Goal: Task Accomplishment & Management: Complete application form

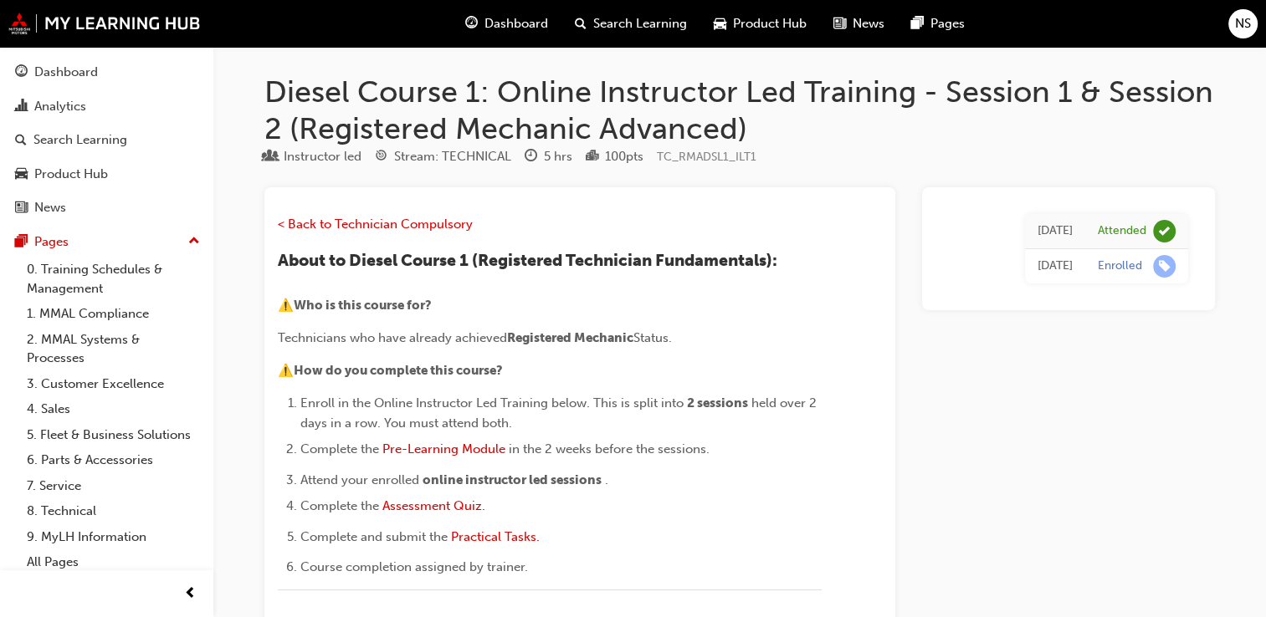
click at [536, 20] on span "Dashboard" at bounding box center [516, 23] width 64 height 19
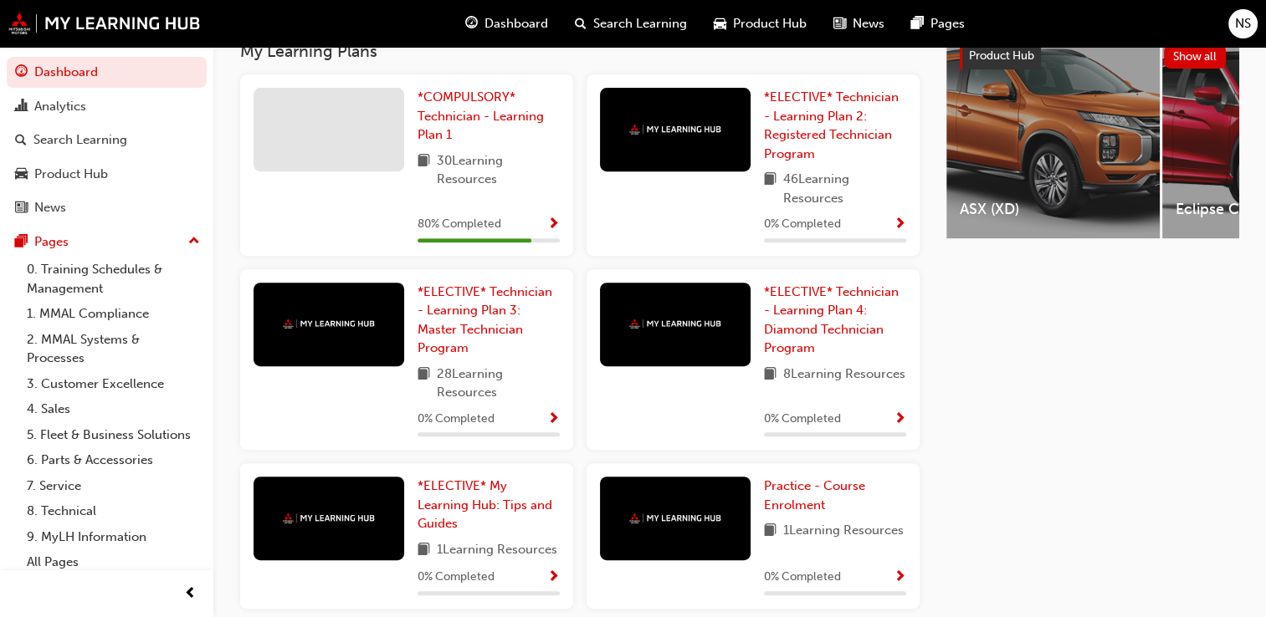
scroll to position [679, 0]
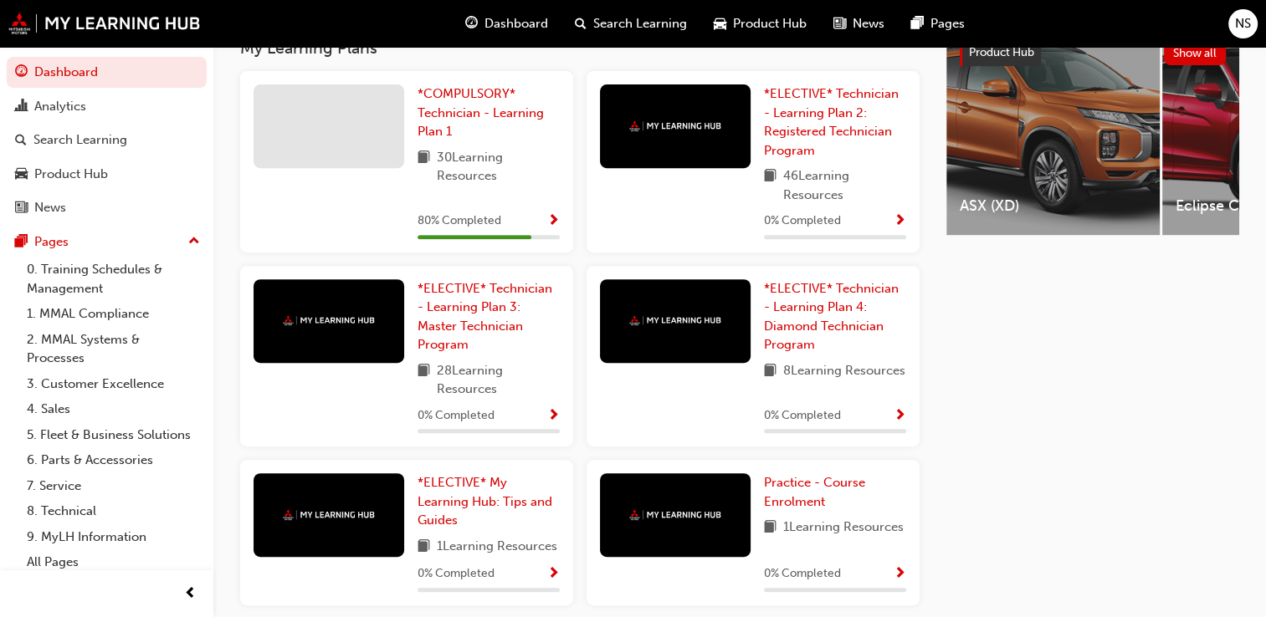
click at [527, 220] on div "80 % Completed" at bounding box center [488, 221] width 142 height 21
click at [468, 110] on span "*COMPULSORY* Technician - Learning Plan 1" at bounding box center [480, 112] width 126 height 53
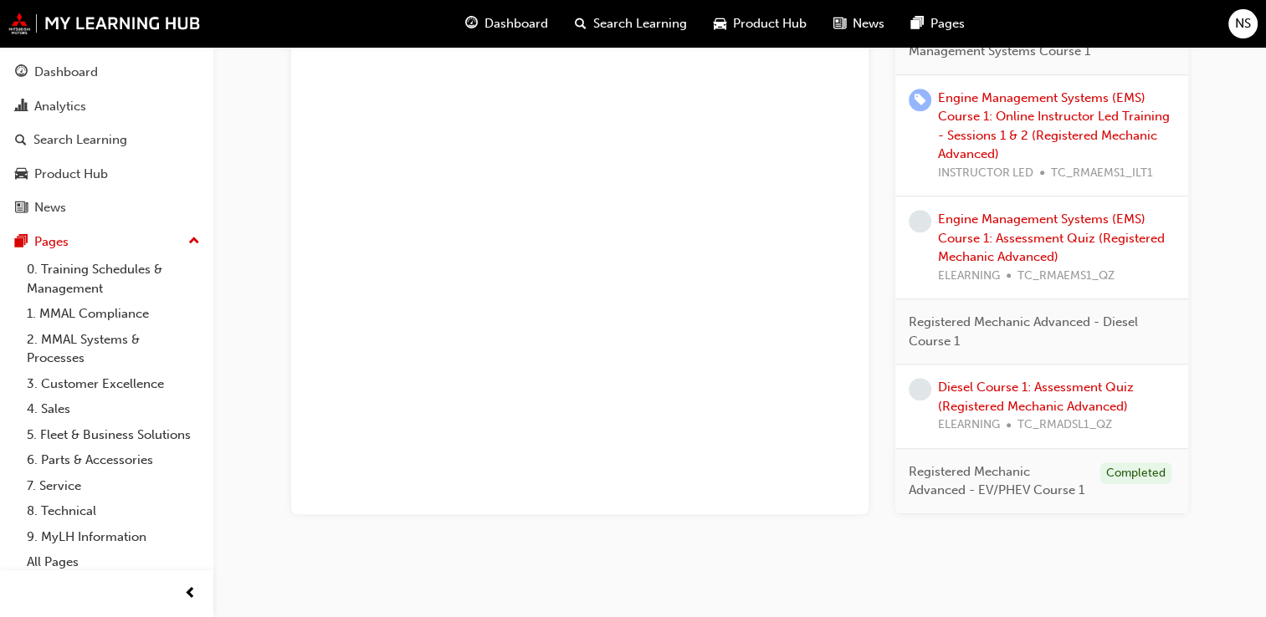
scroll to position [1034, 0]
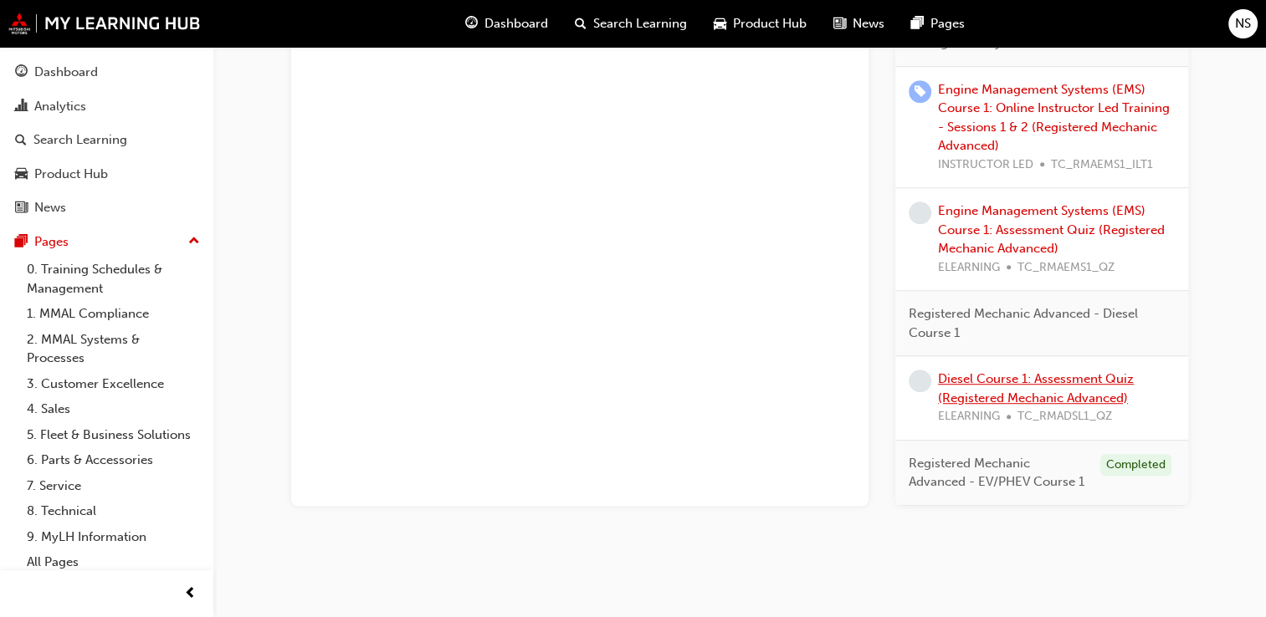
click at [1018, 389] on link "Diesel Course 1: Assessment Quiz (Registered Mechanic Advanced)" at bounding box center [1036, 388] width 196 height 34
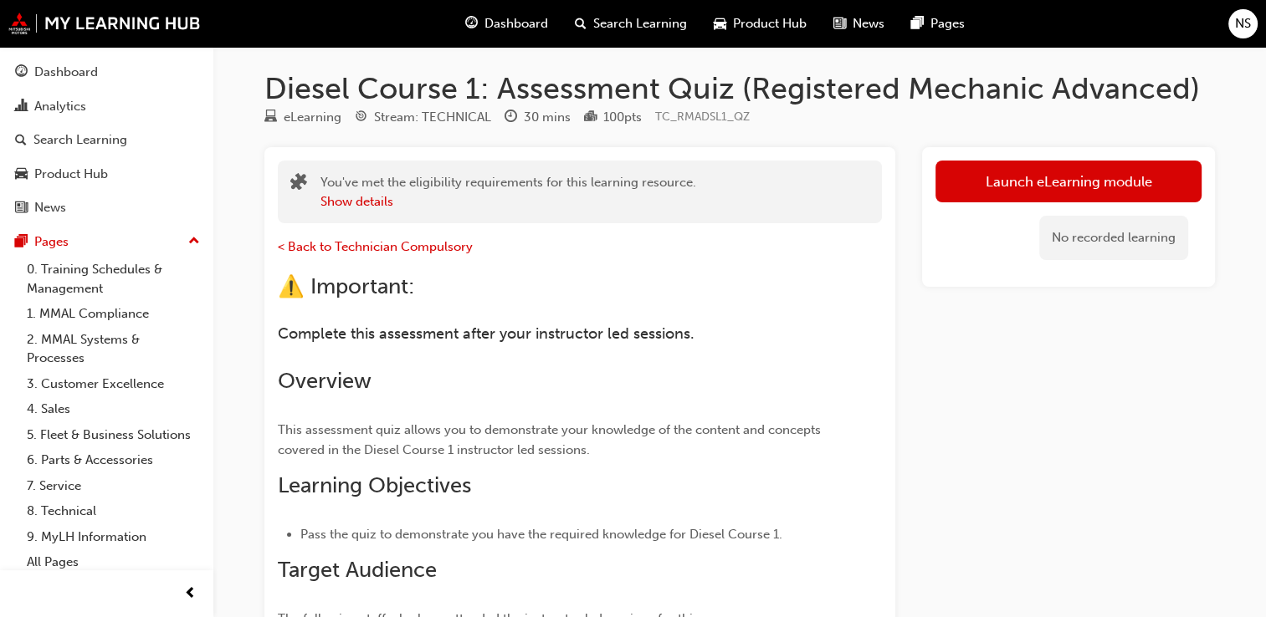
scroll to position [3, 0]
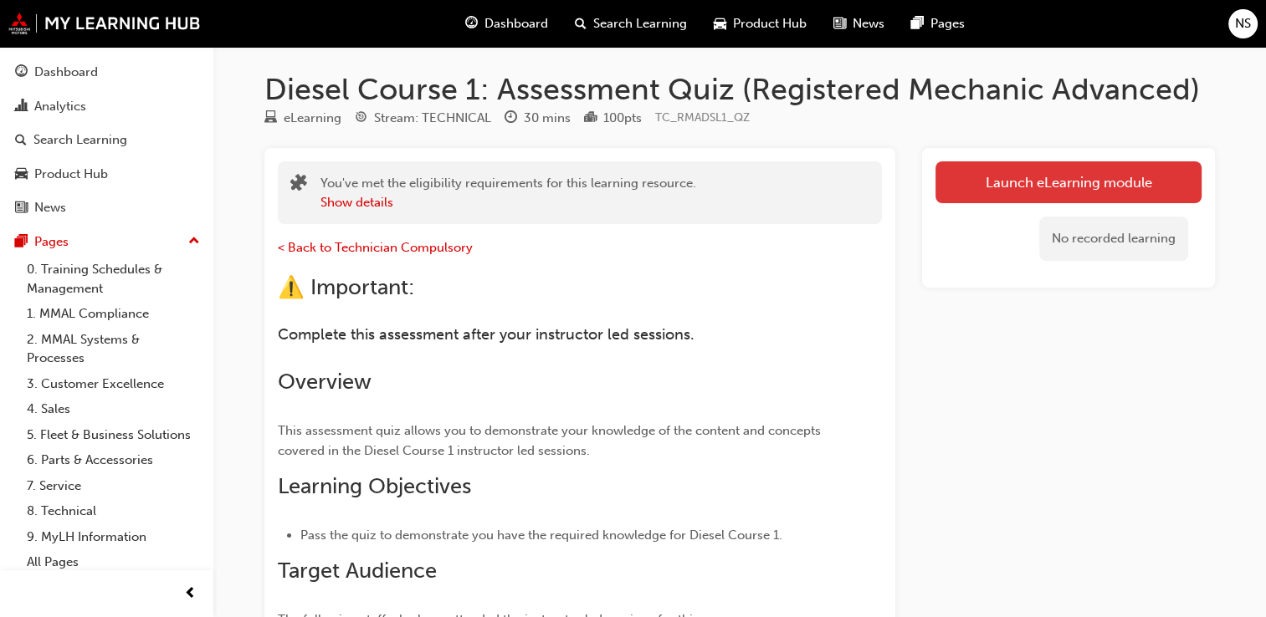
click at [1044, 178] on link "Launch eLearning module" at bounding box center [1068, 182] width 266 height 42
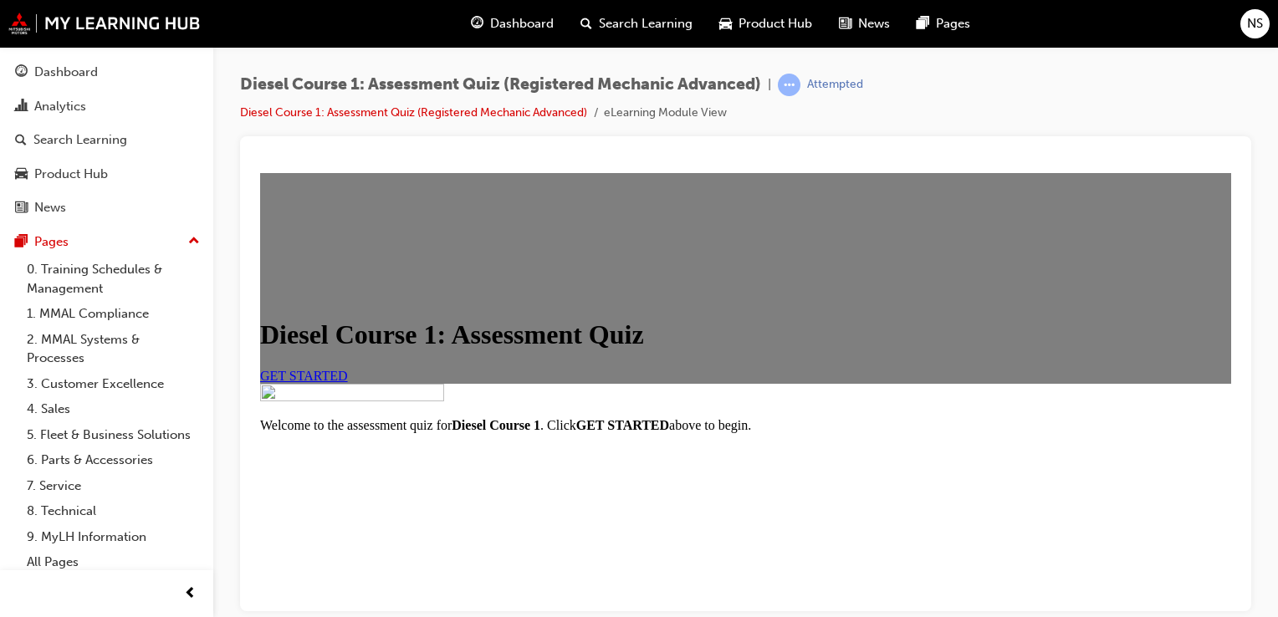
click at [348, 382] on link "GET STARTED" at bounding box center [304, 375] width 88 height 14
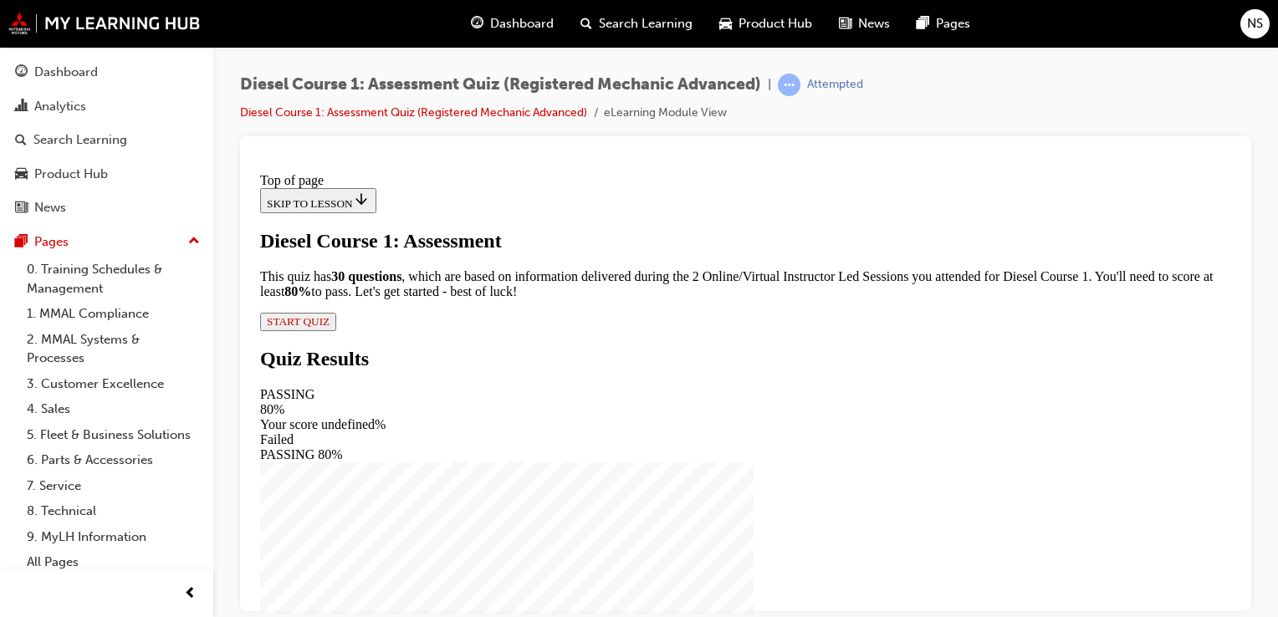
scroll to position [101, 0]
click at [330, 327] on span "START QUIZ" at bounding box center [298, 321] width 63 height 13
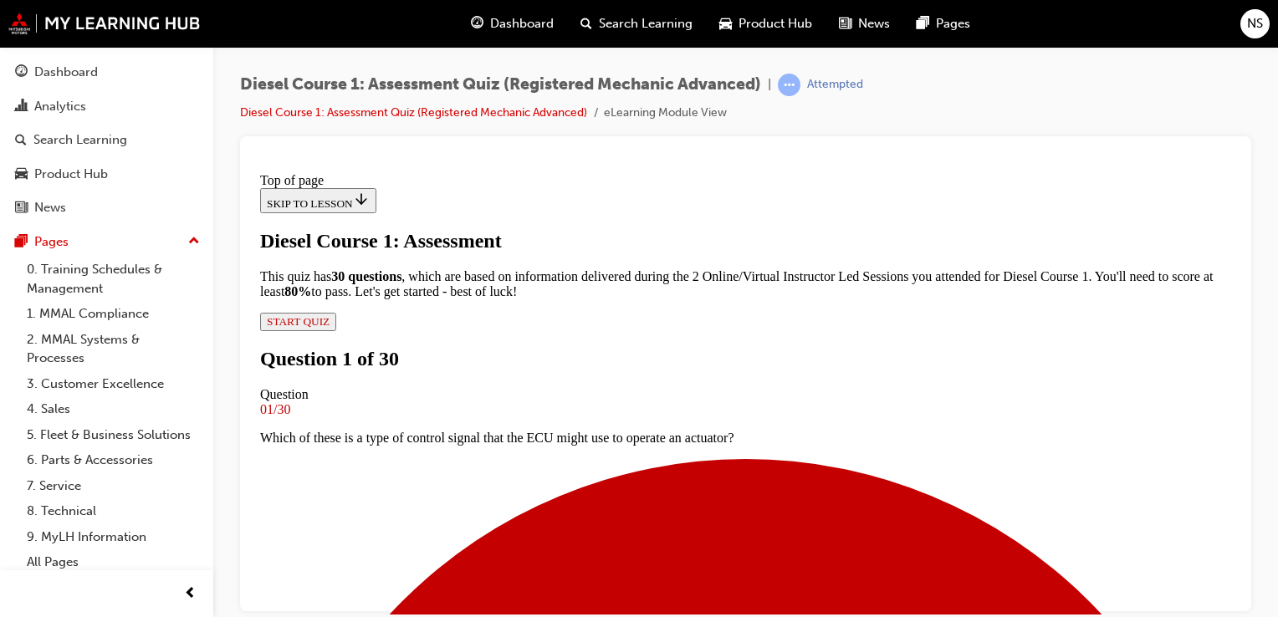
scroll to position [149, 0]
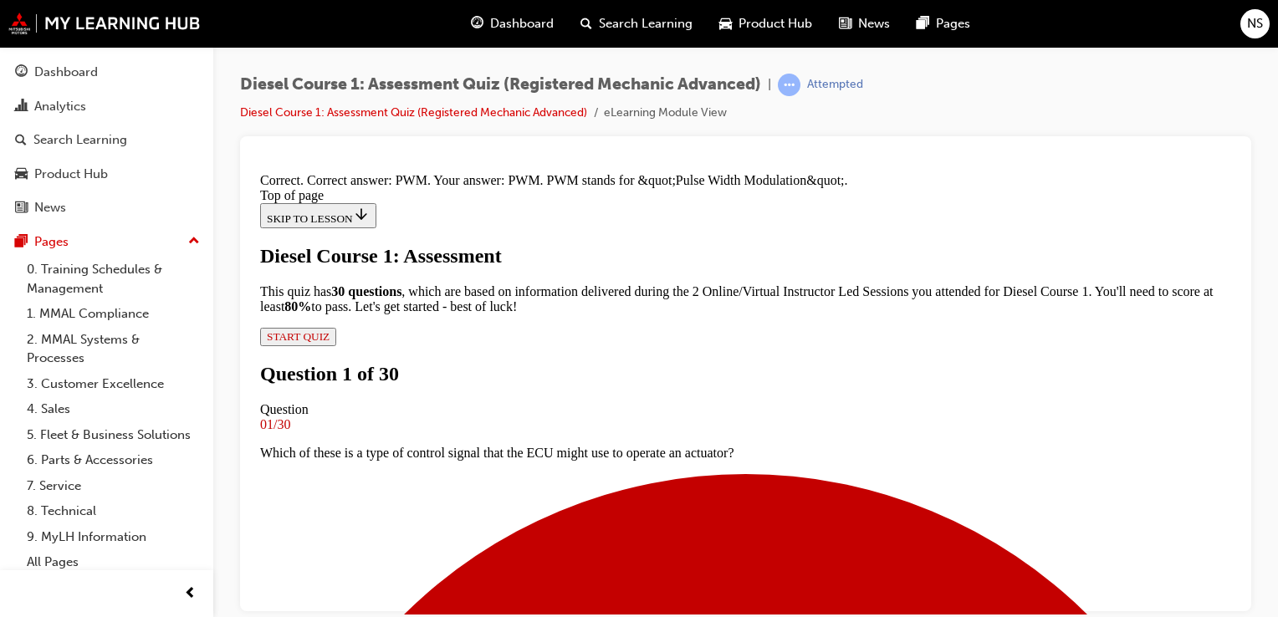
scroll to position [491, 0]
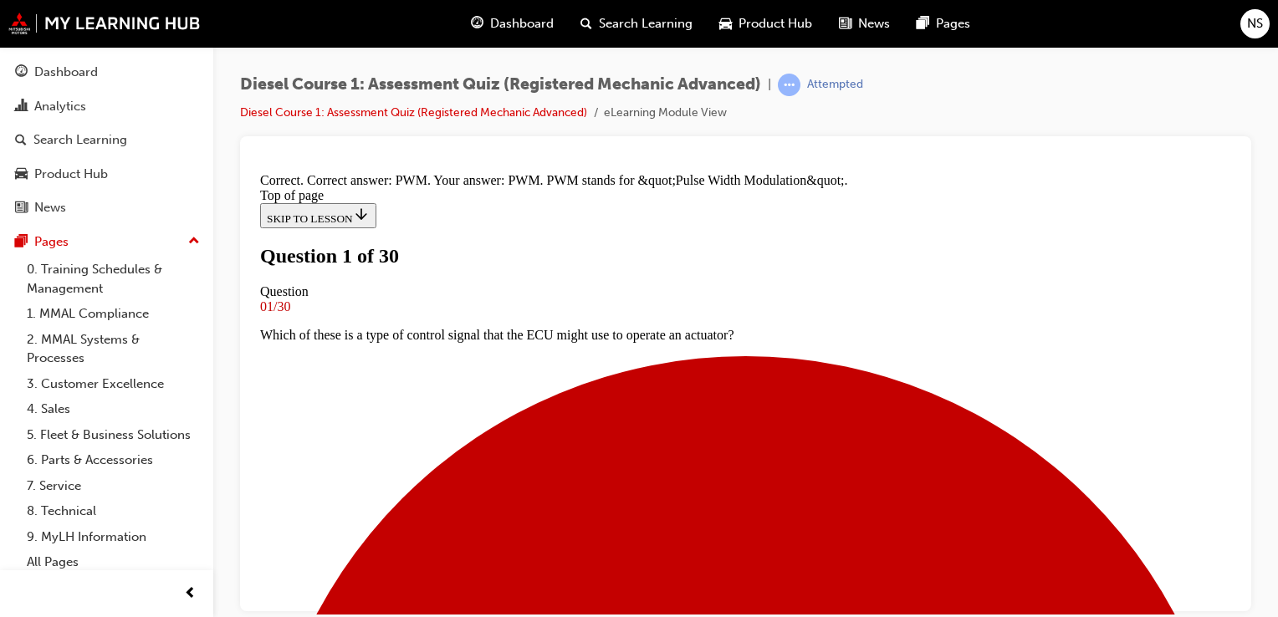
scroll to position [228, 0]
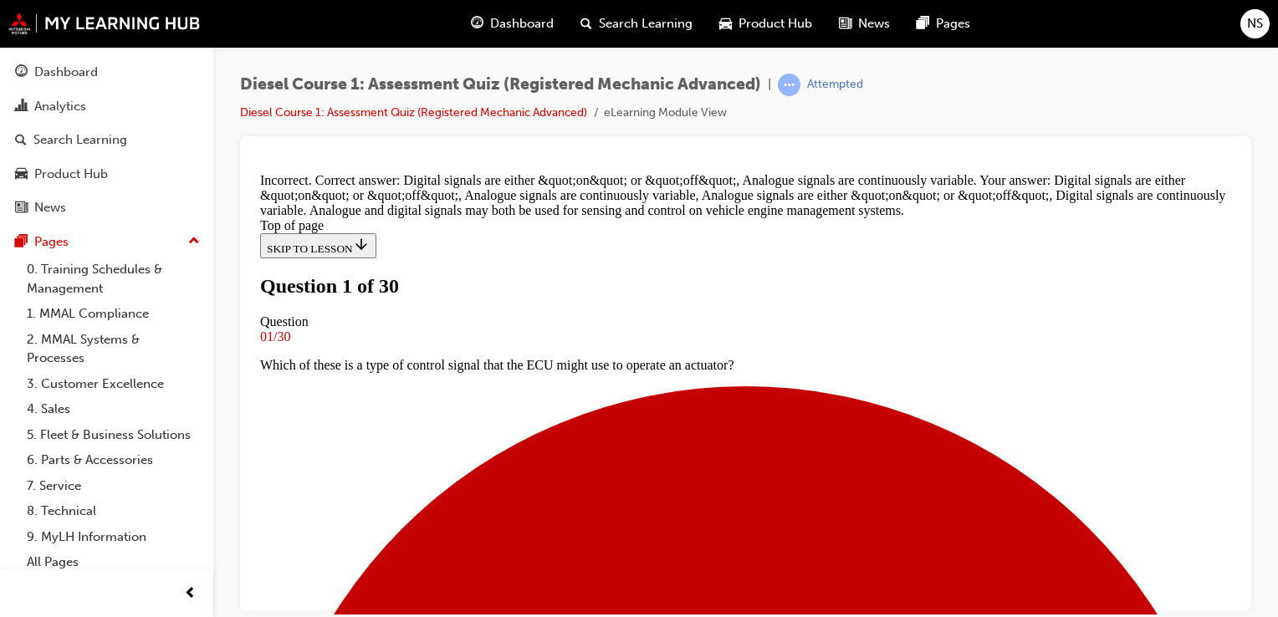
scroll to position [510, 0]
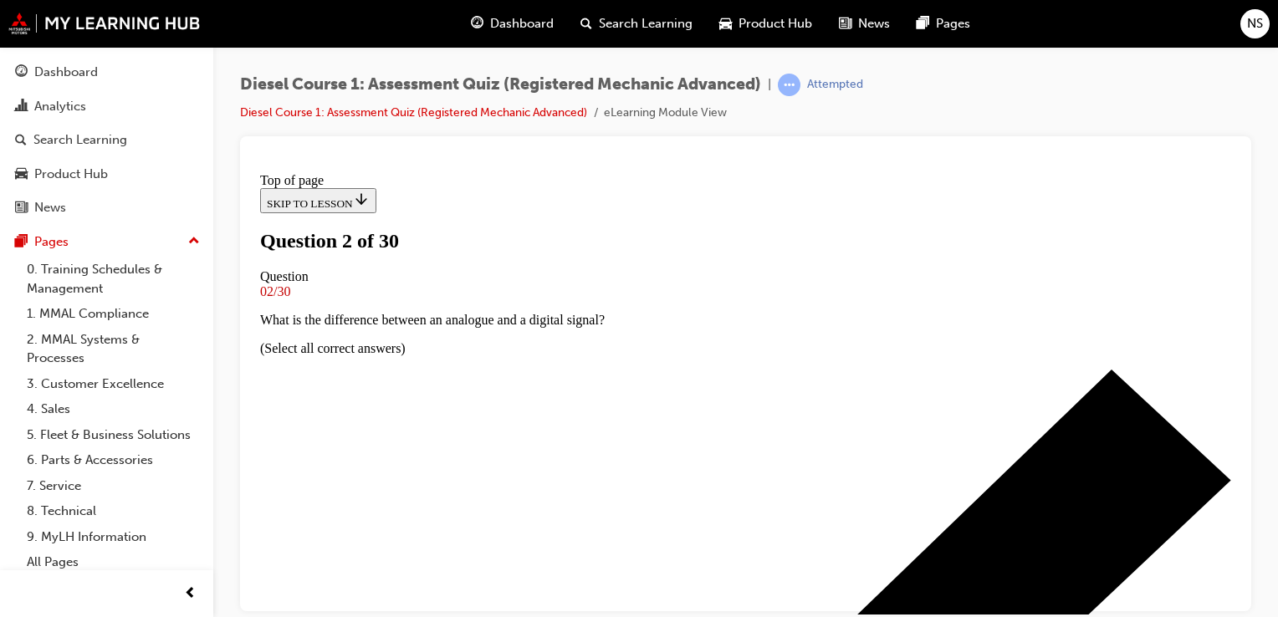
scroll to position [151, 0]
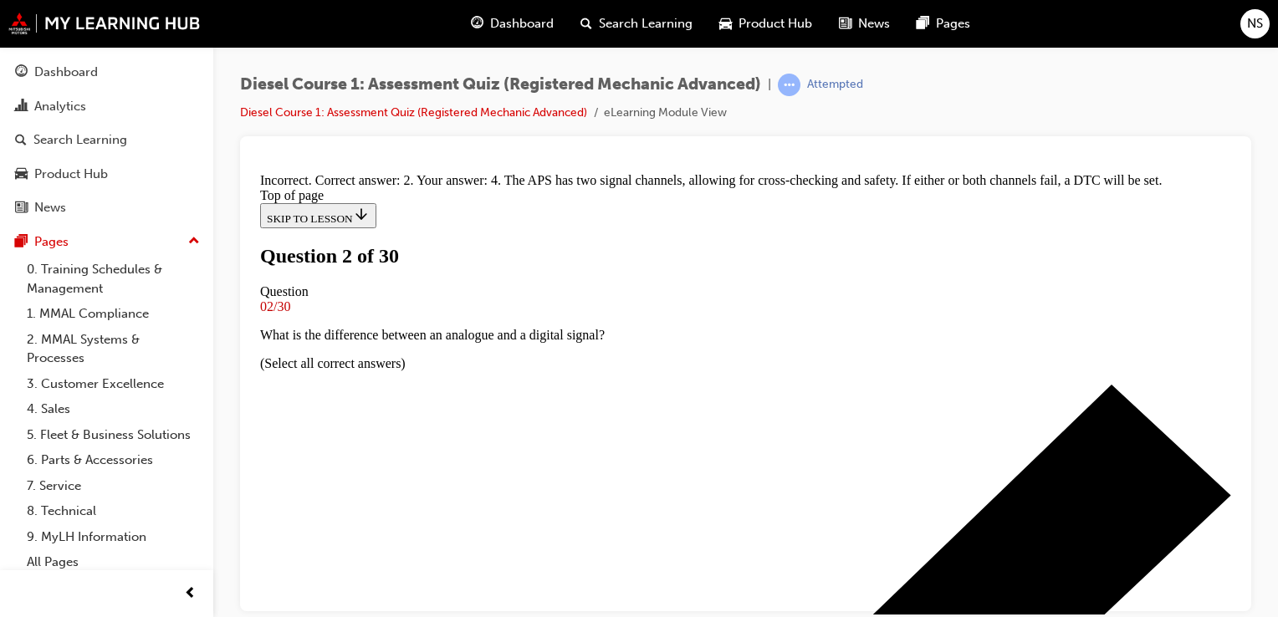
scroll to position [445, 0]
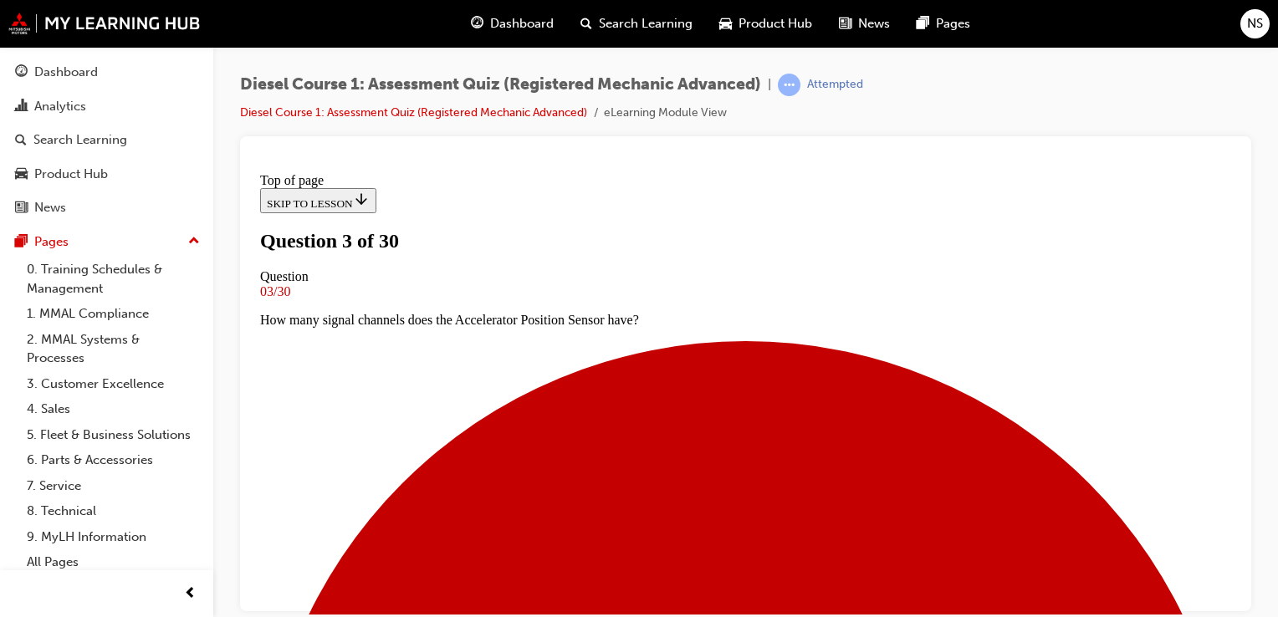
scroll to position [242, 0]
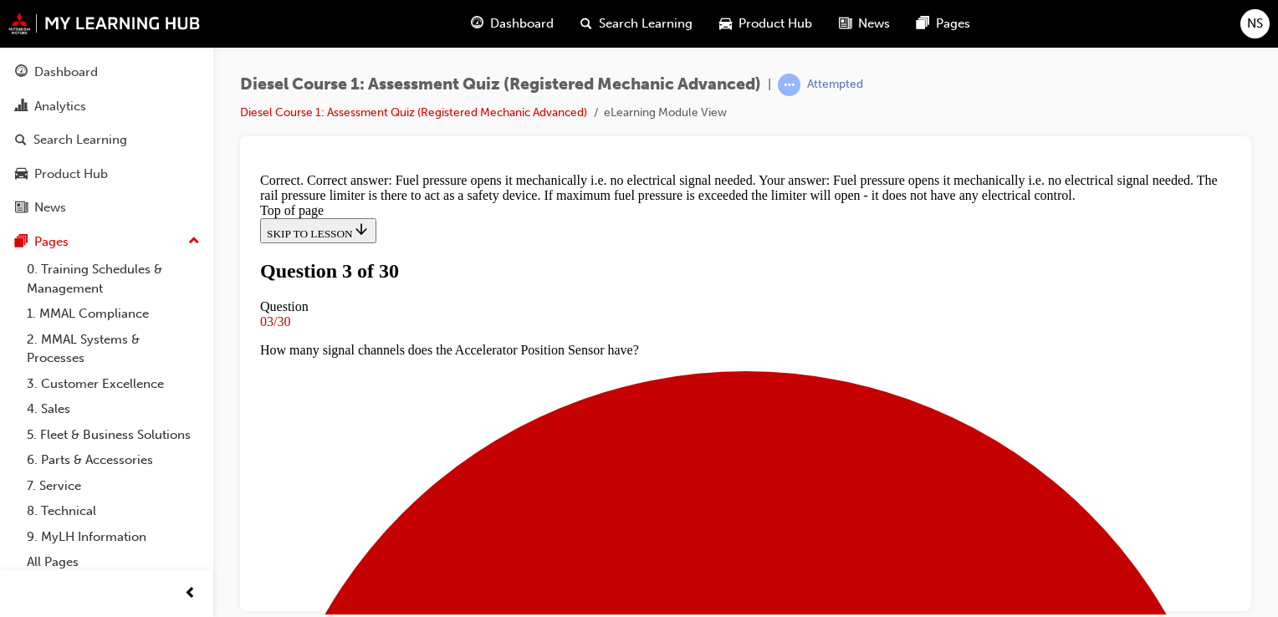
scroll to position [535, 0]
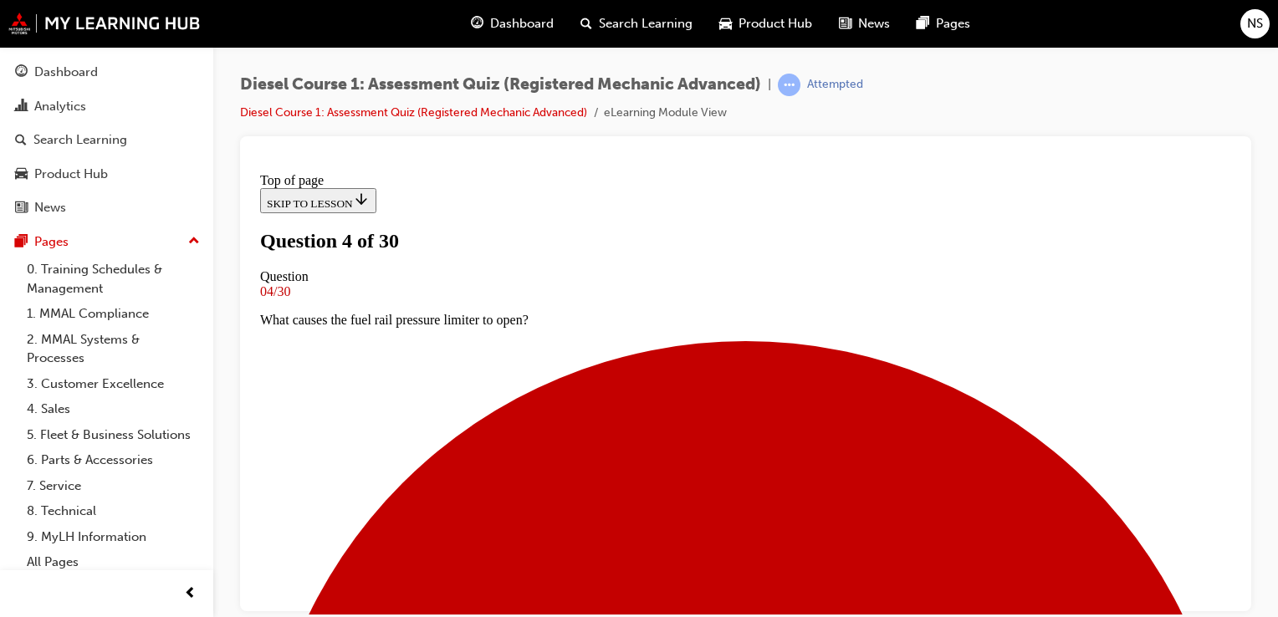
scroll to position [127, 0]
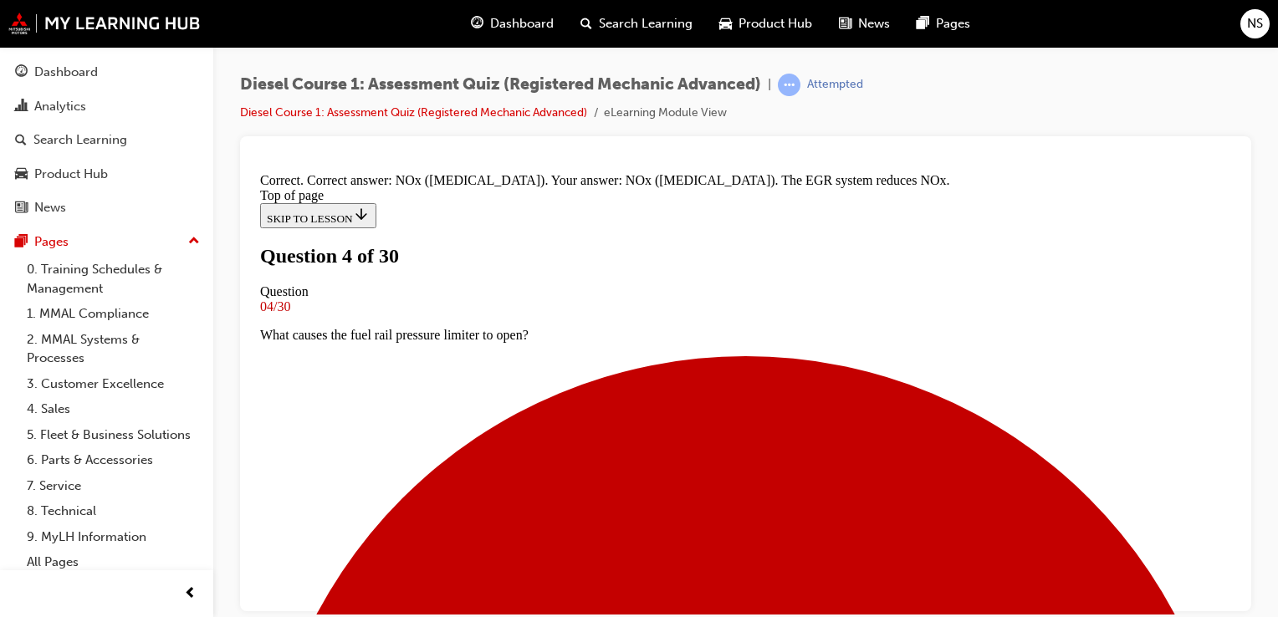
scroll to position [462, 0]
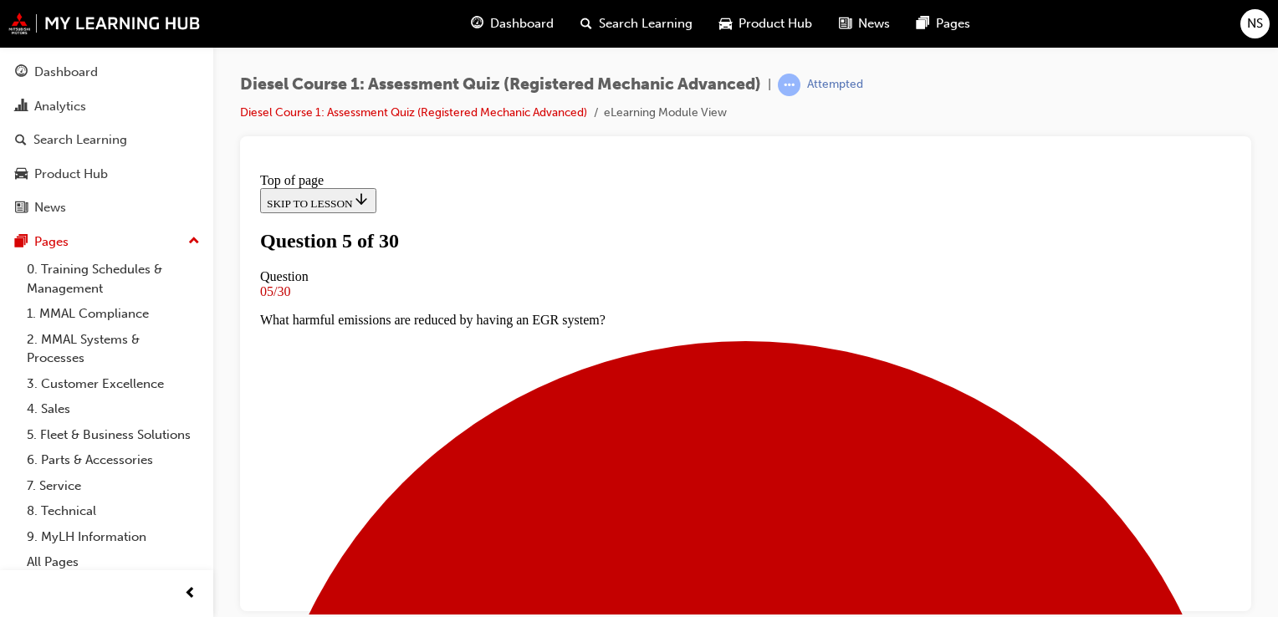
scroll to position [237, 0]
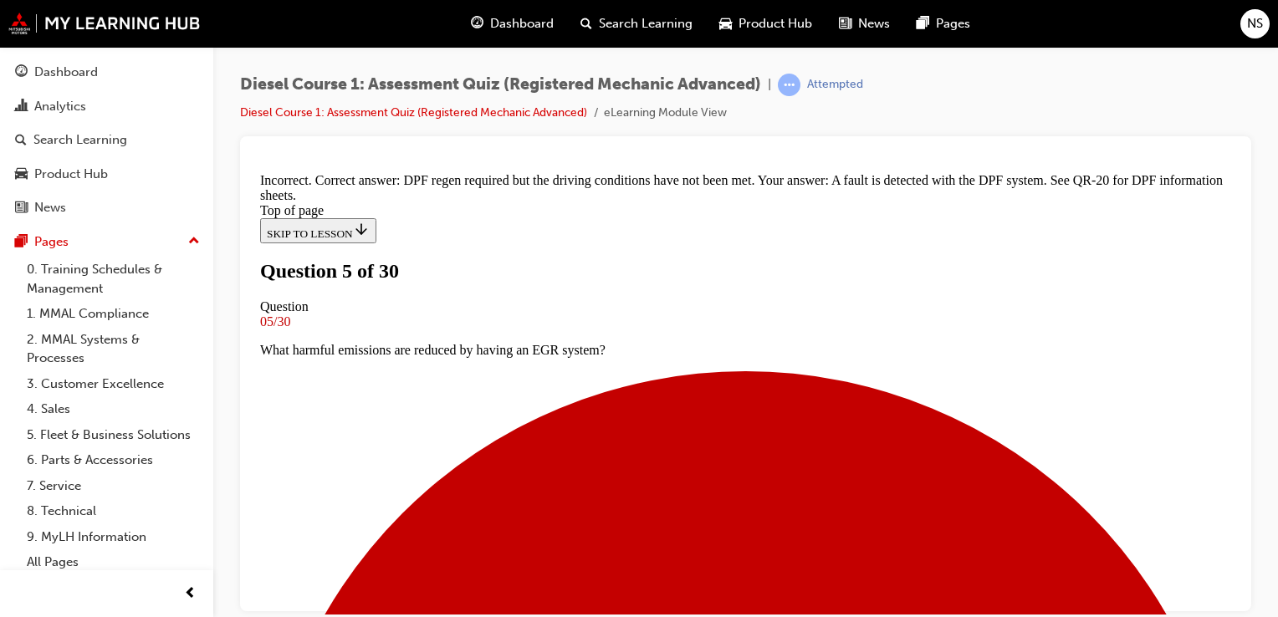
scroll to position [479, 0]
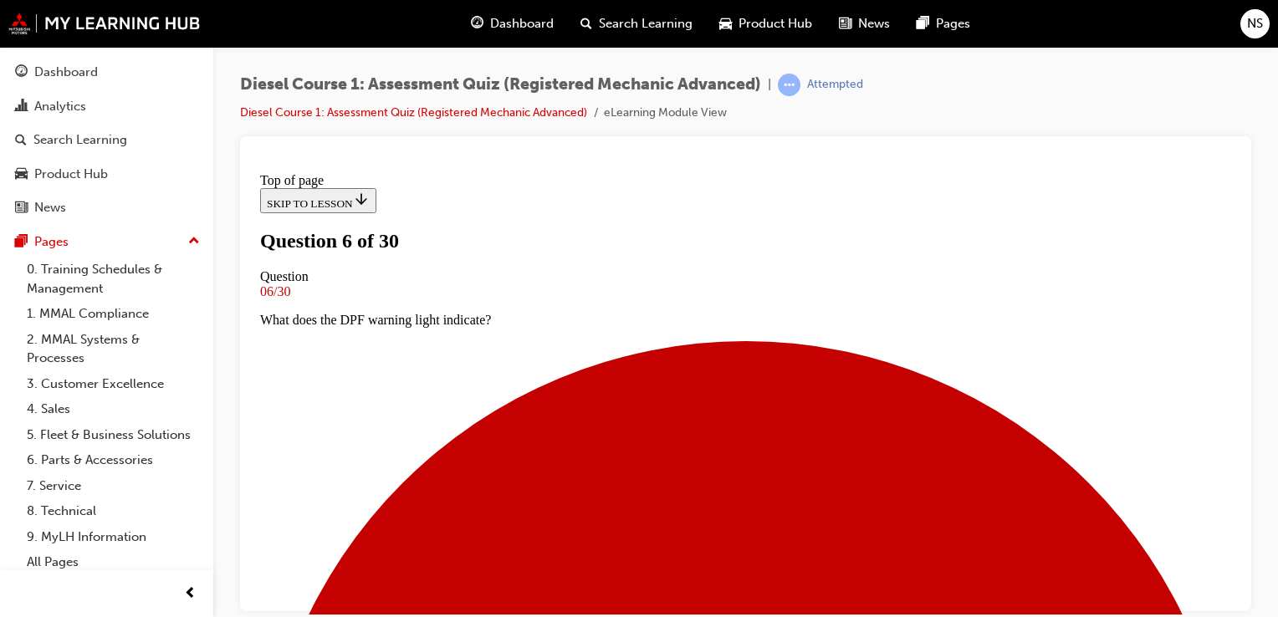
scroll to position [155, 0]
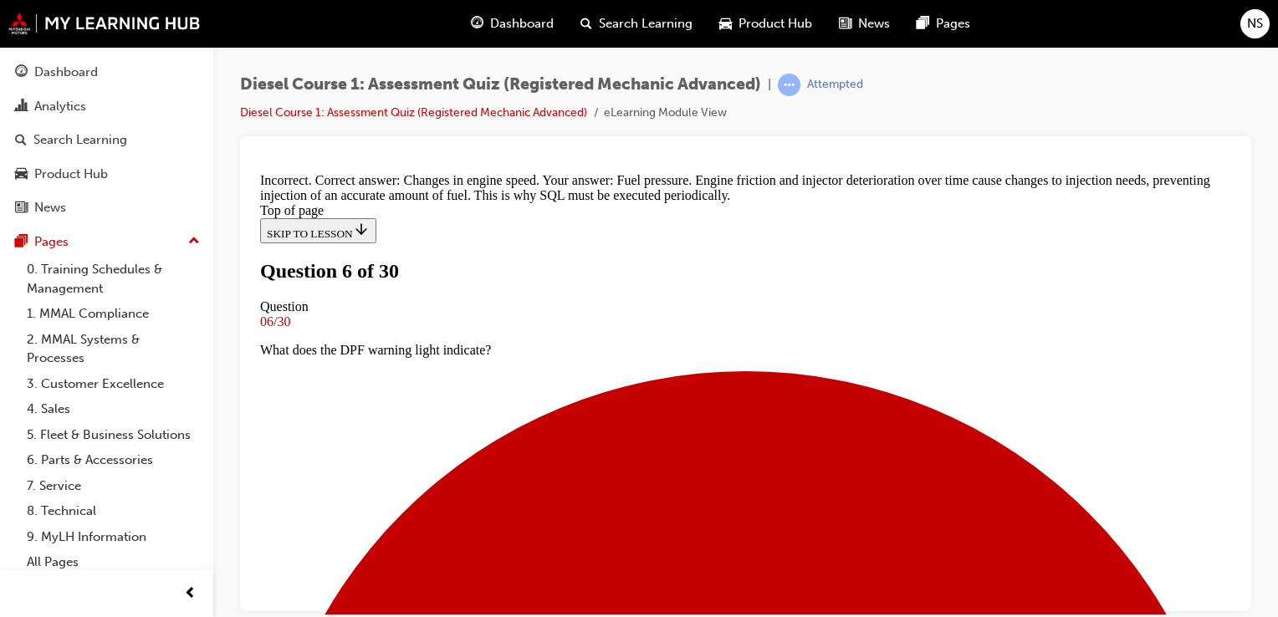
scroll to position [361, 0]
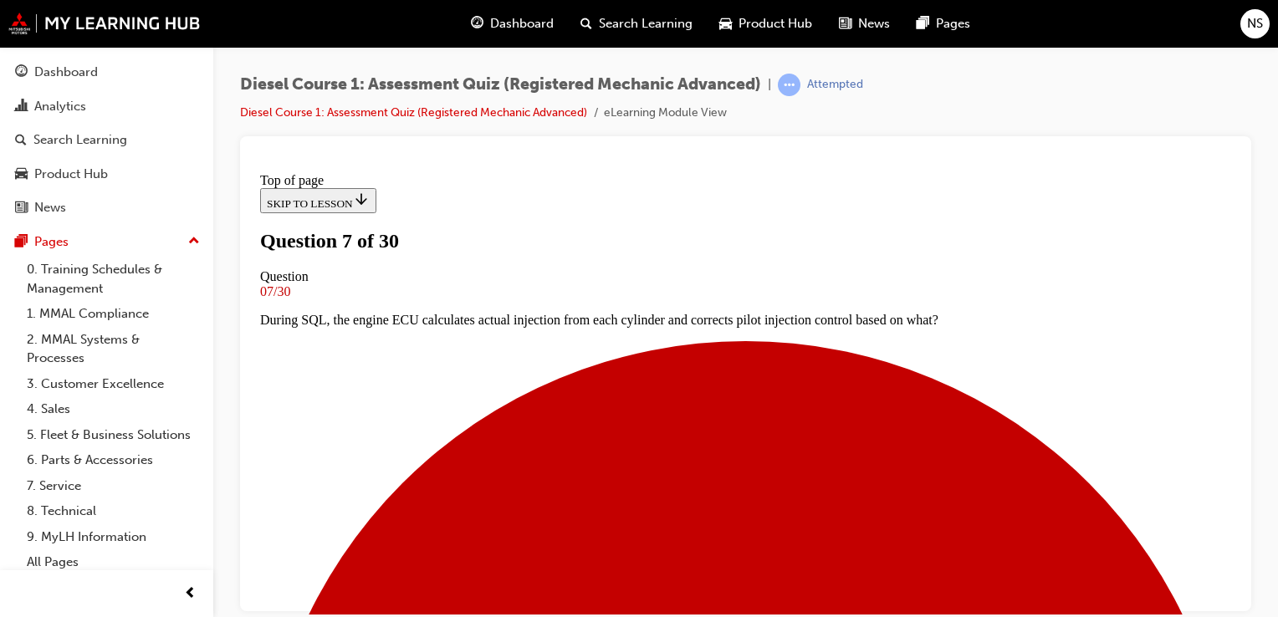
scroll to position [146, 0]
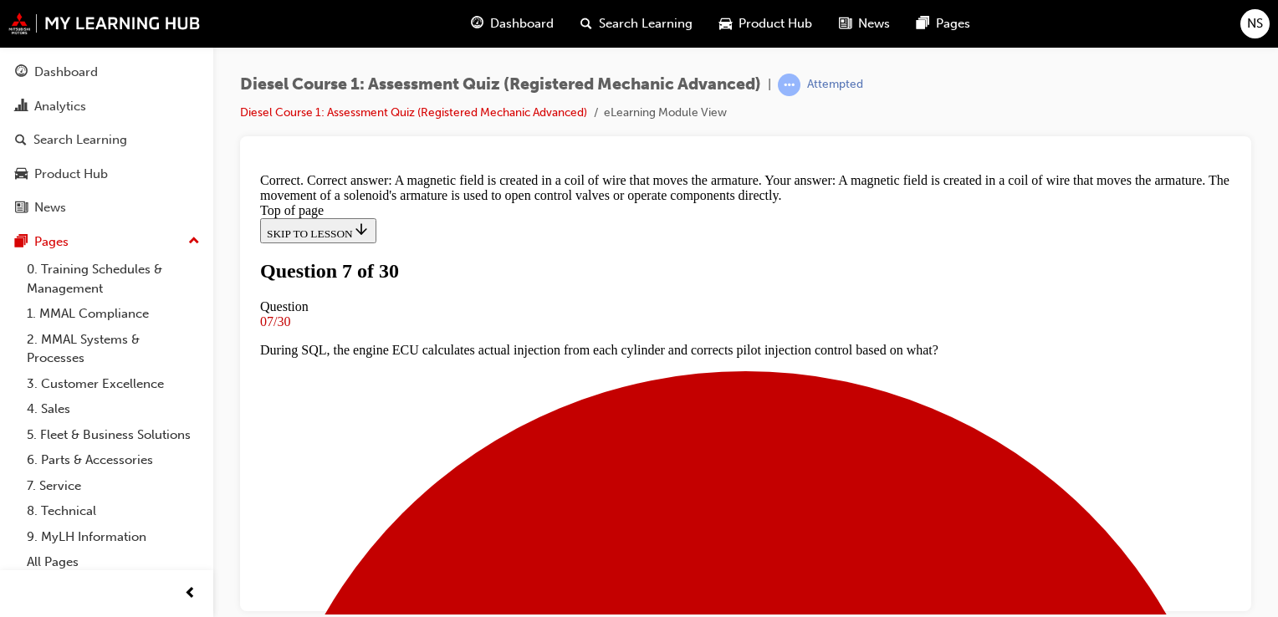
scroll to position [432, 0]
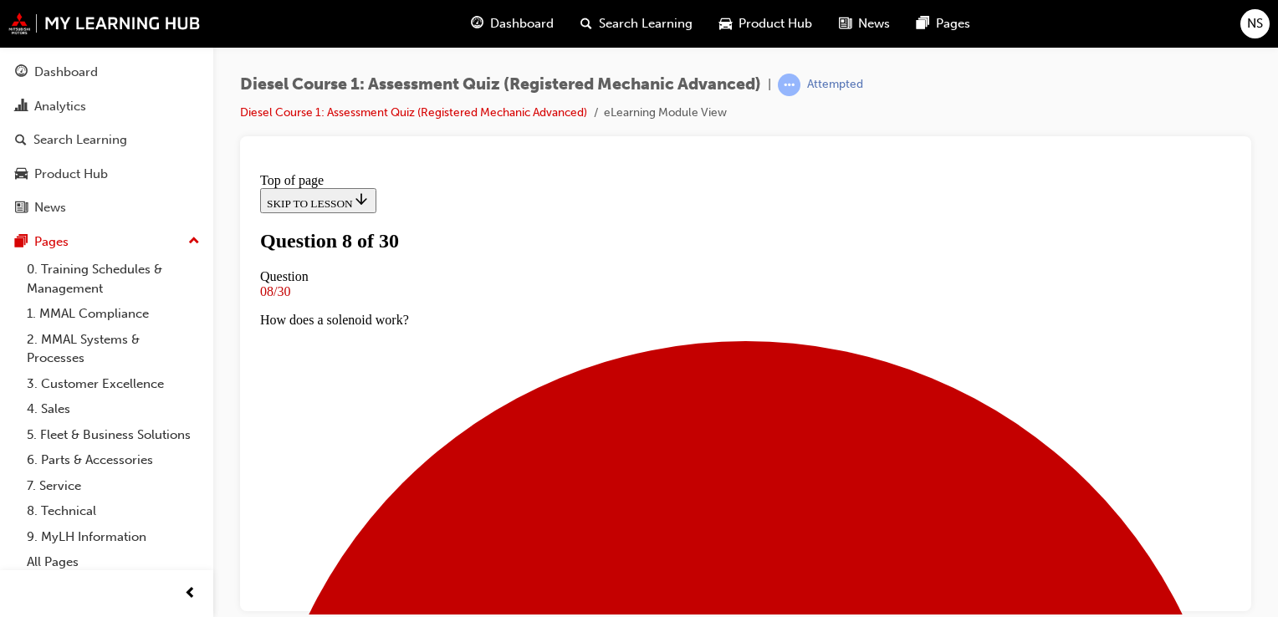
scroll to position [253, 0]
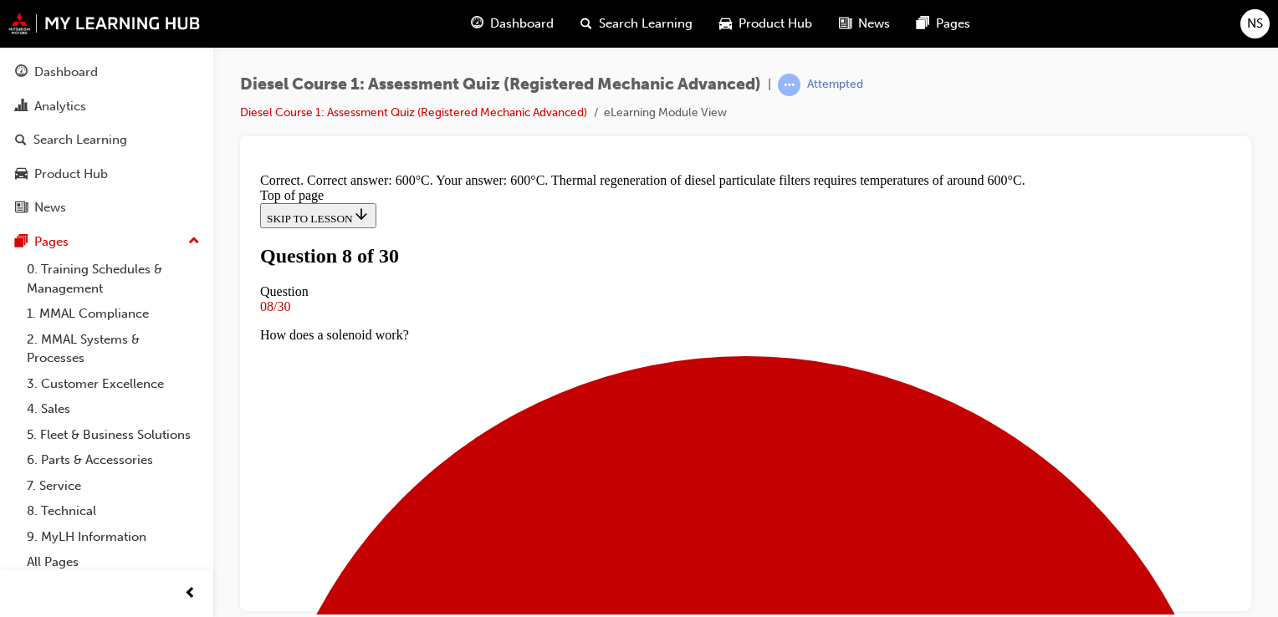
scroll to position [482, 0]
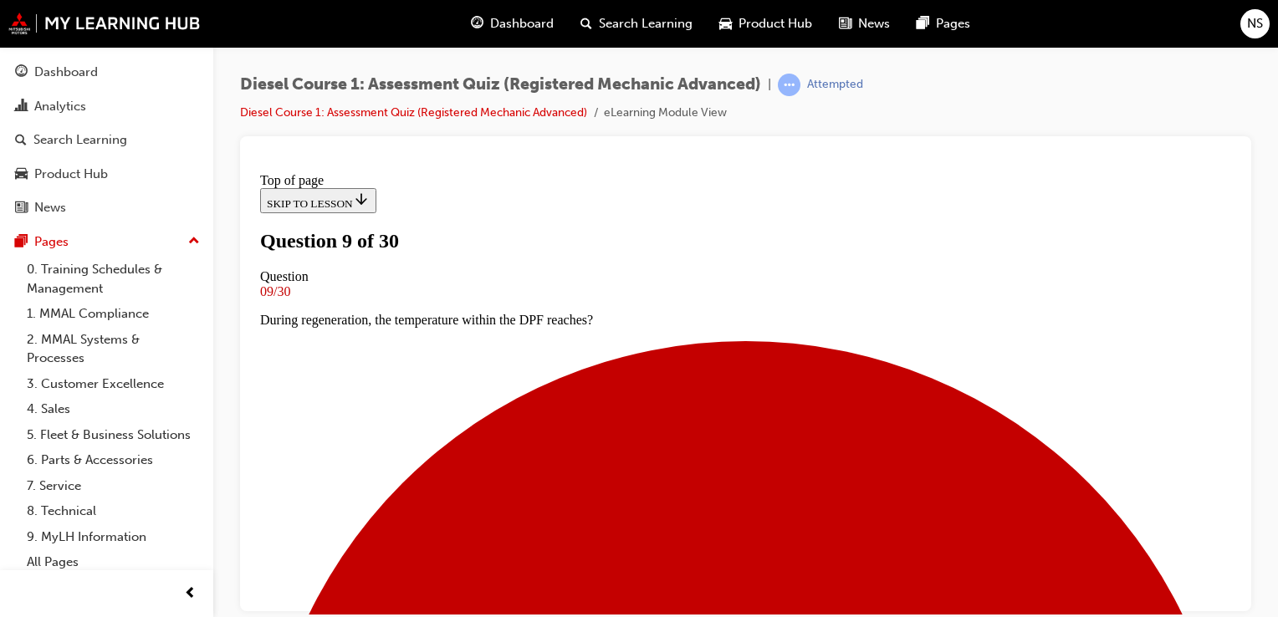
scroll to position [194, 0]
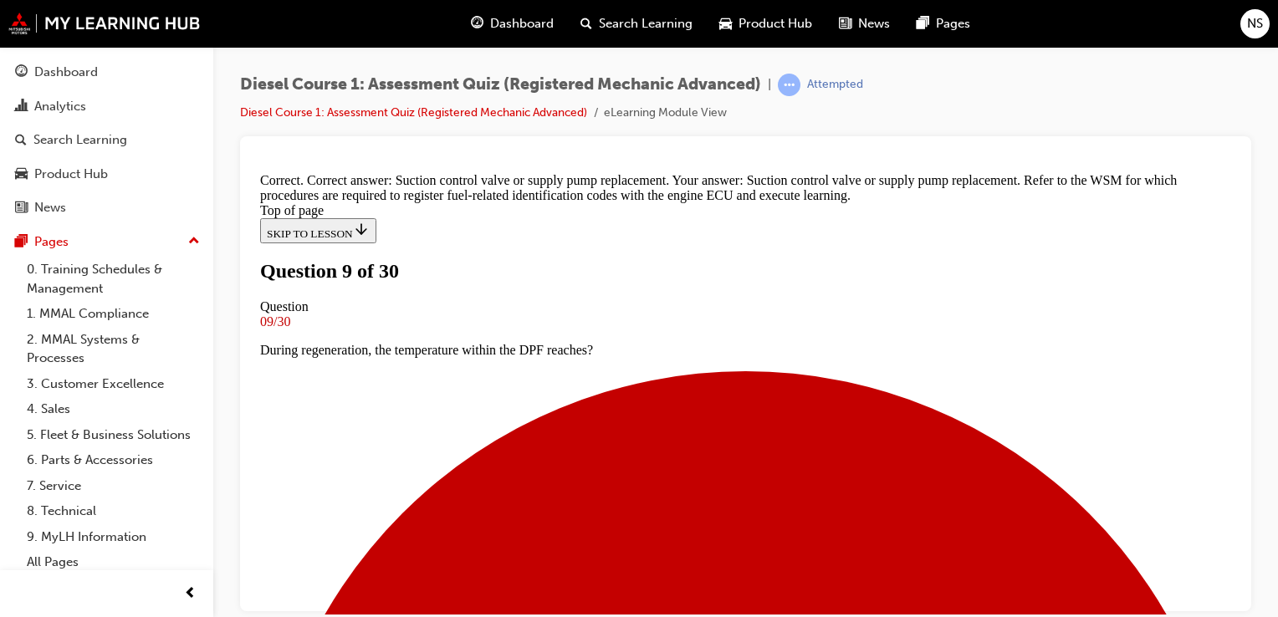
scroll to position [482, 0]
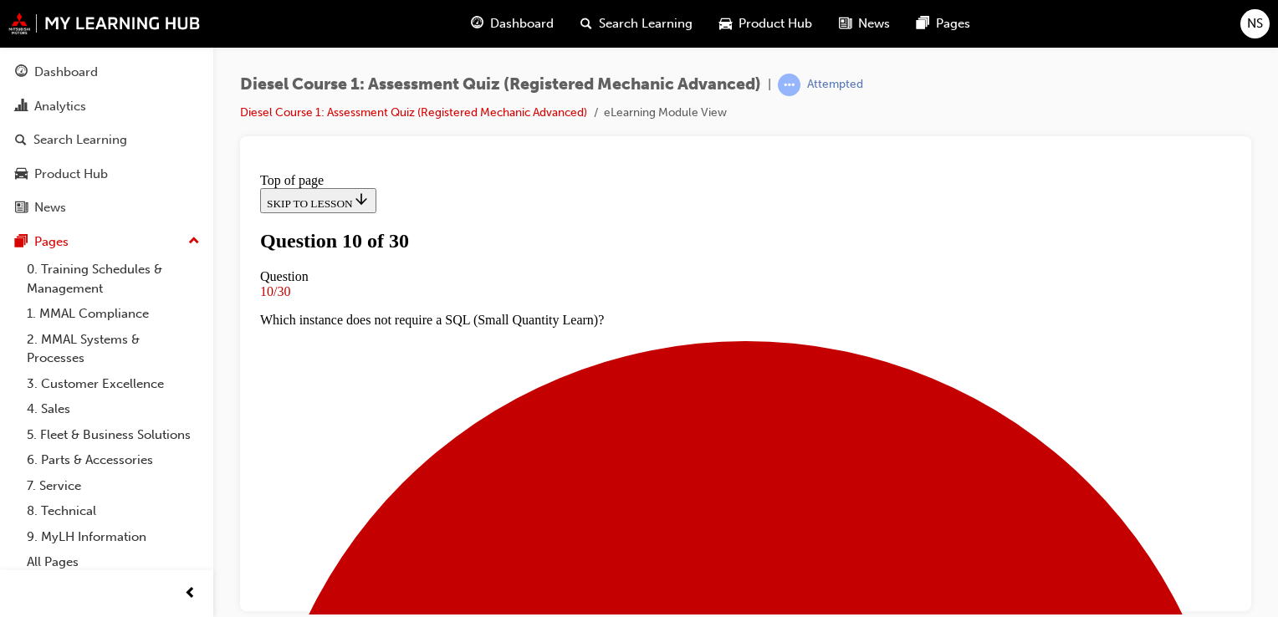
scroll to position [186, 0]
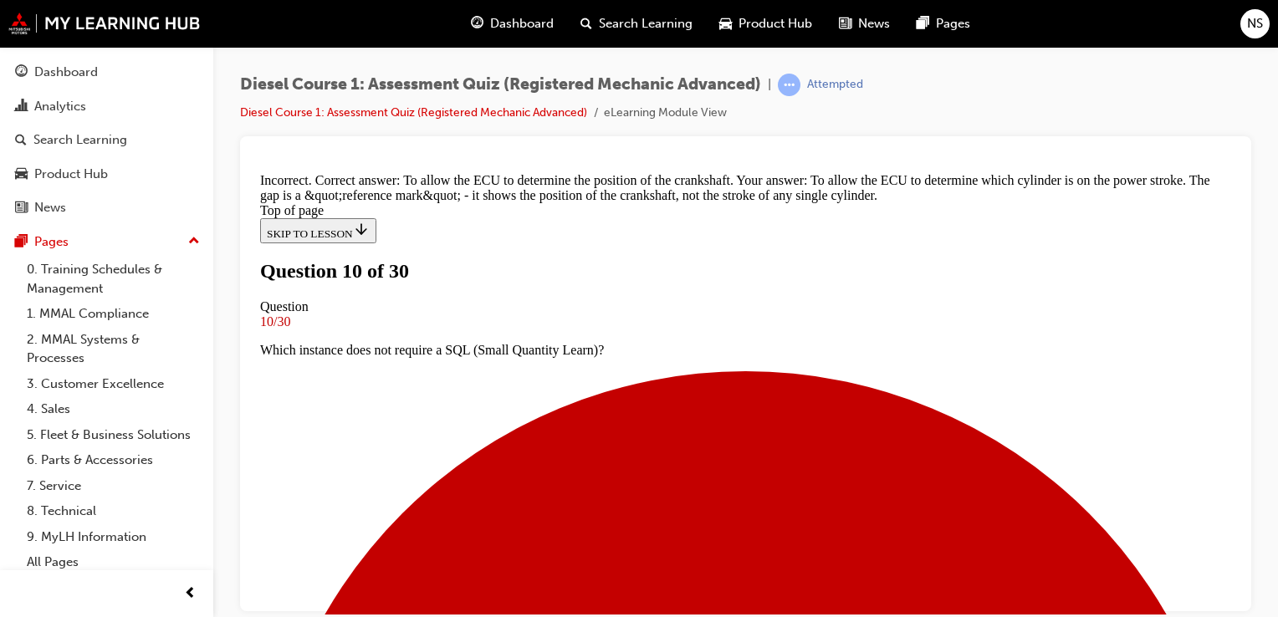
scroll to position [499, 0]
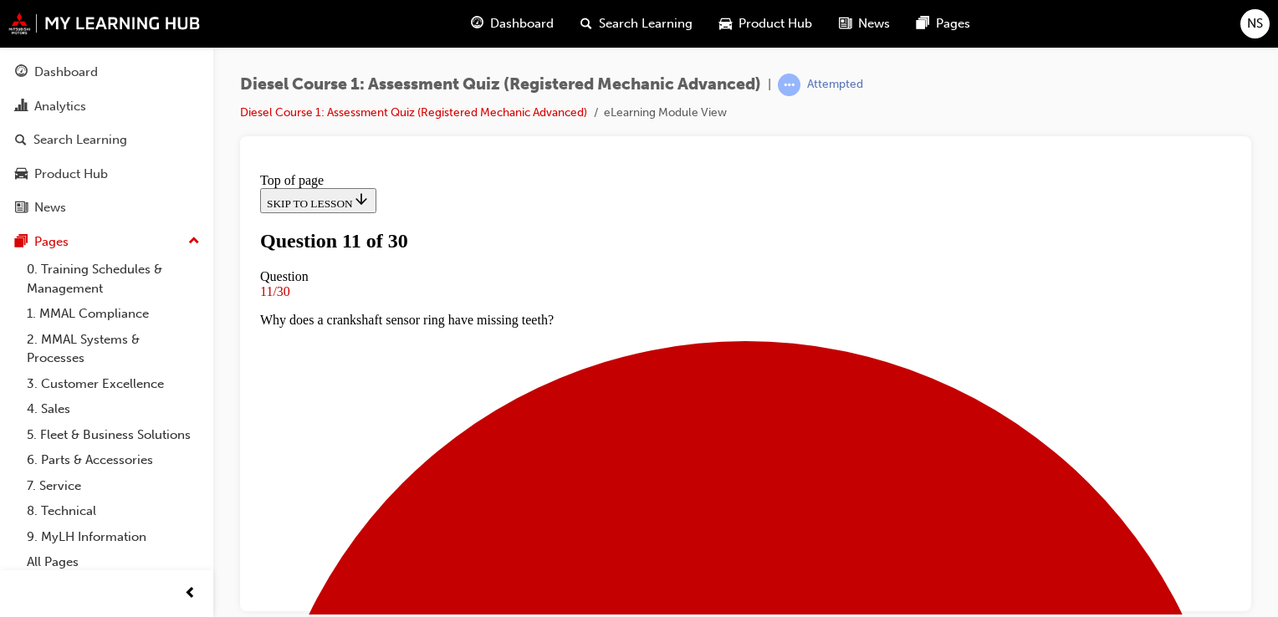
scroll to position [190, 0]
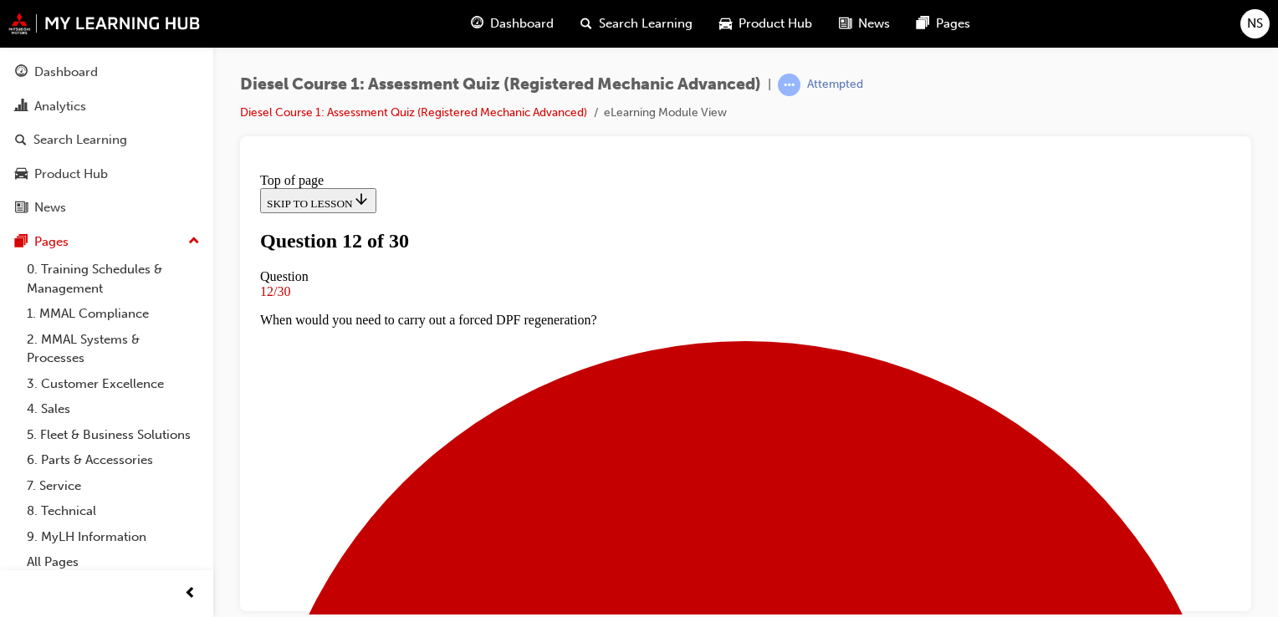
scroll to position [154, 0]
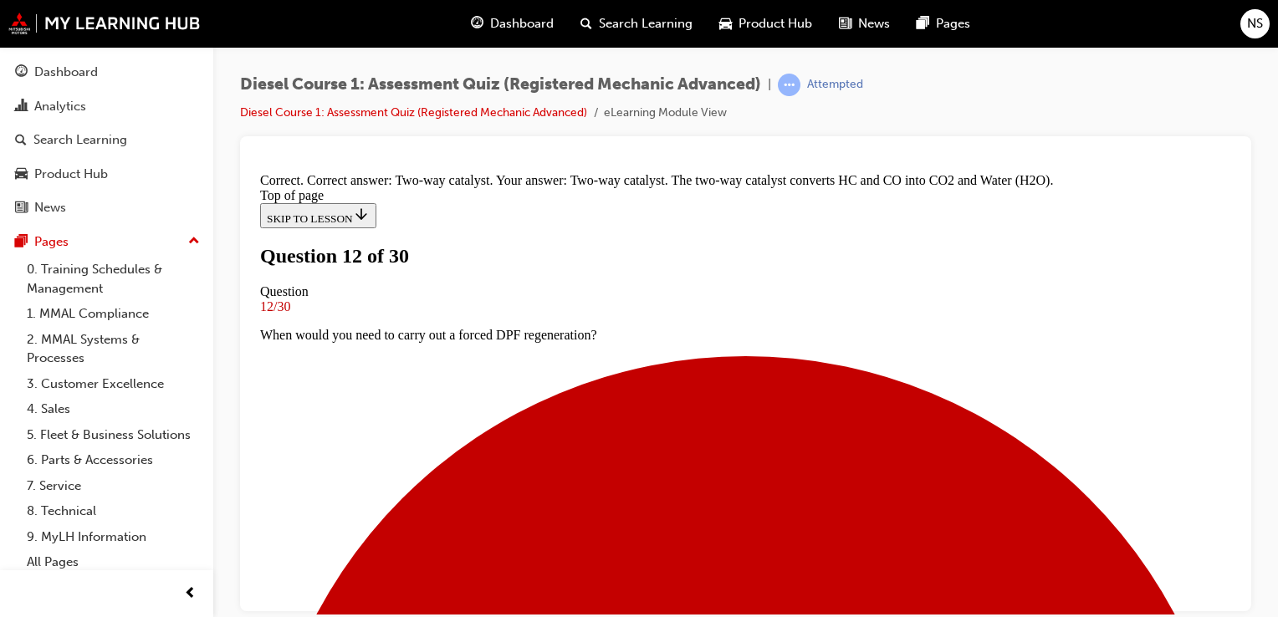
scroll to position [465, 0]
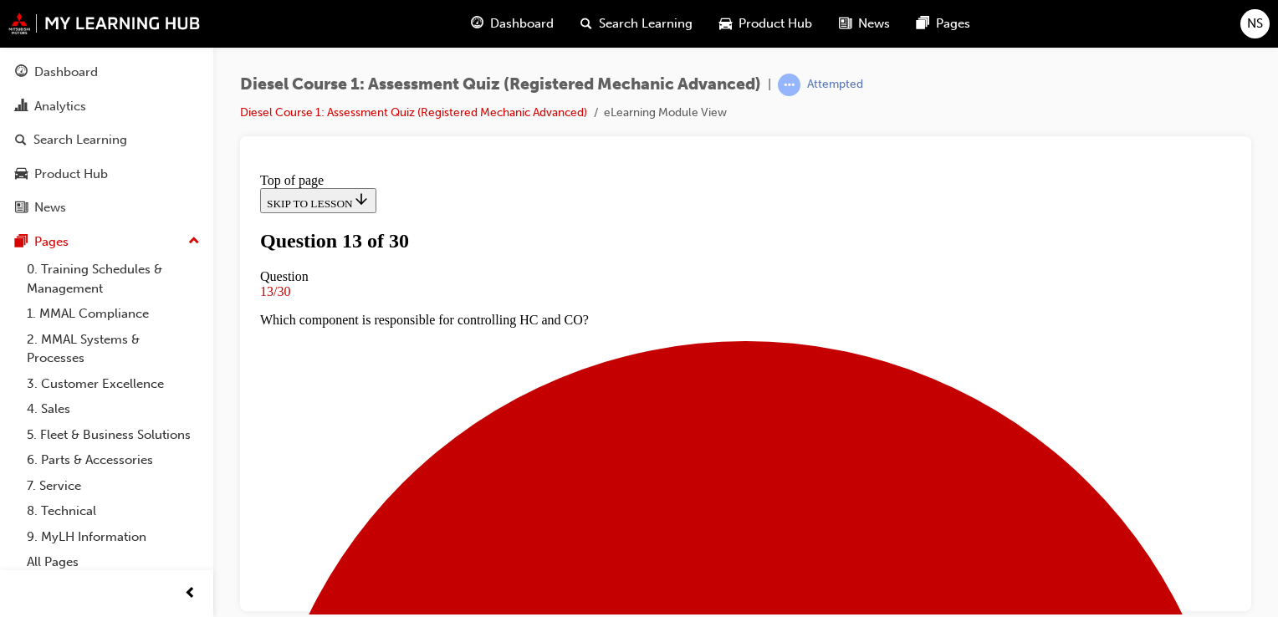
scroll to position [267, 0]
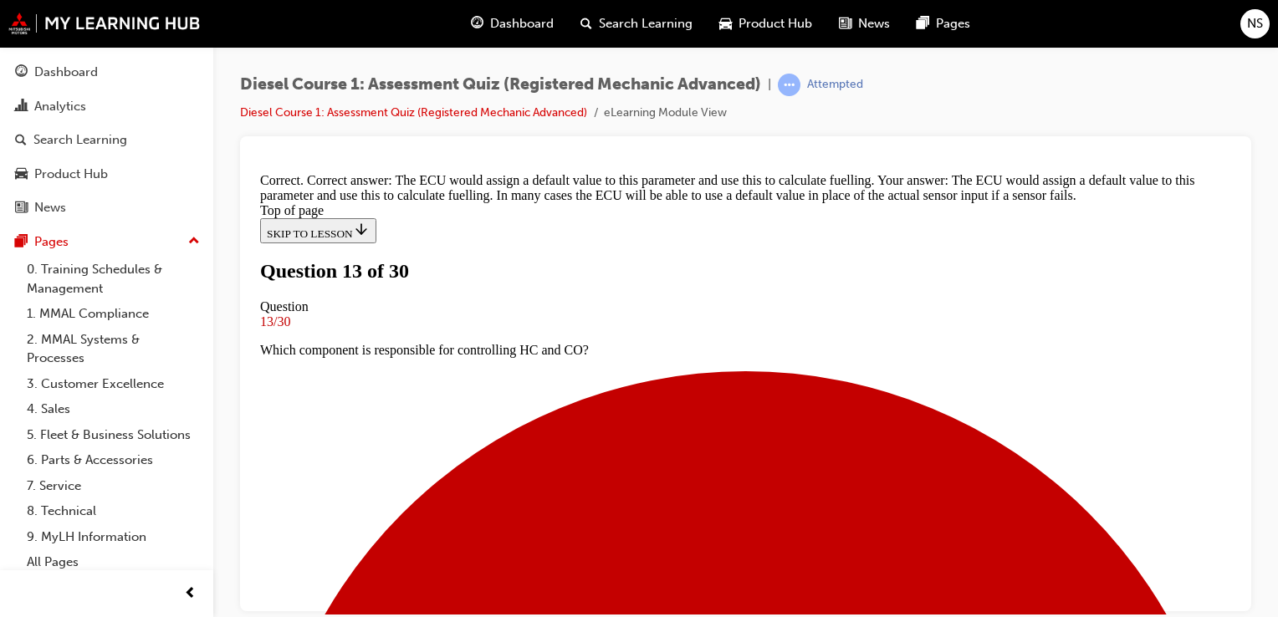
scroll to position [561, 0]
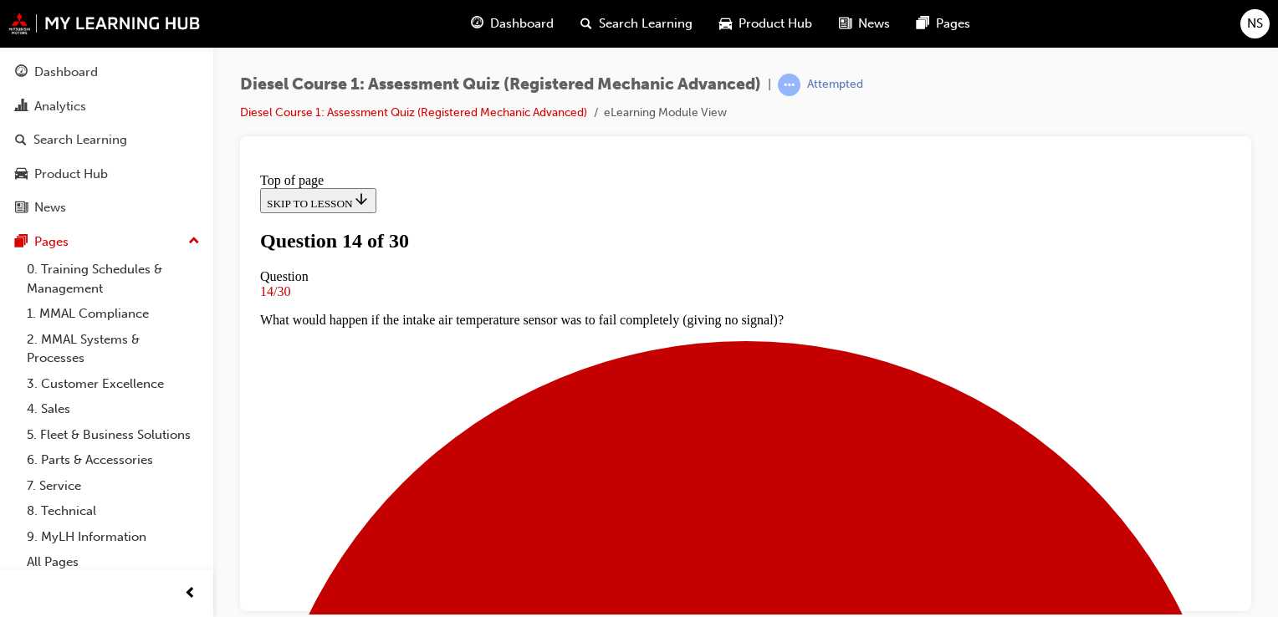
scroll to position [158, 0]
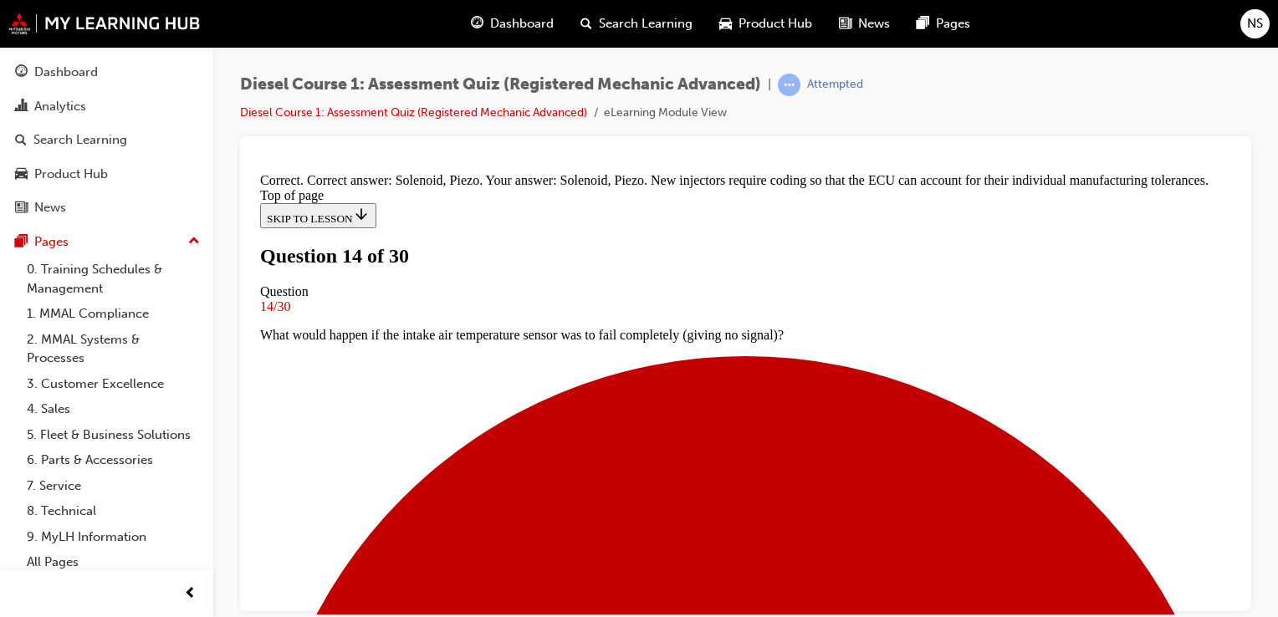
scroll to position [443, 0]
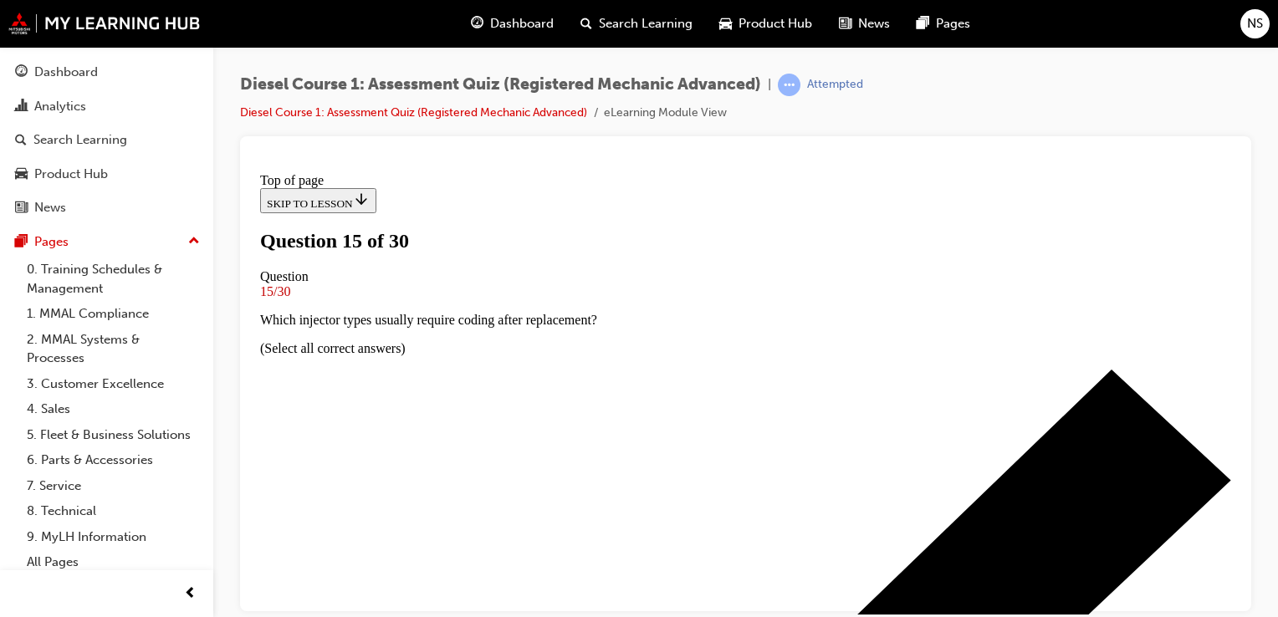
scroll to position [104, 0]
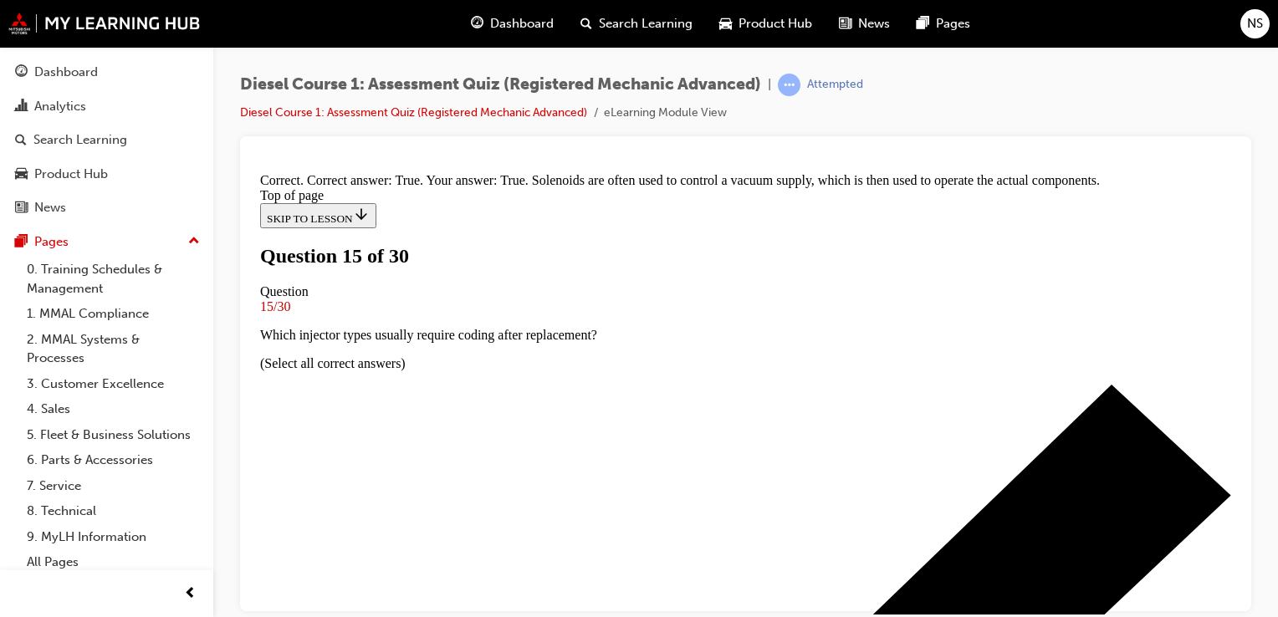
scroll to position [376, 0]
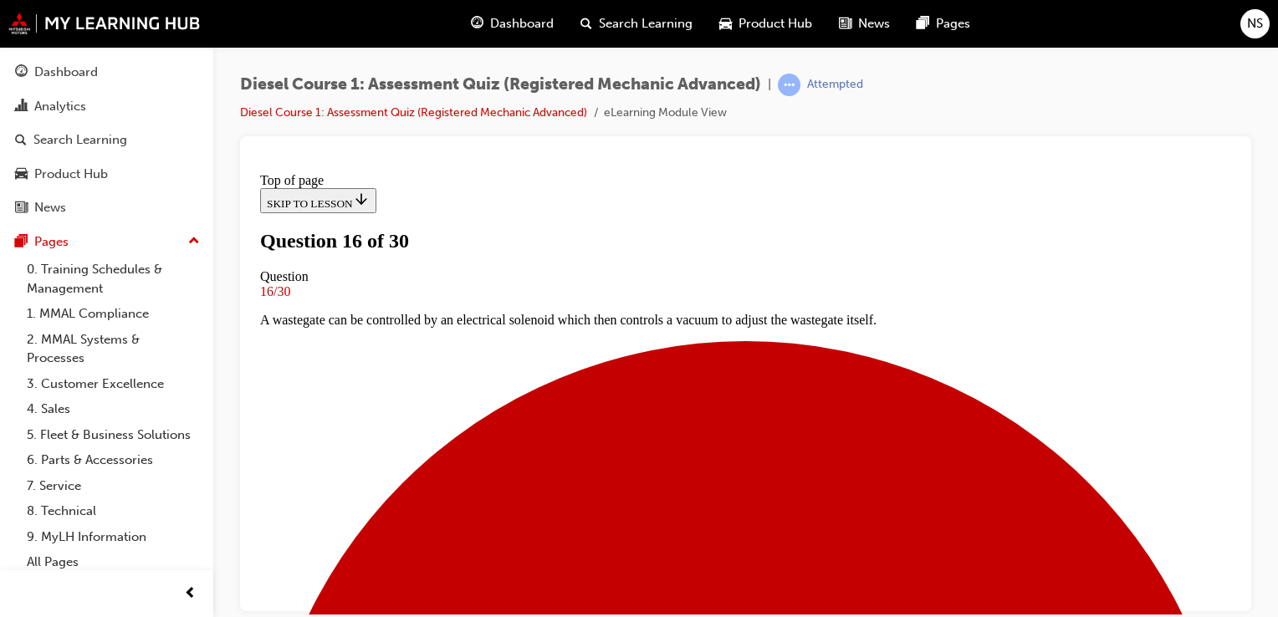
scroll to position [194, 0]
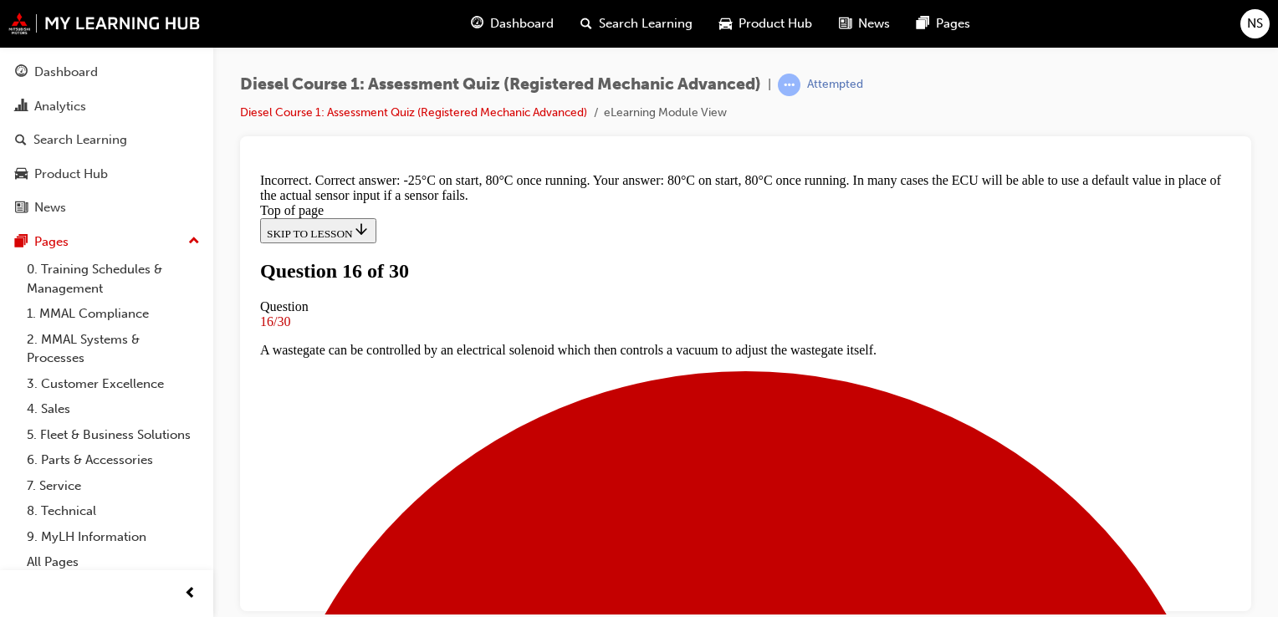
scroll to position [484, 0]
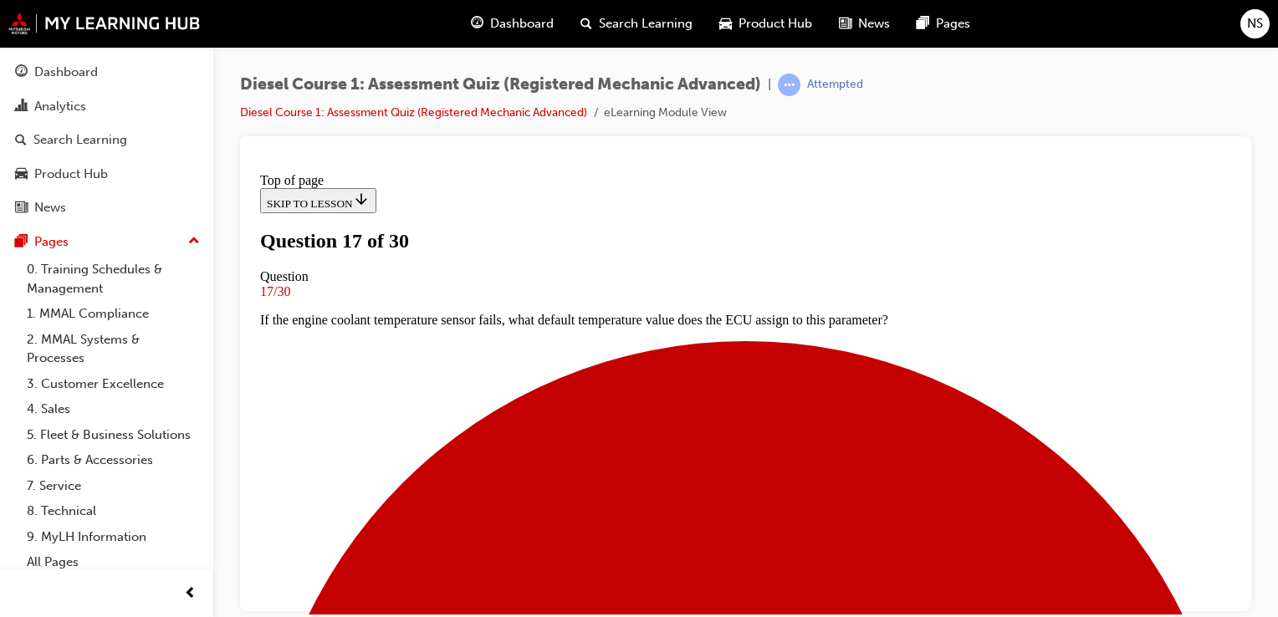
scroll to position [177, 0]
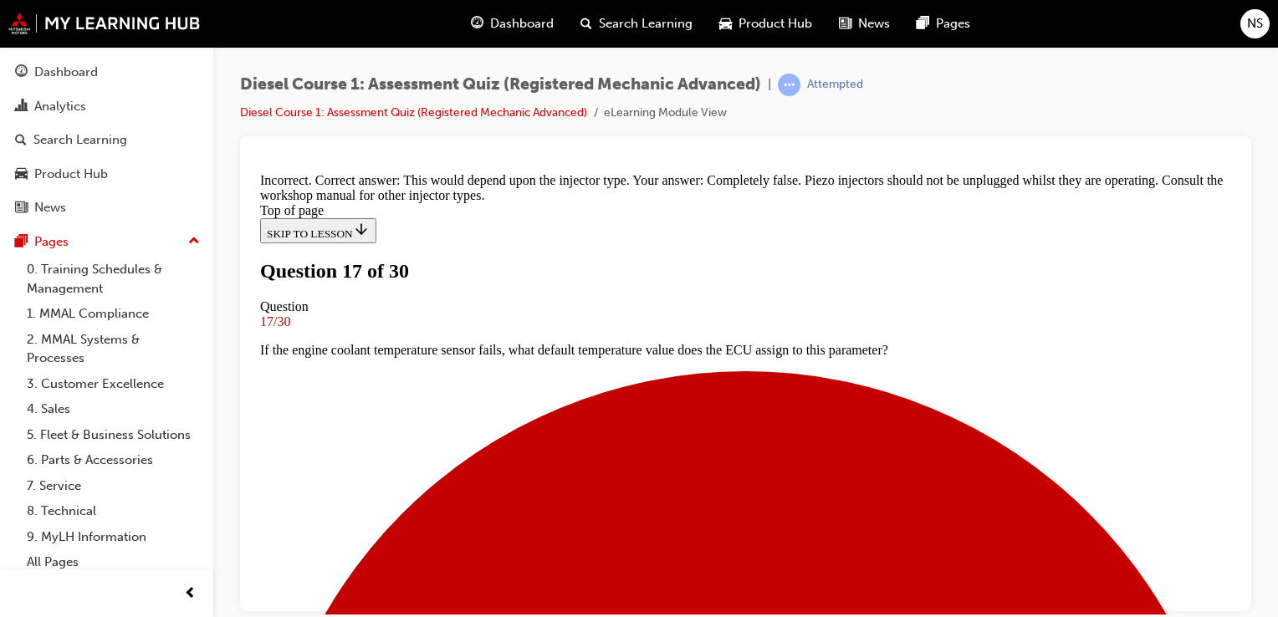
scroll to position [213, 0]
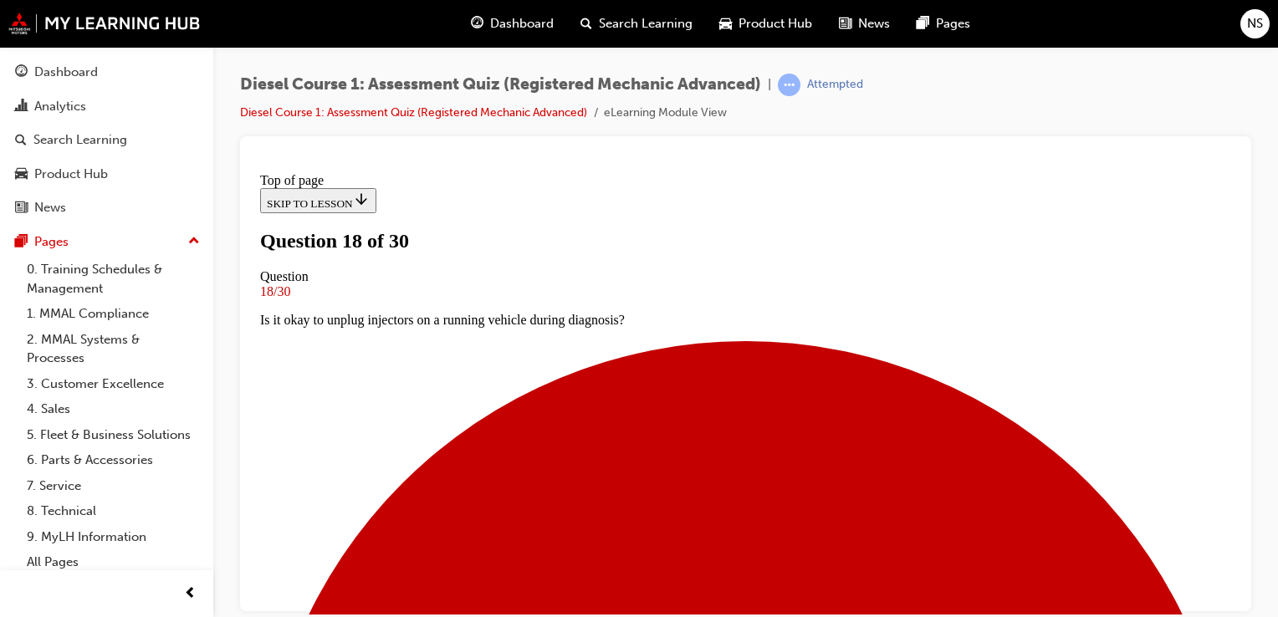
scroll to position [187, 0]
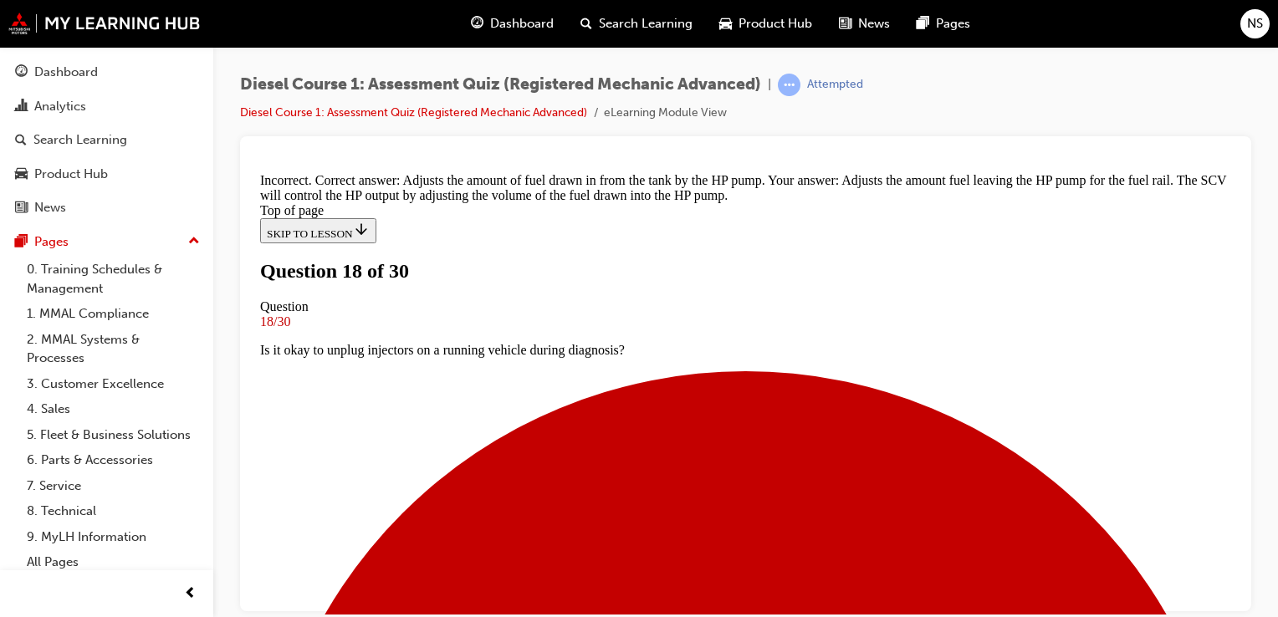
scroll to position [499, 0]
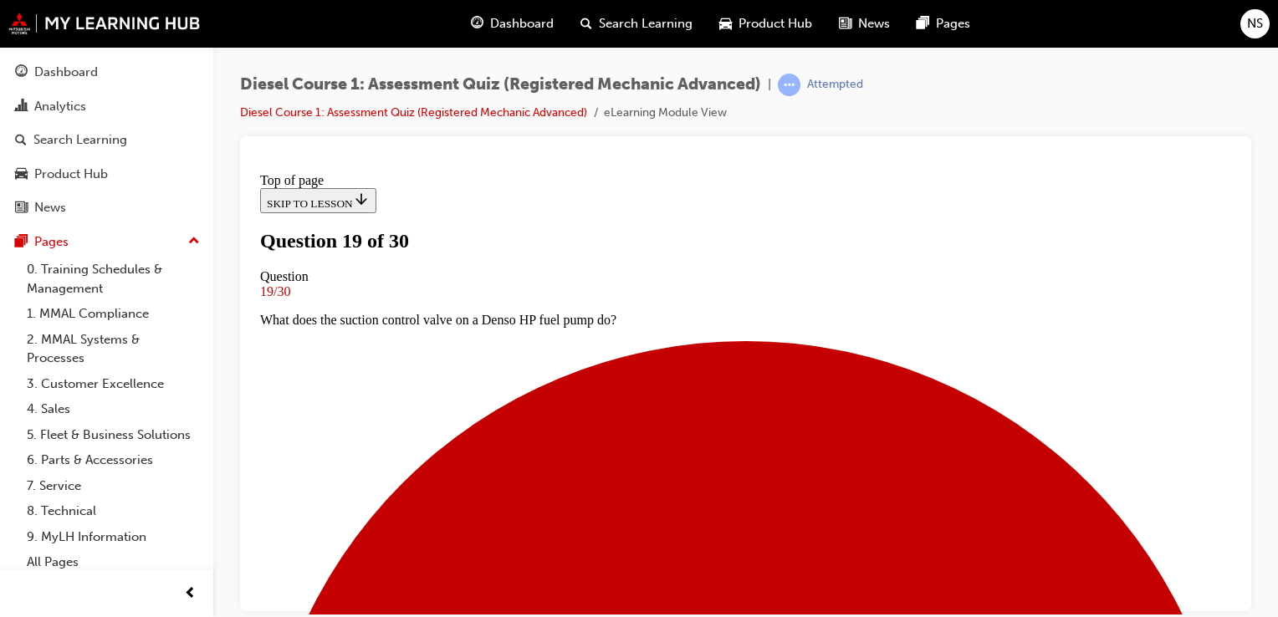
scroll to position [192, 0]
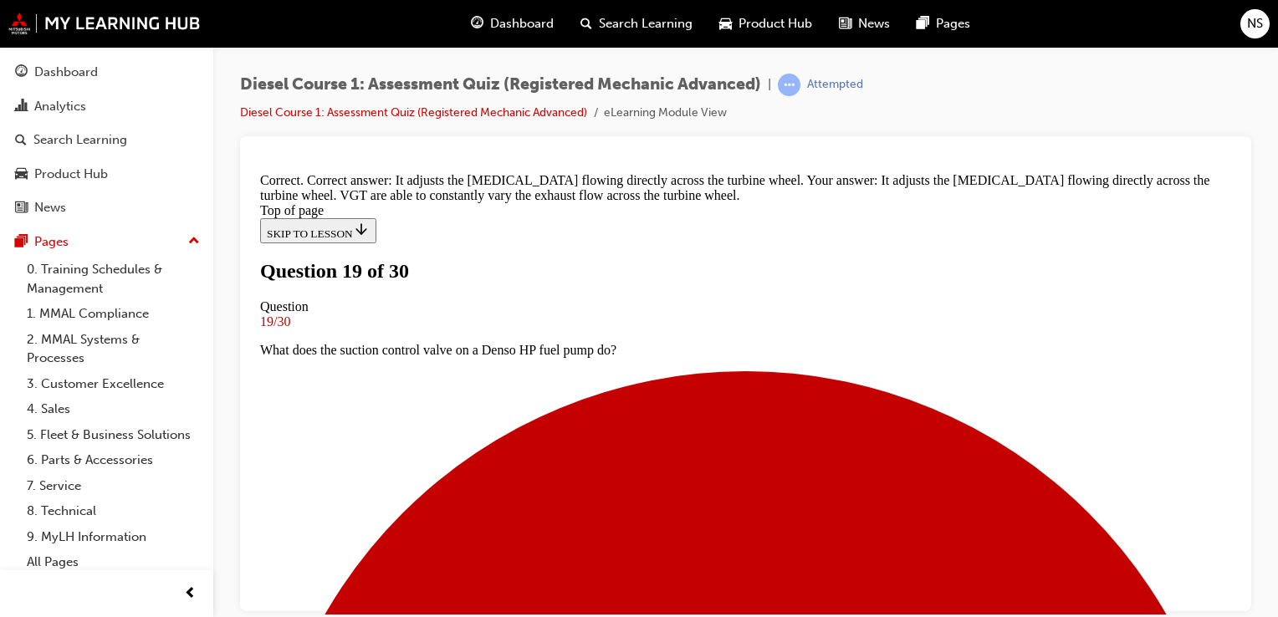
scroll to position [495, 0]
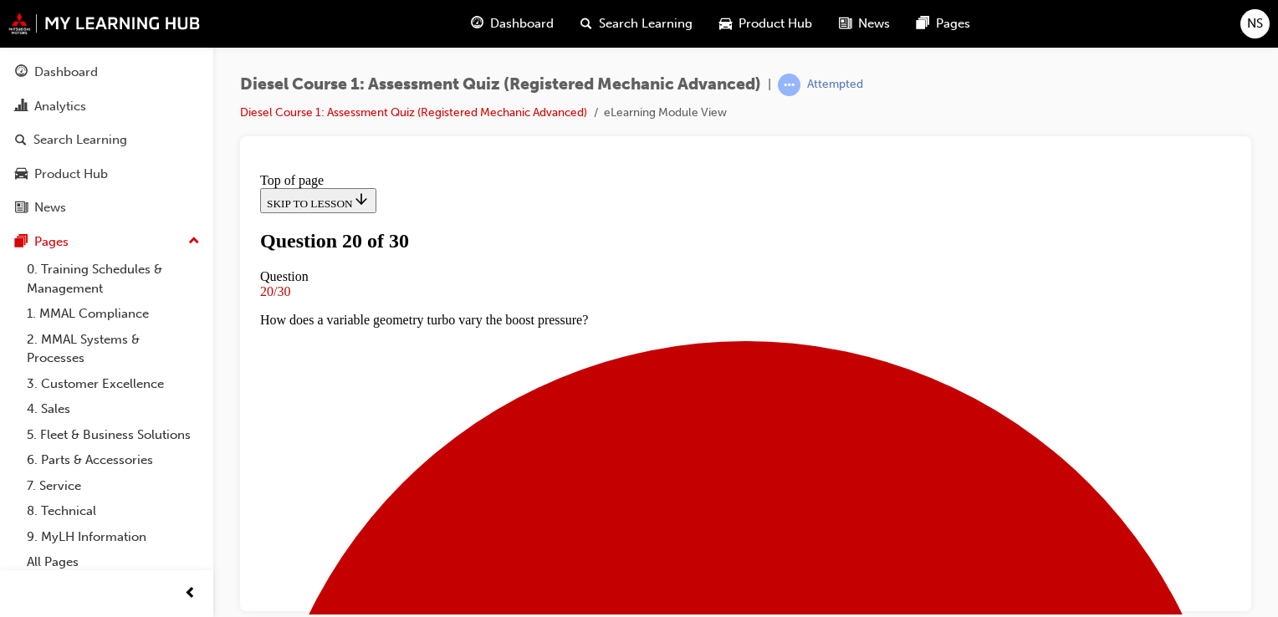
scroll to position [182, 0]
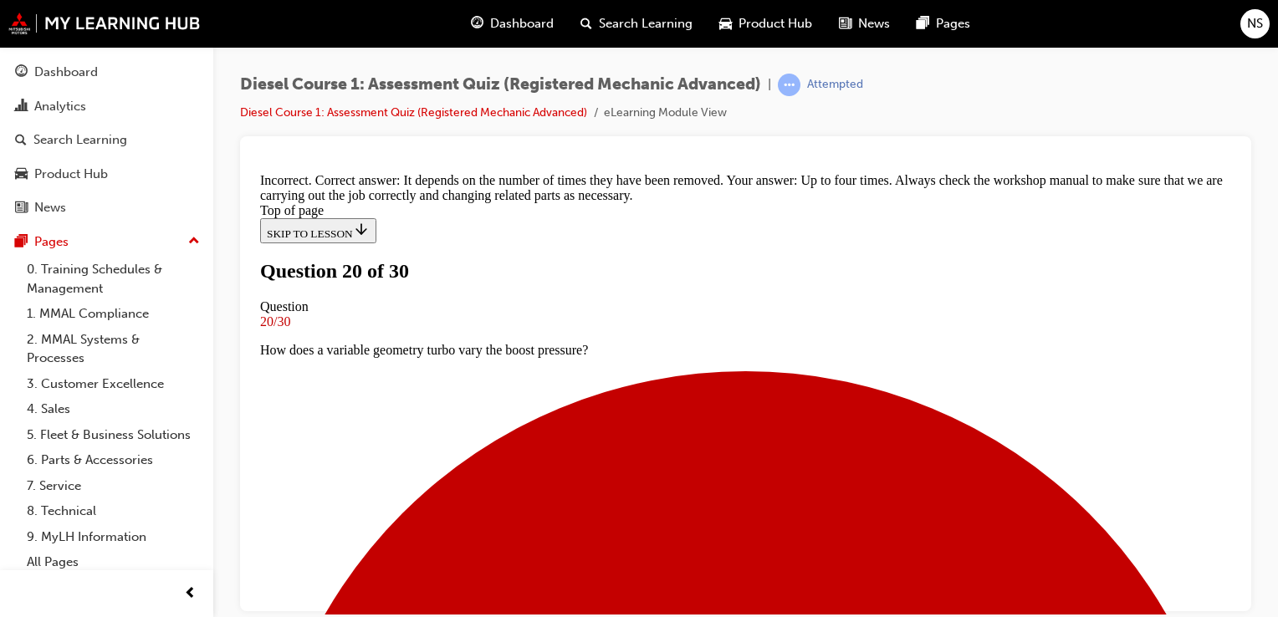
scroll to position [482, 0]
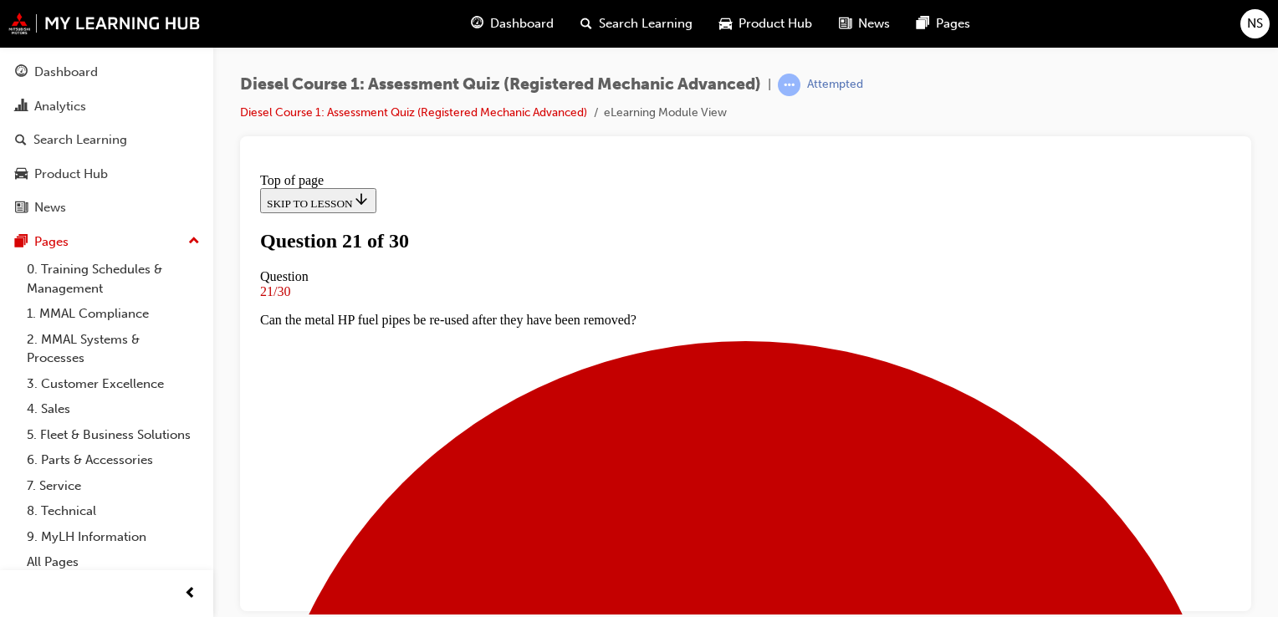
scroll to position [190, 0]
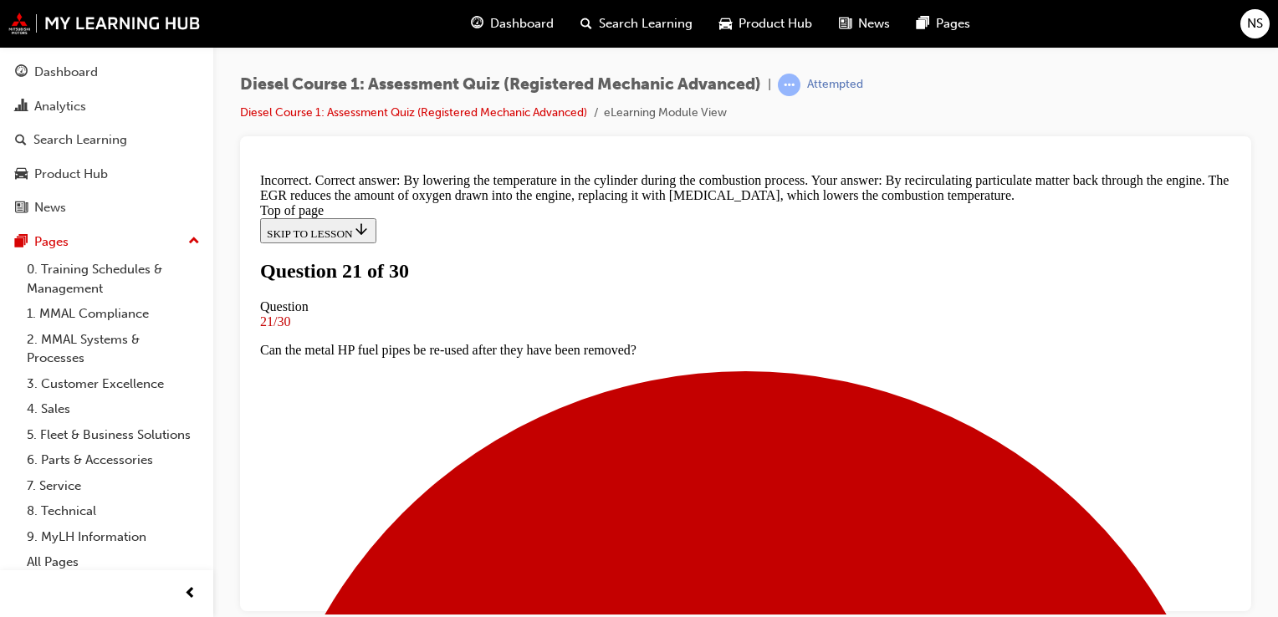
scroll to position [499, 0]
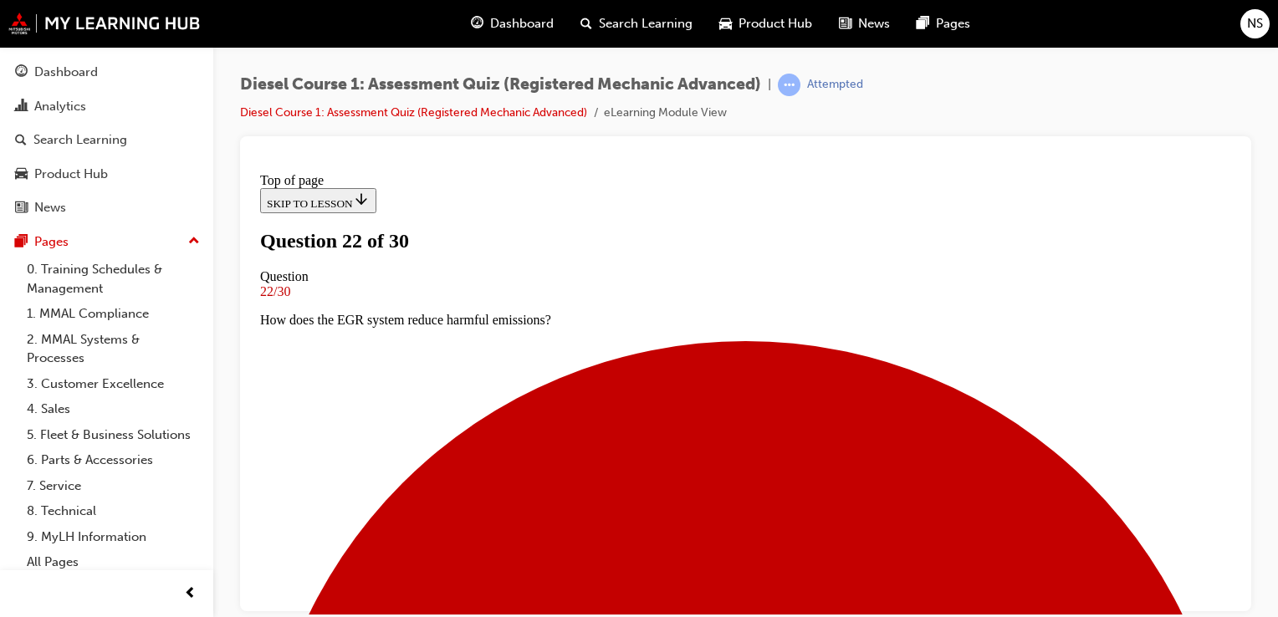
scroll to position [187, 0]
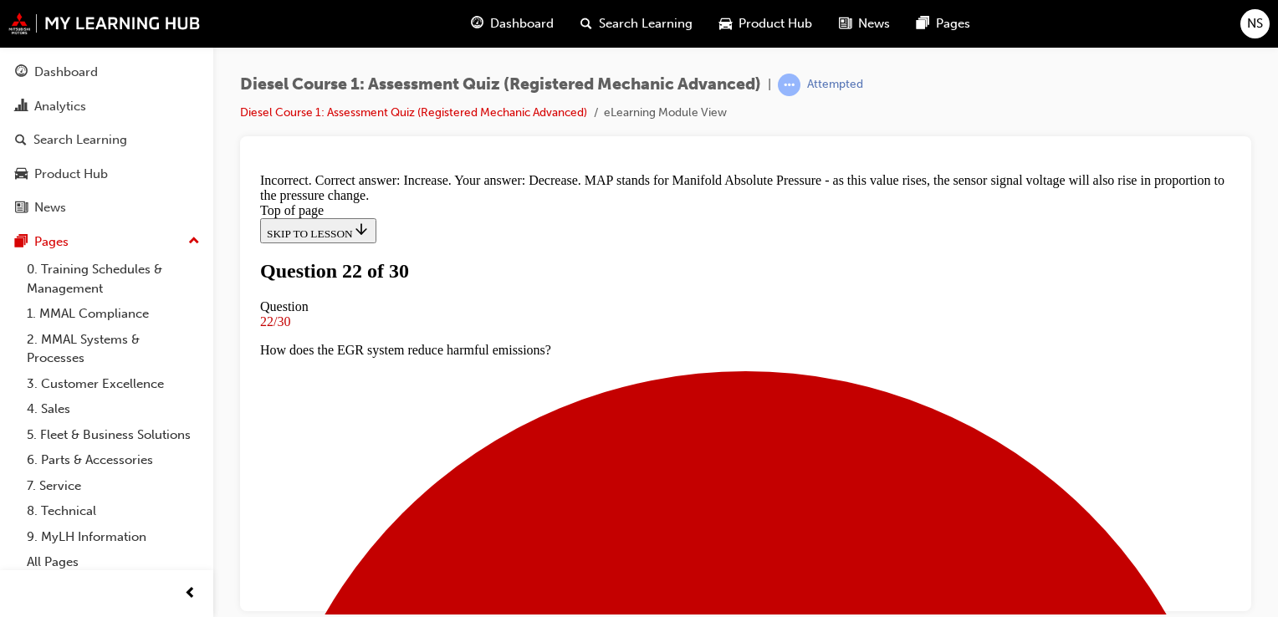
scroll to position [482, 0]
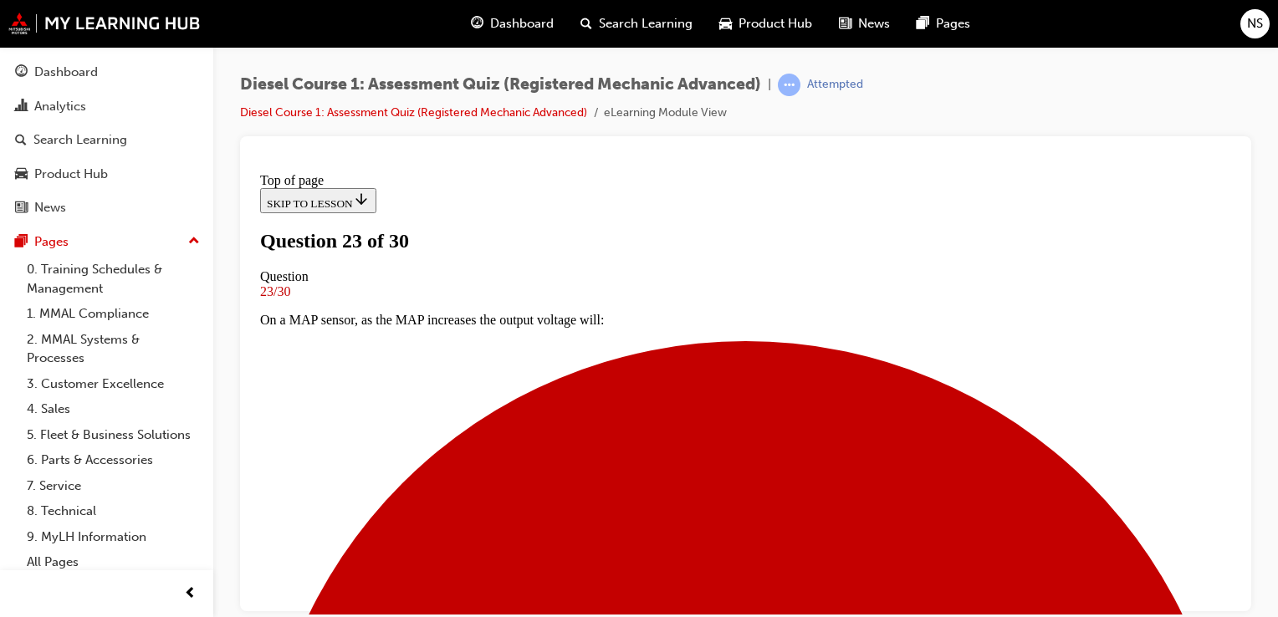
scroll to position [153, 0]
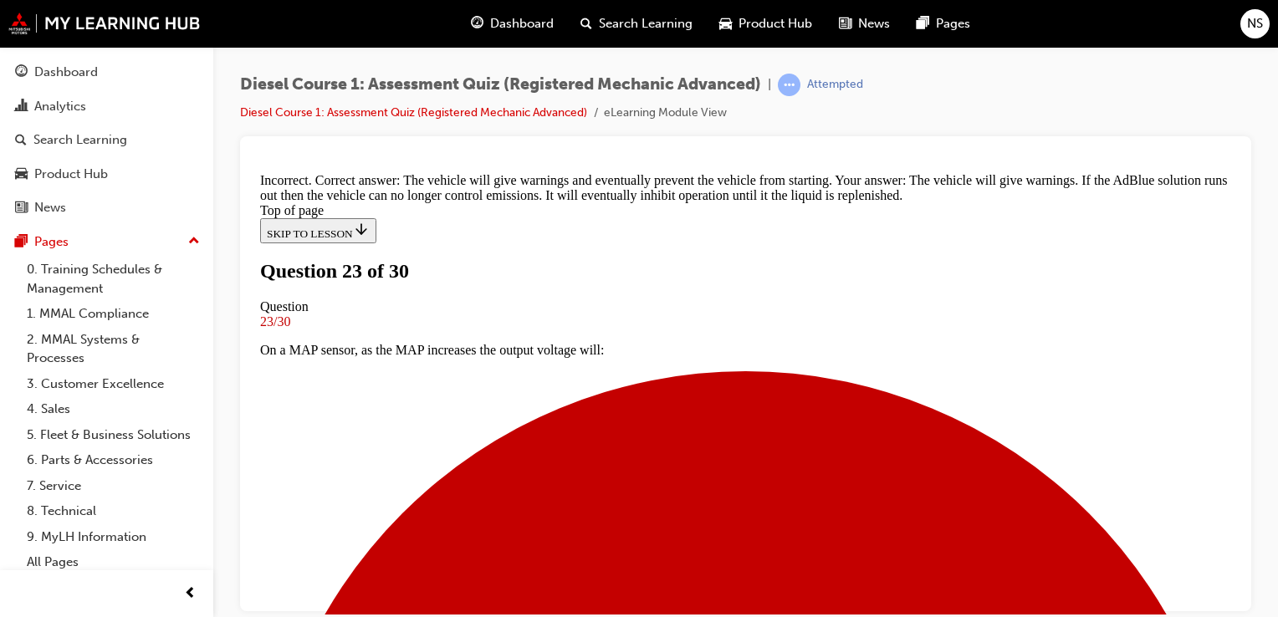
scroll to position [432, 0]
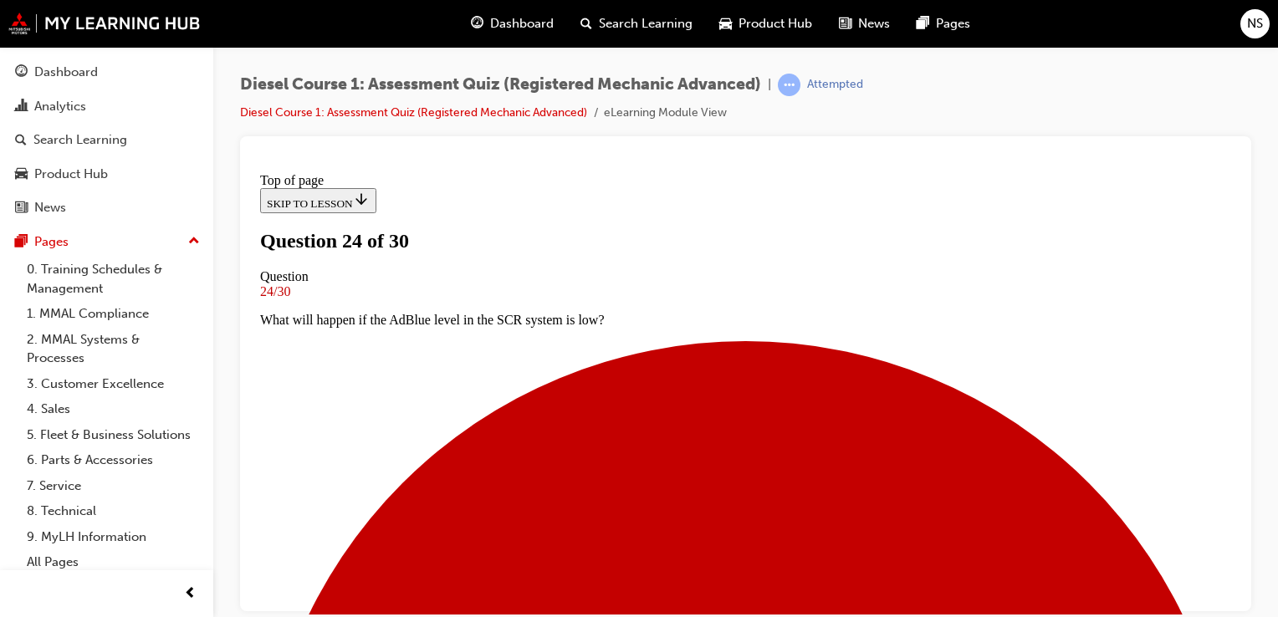
scroll to position [111, 0]
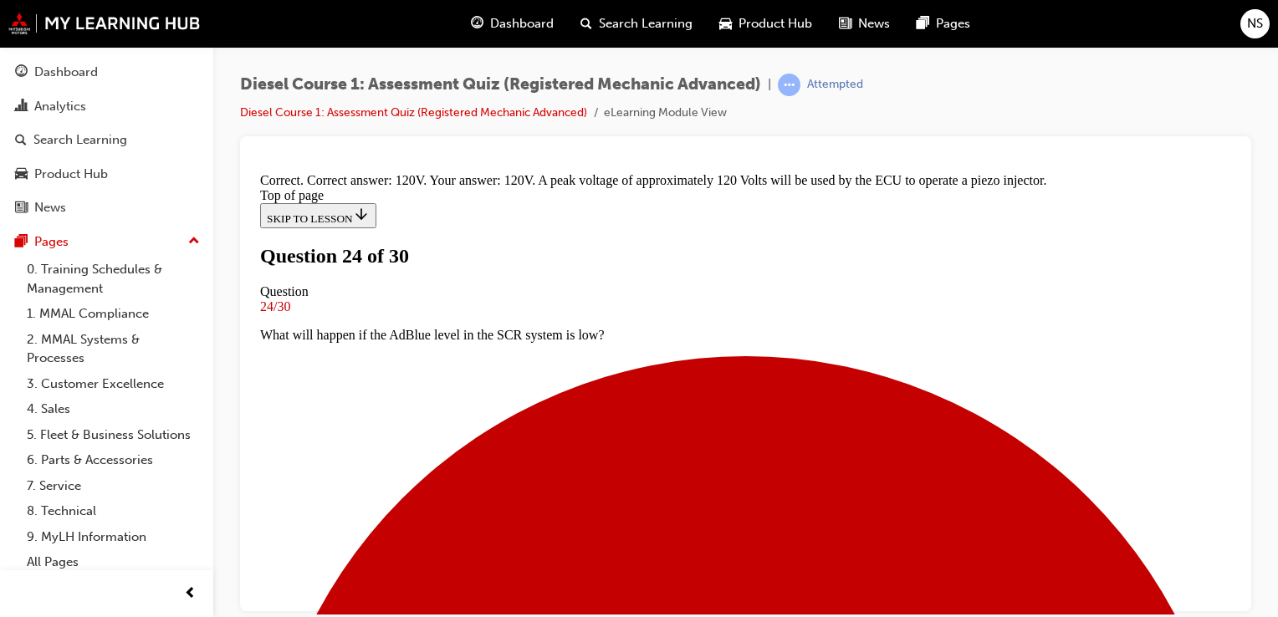
scroll to position [510, 0]
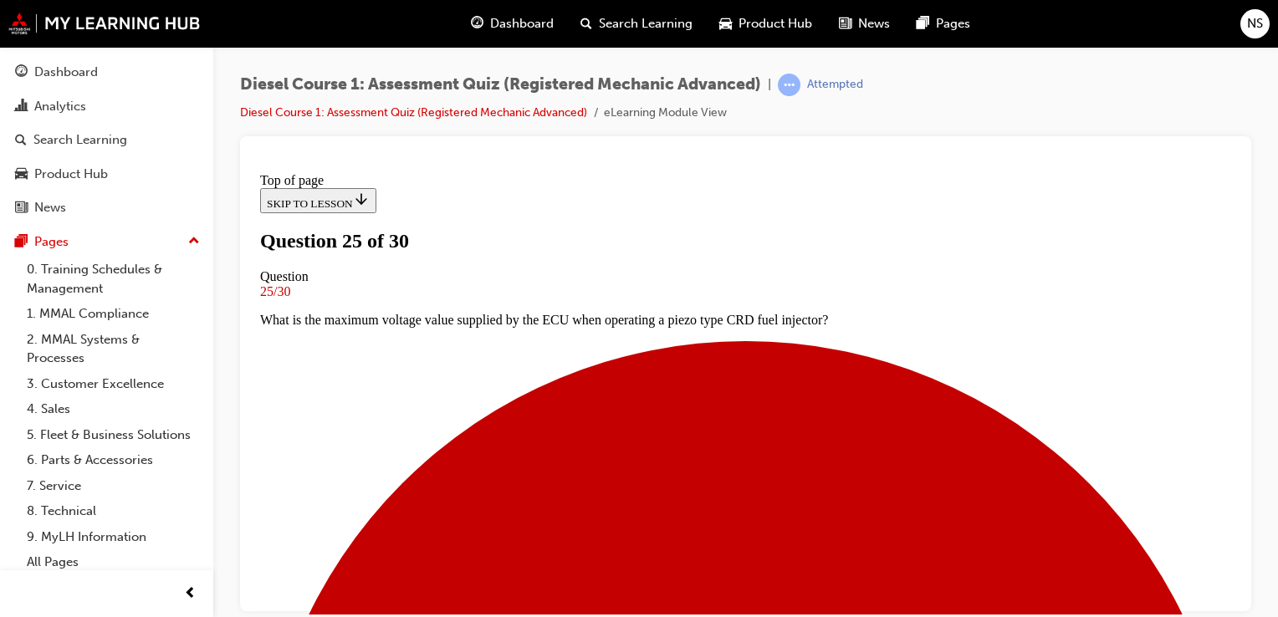
scroll to position [167, 0]
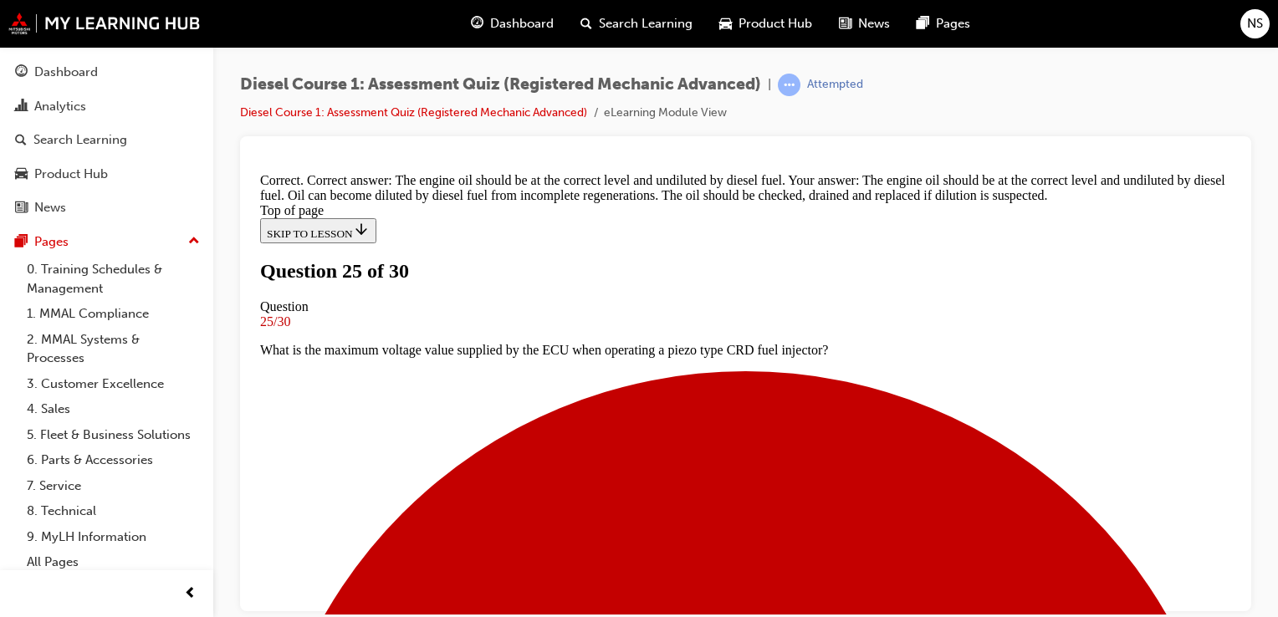
scroll to position [460, 0]
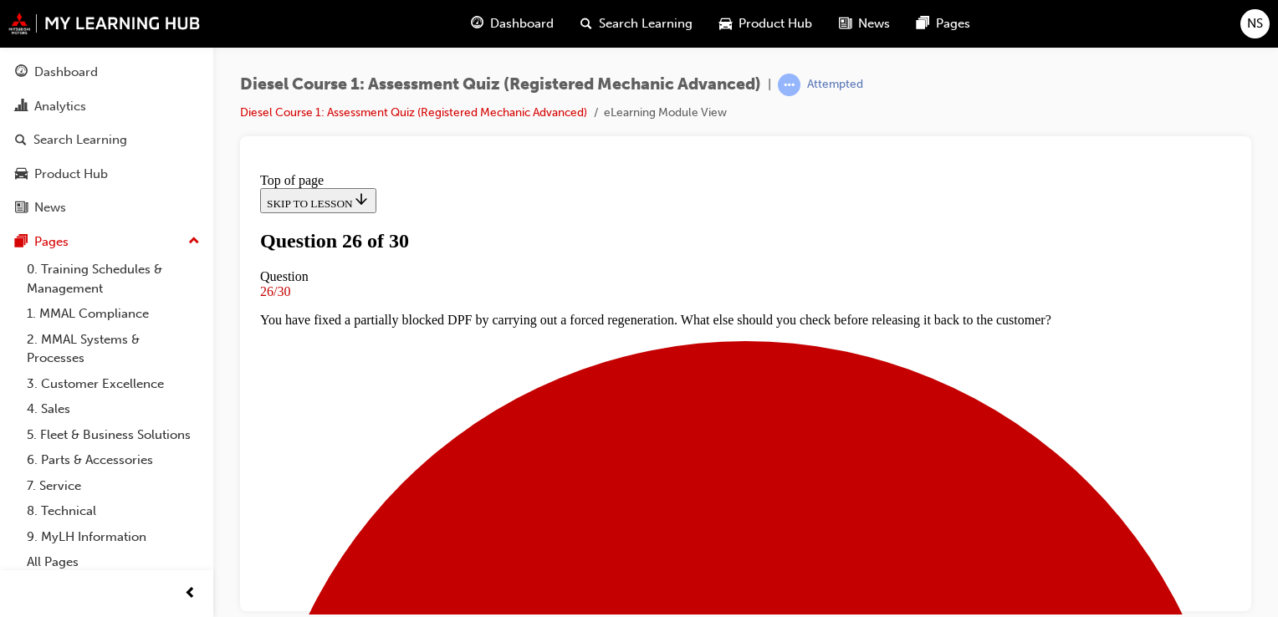
scroll to position [133, 0]
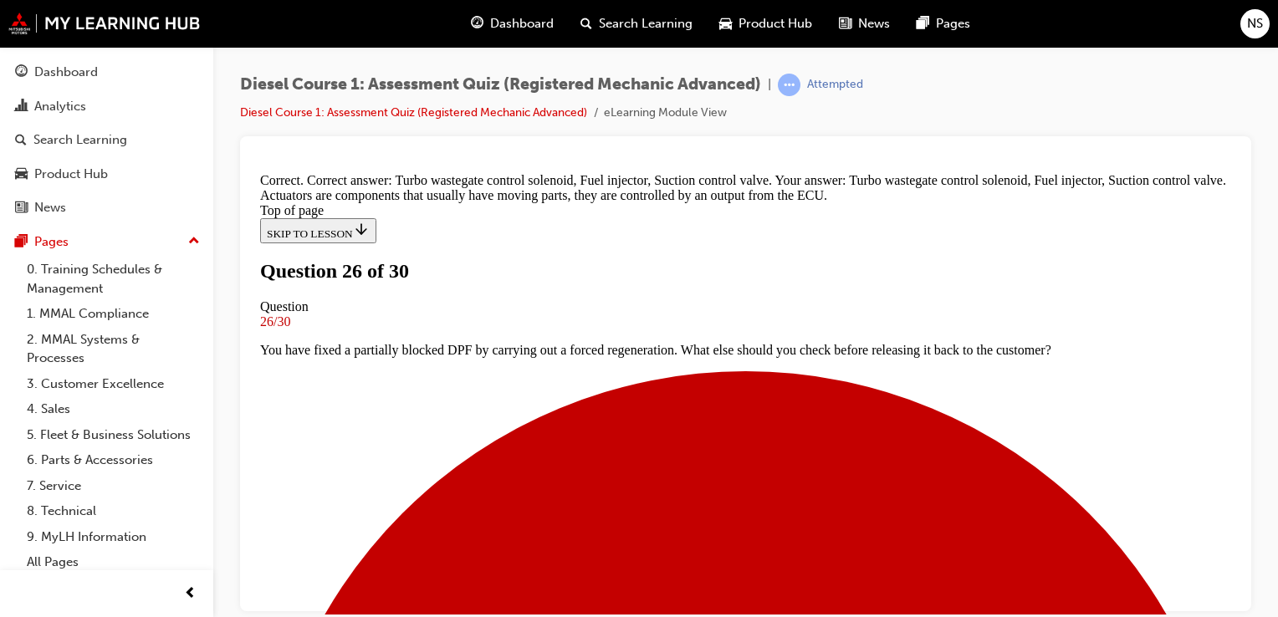
scroll to position [510, 0]
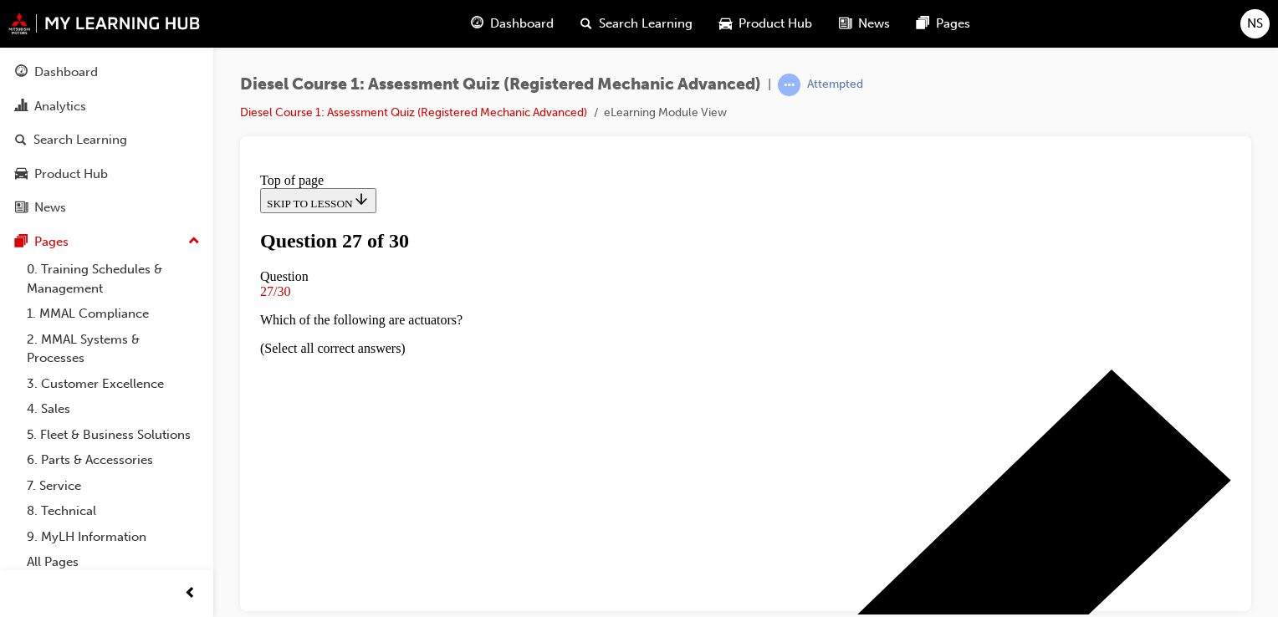
scroll to position [164, 0]
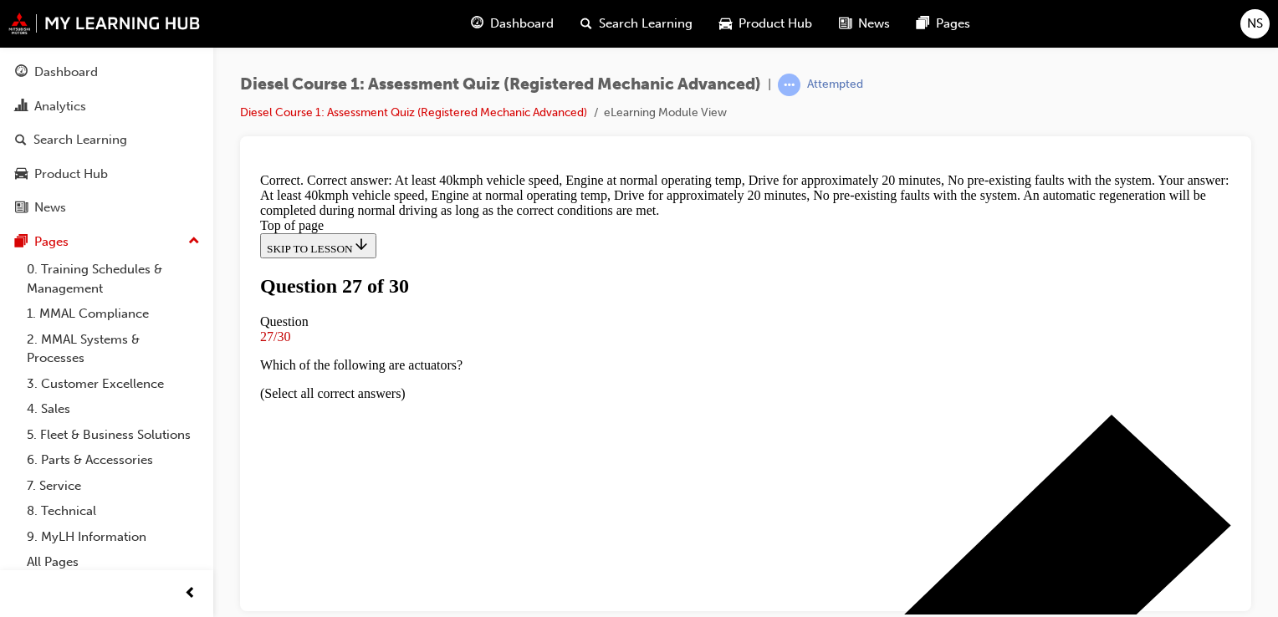
scroll to position [539, 0]
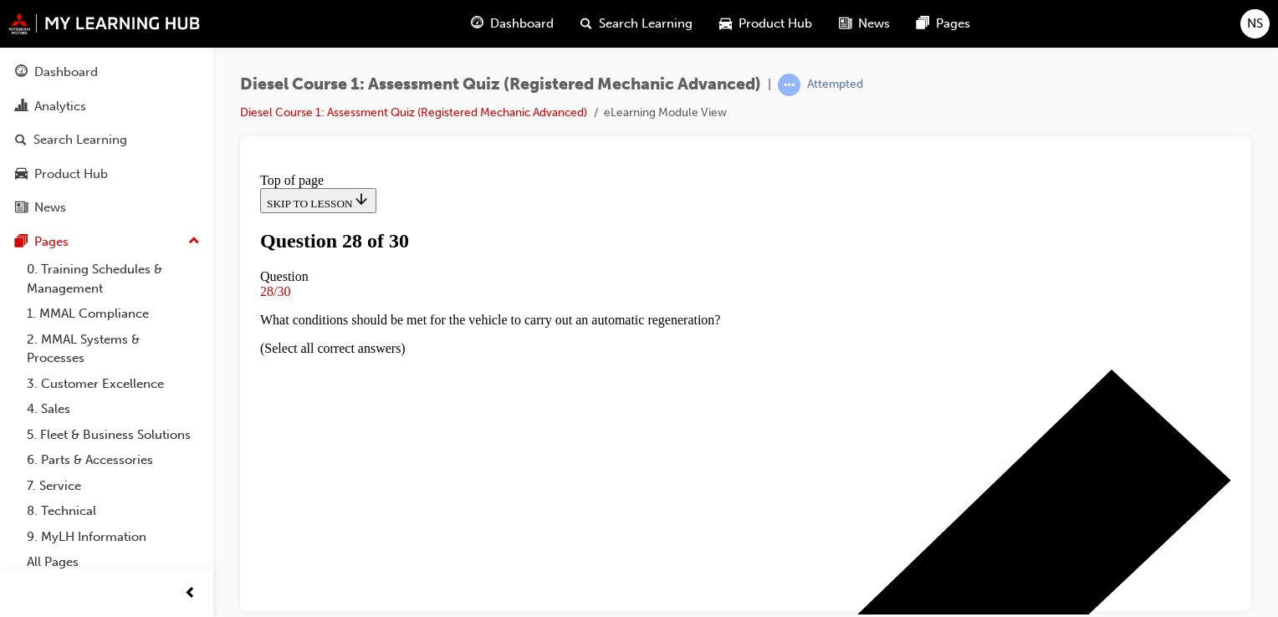
scroll to position [207, 0]
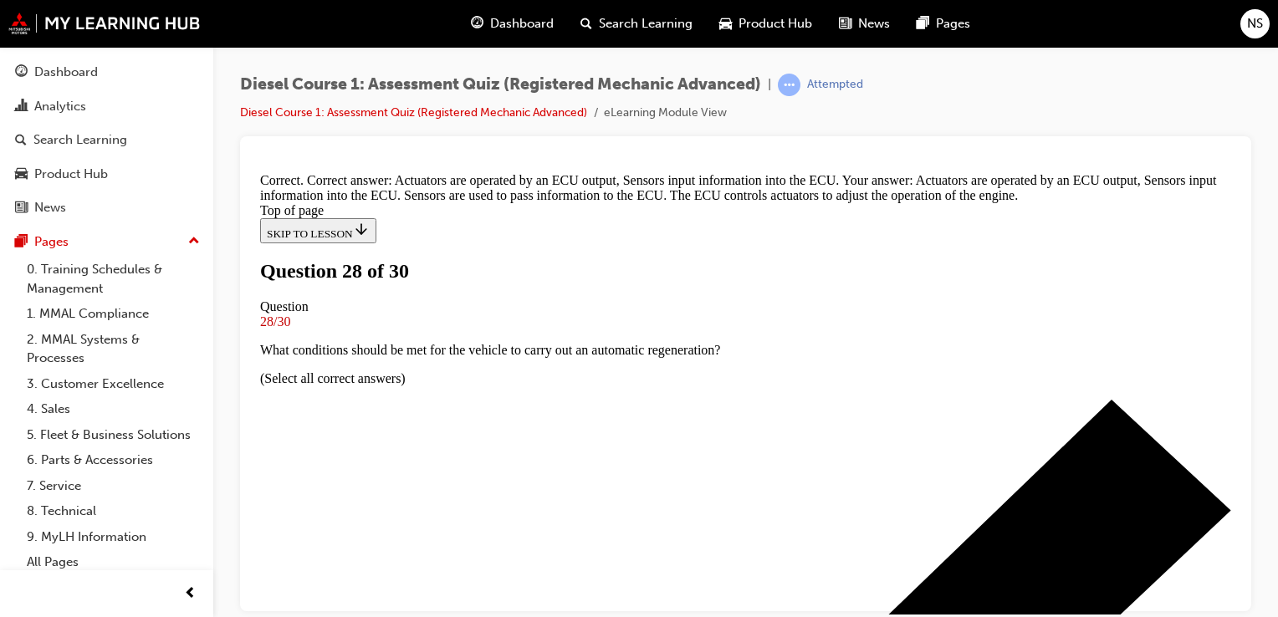
scroll to position [539, 0]
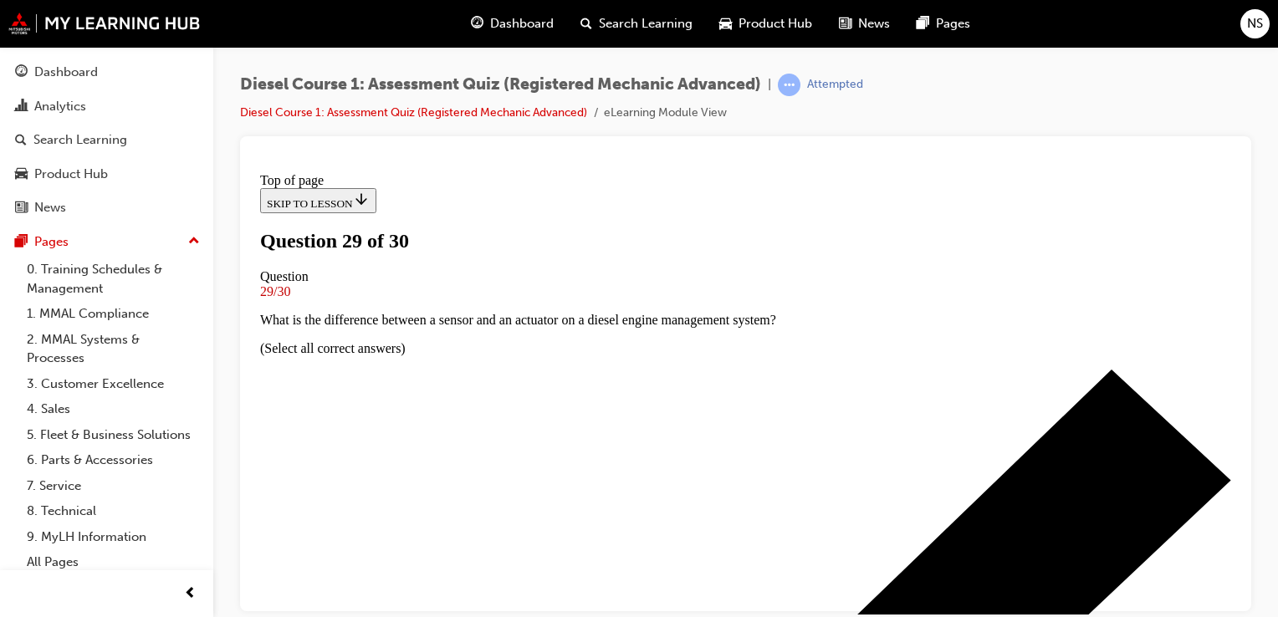
scroll to position [182, 0]
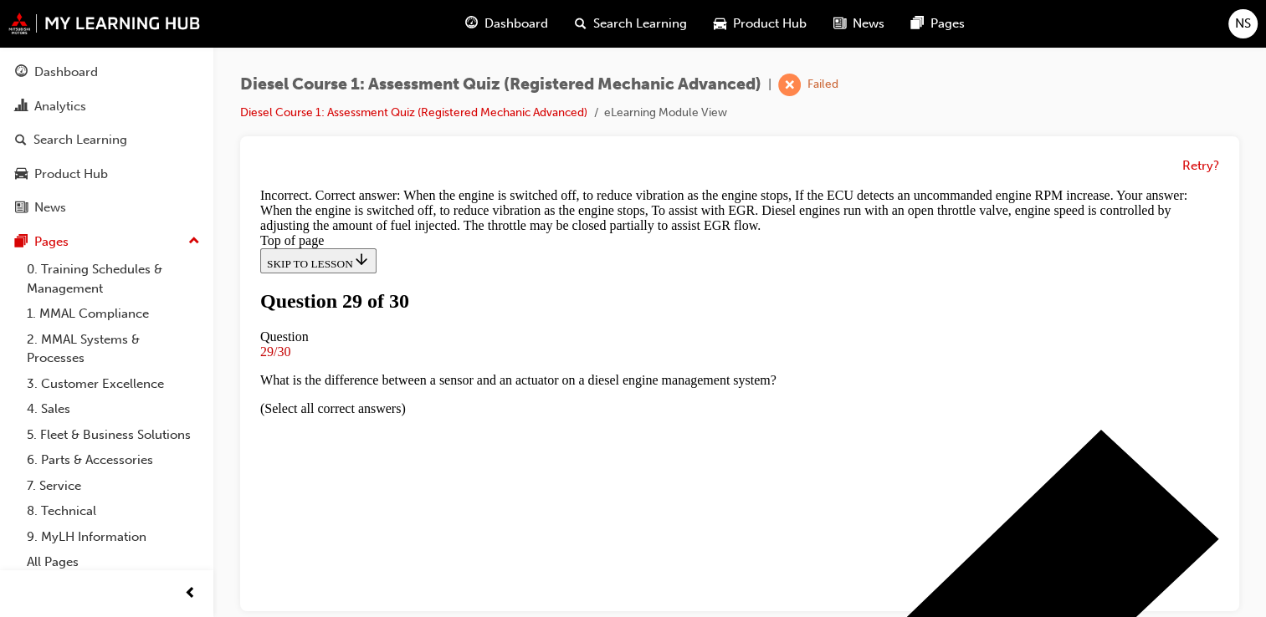
scroll to position [519, 0]
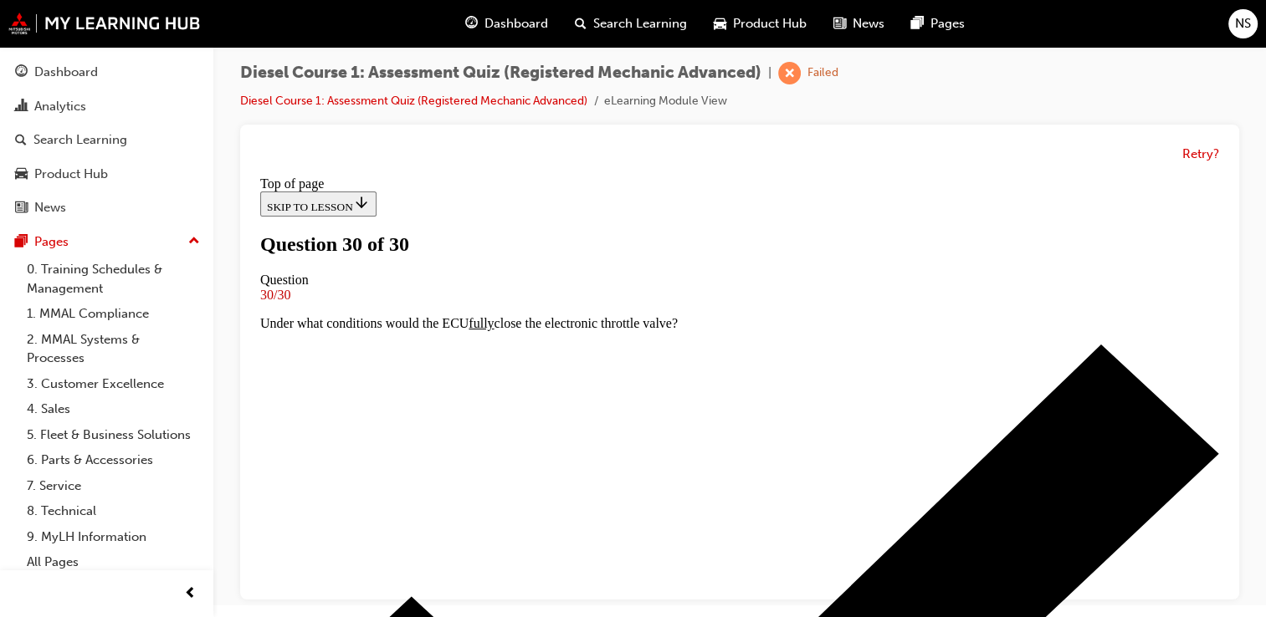
scroll to position [405, 0]
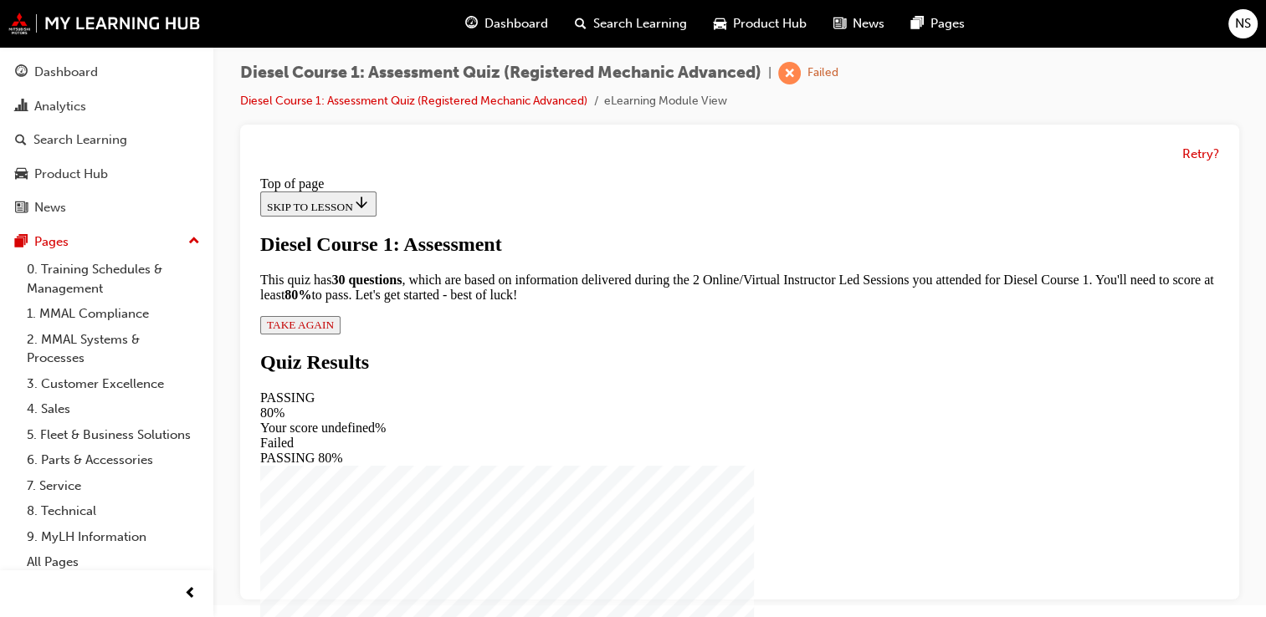
click at [509, 335] on div "Diesel Course 1: Assessment This quiz has 30 questions , which are based on inf…" at bounding box center [739, 283] width 959 height 101
click at [334, 331] on span "TAKE AGAIN" at bounding box center [300, 325] width 67 height 13
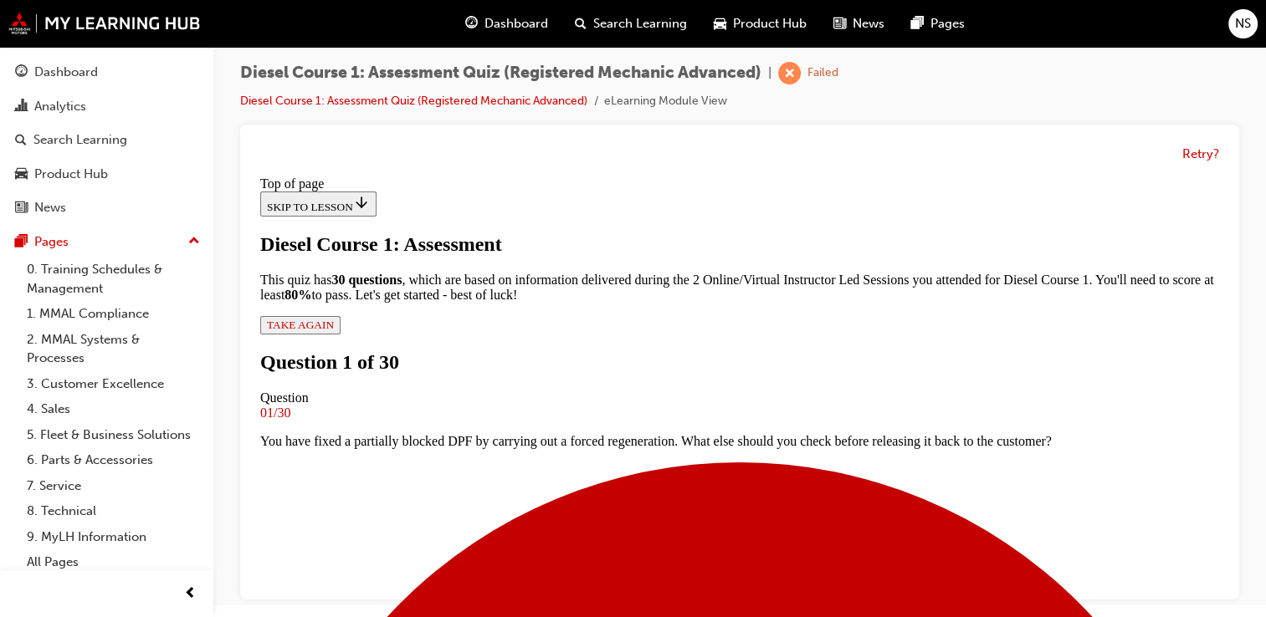
scroll to position [117, 0]
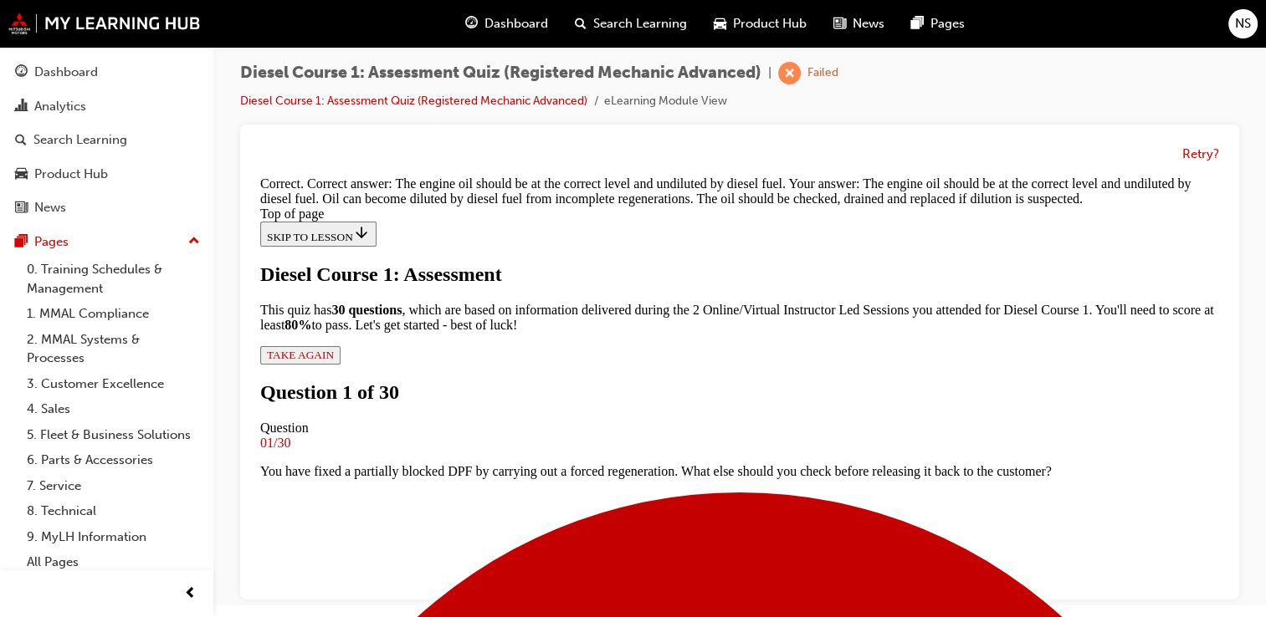
scroll to position [460, 0]
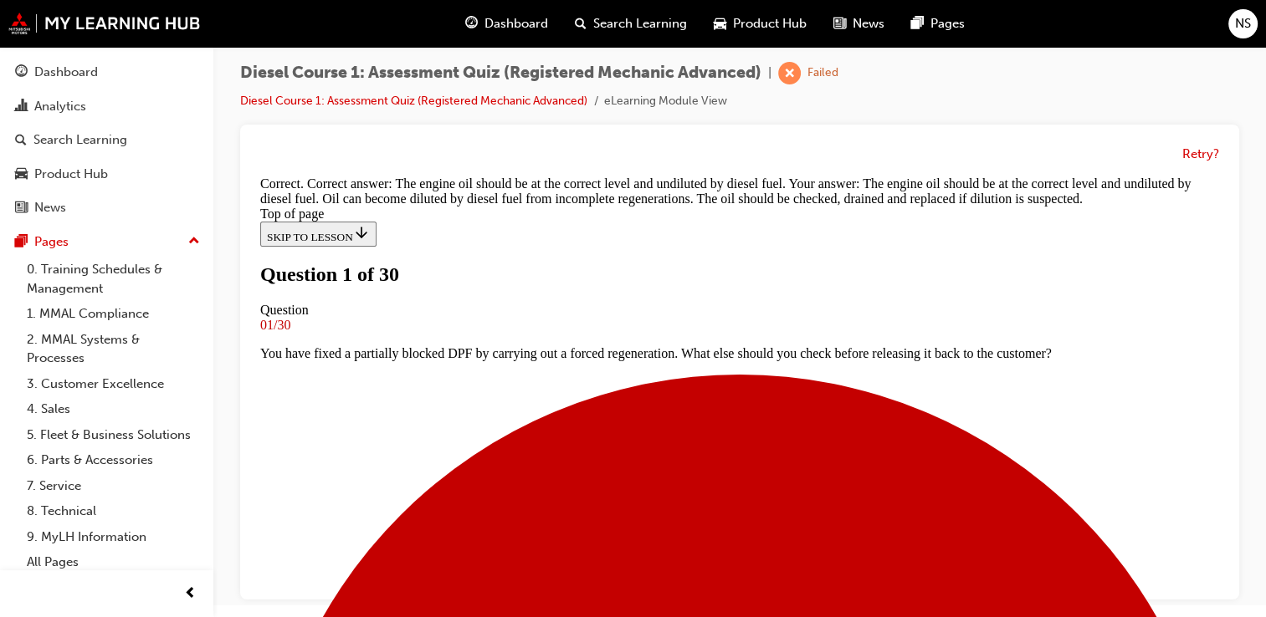
scroll to position [177, 0]
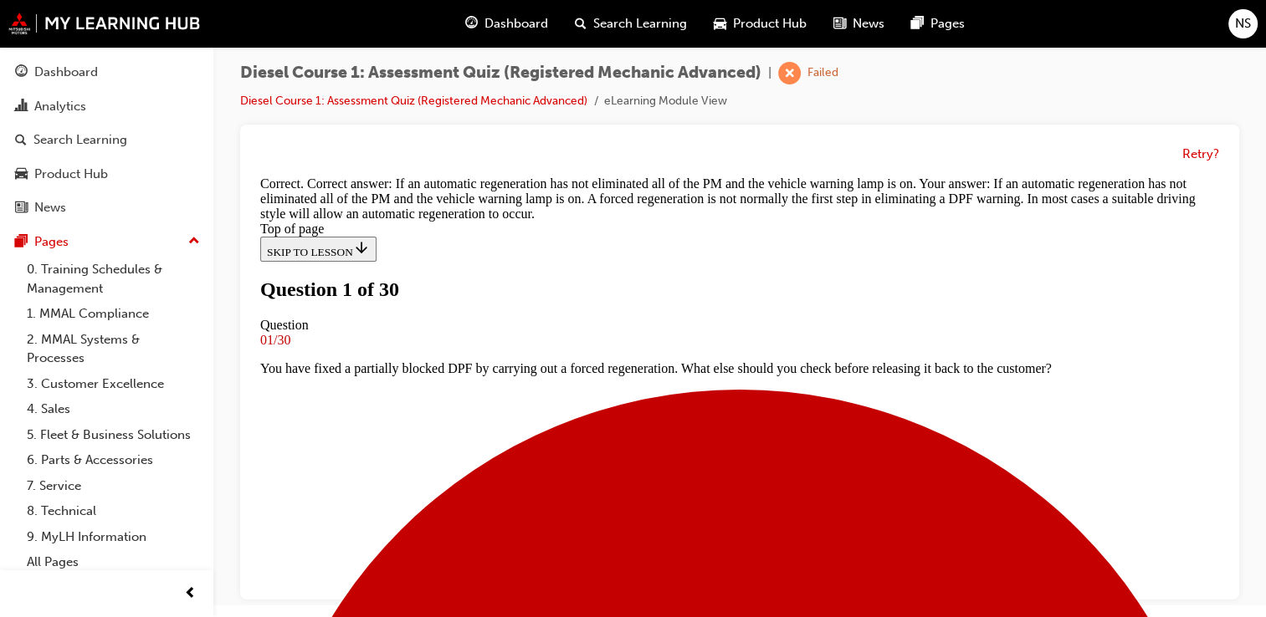
scroll to position [519, 0]
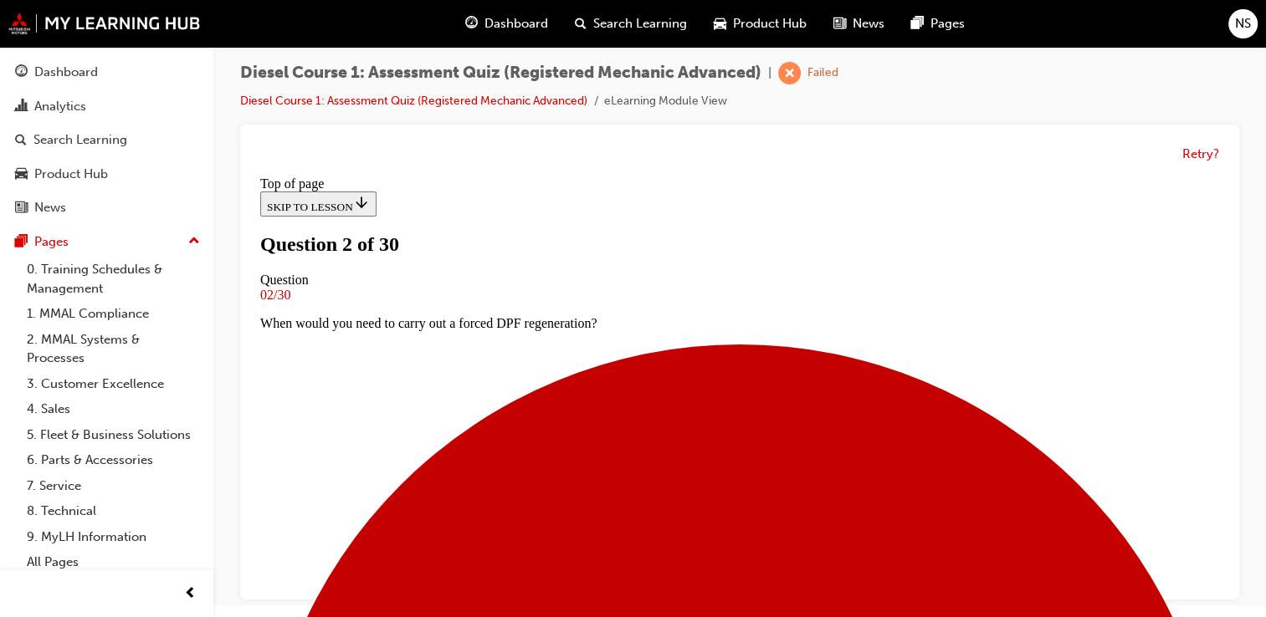
scroll to position [157, 0]
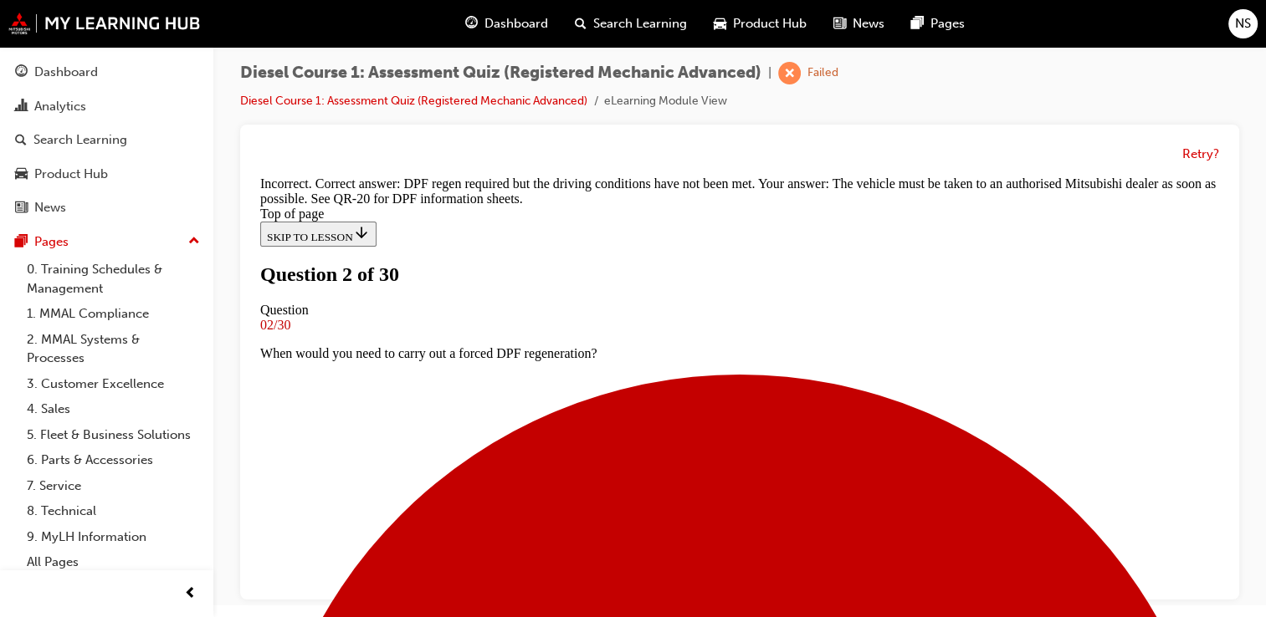
scroll to position [479, 0]
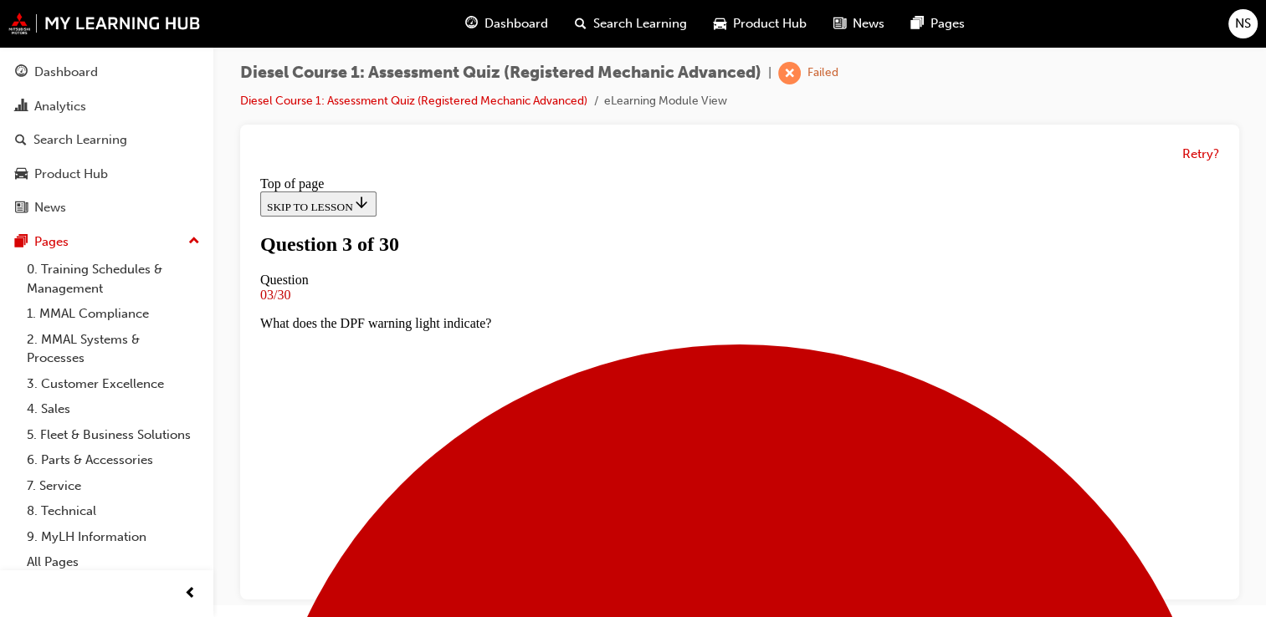
scroll to position [213, 0]
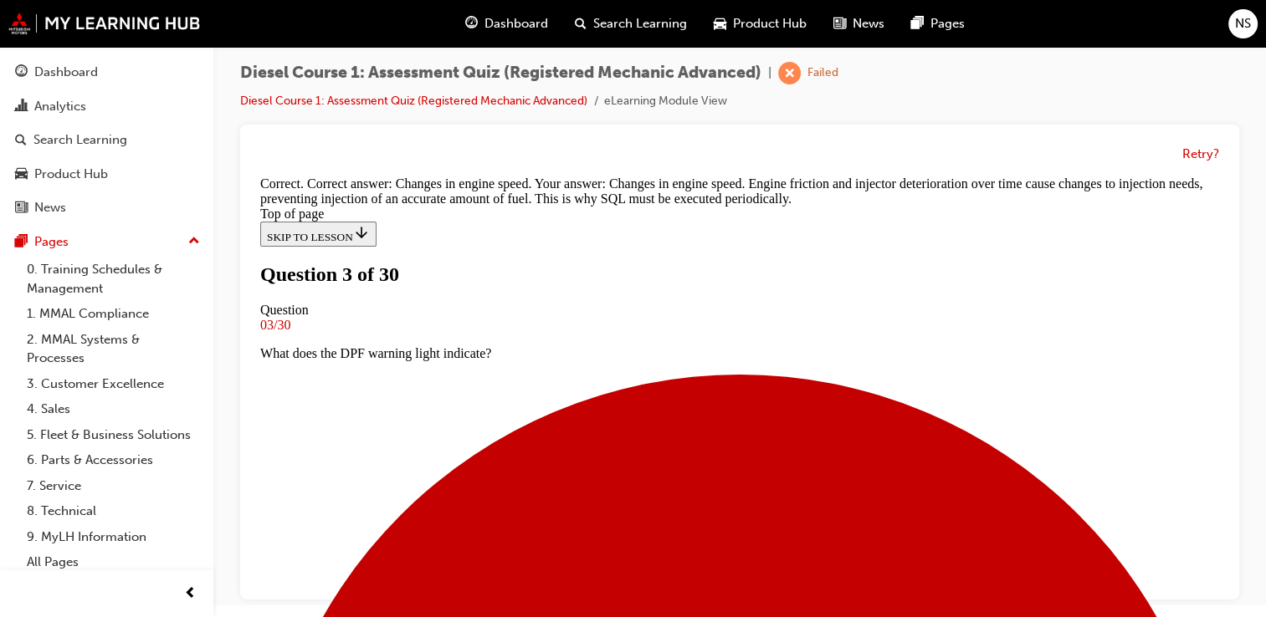
scroll to position [530, 0]
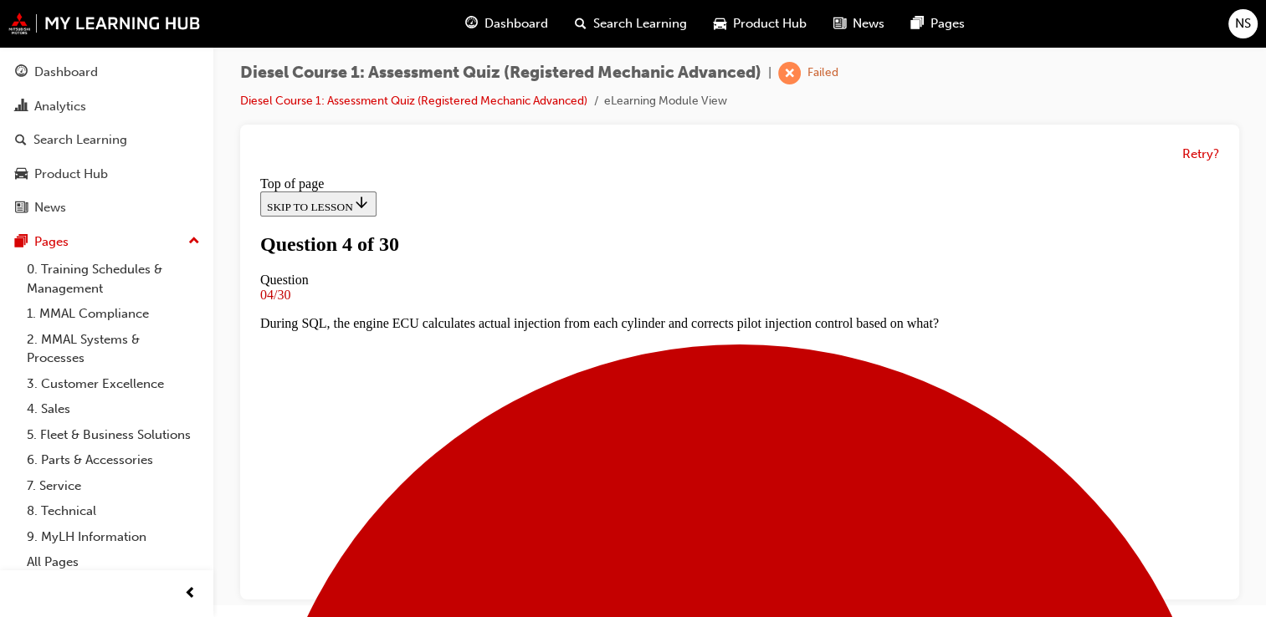
scroll to position [180, 0]
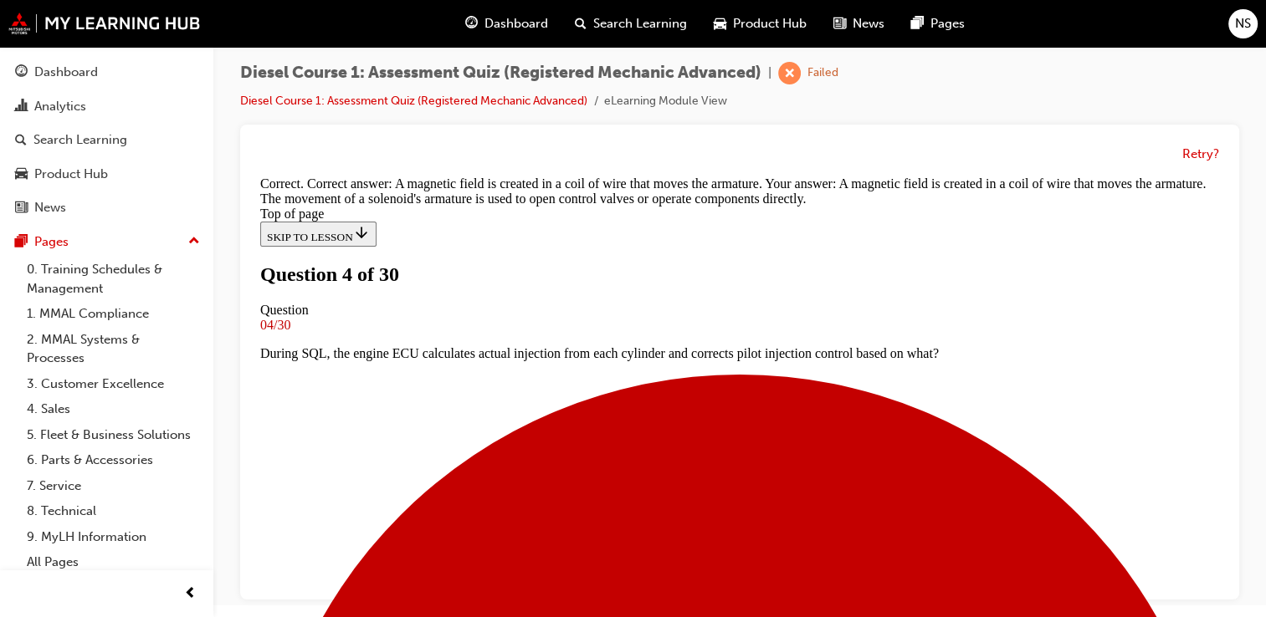
scroll to position [432, 0]
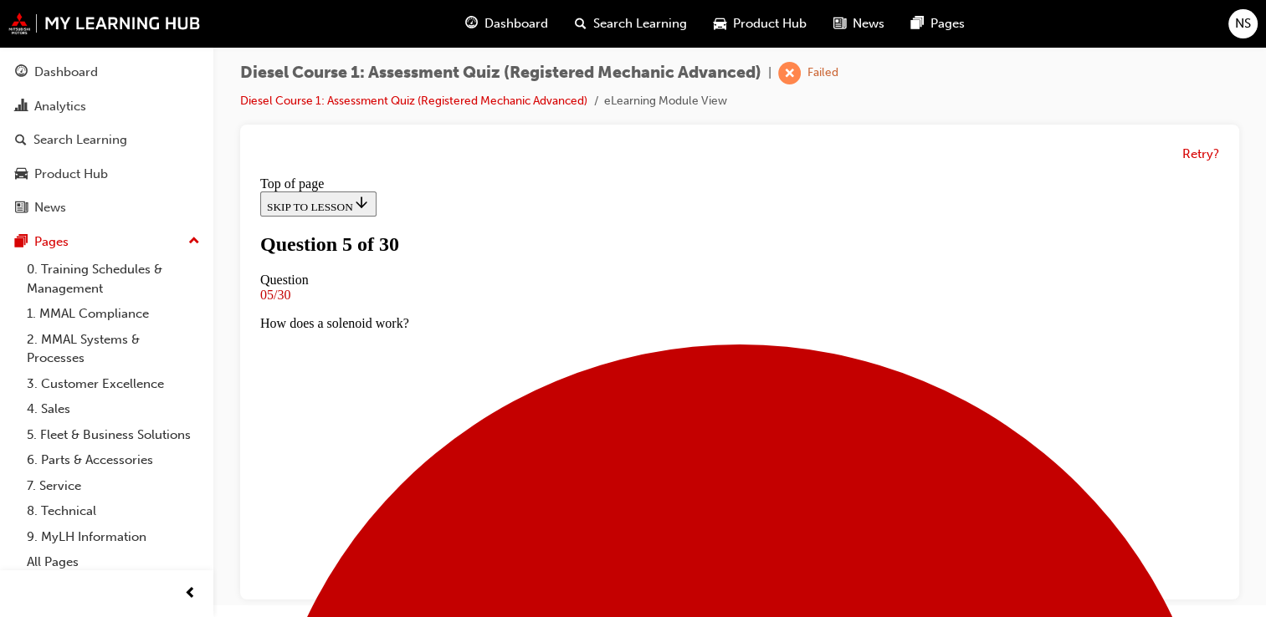
scroll to position [288, 0]
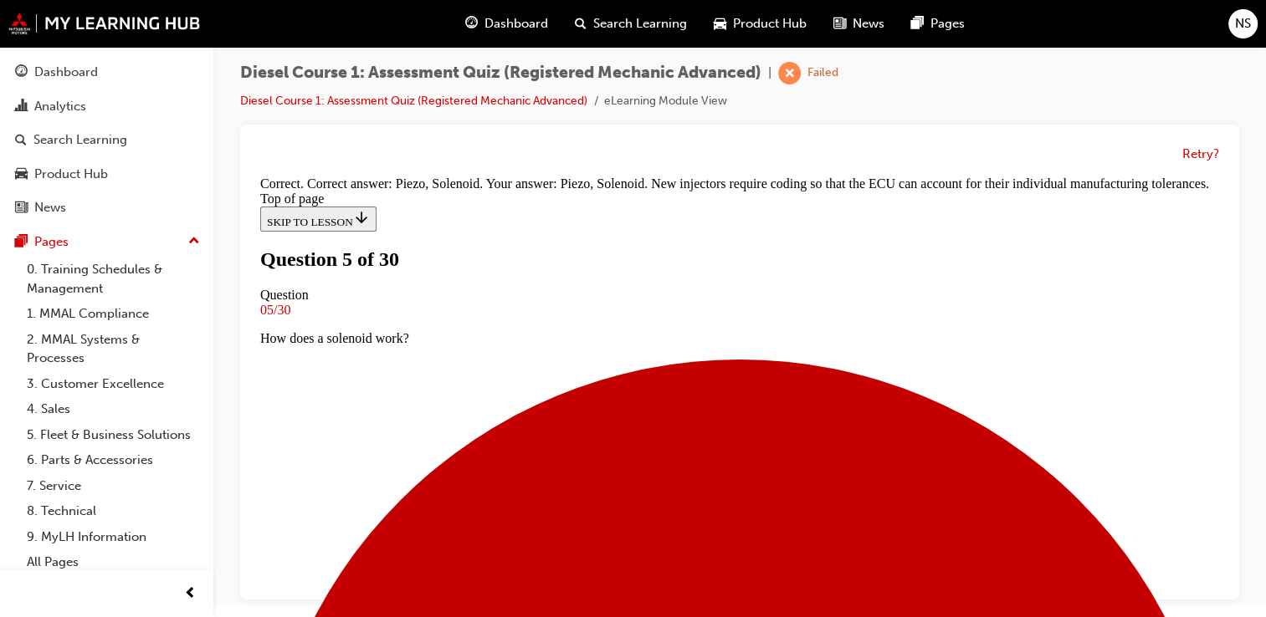
scroll to position [443, 0]
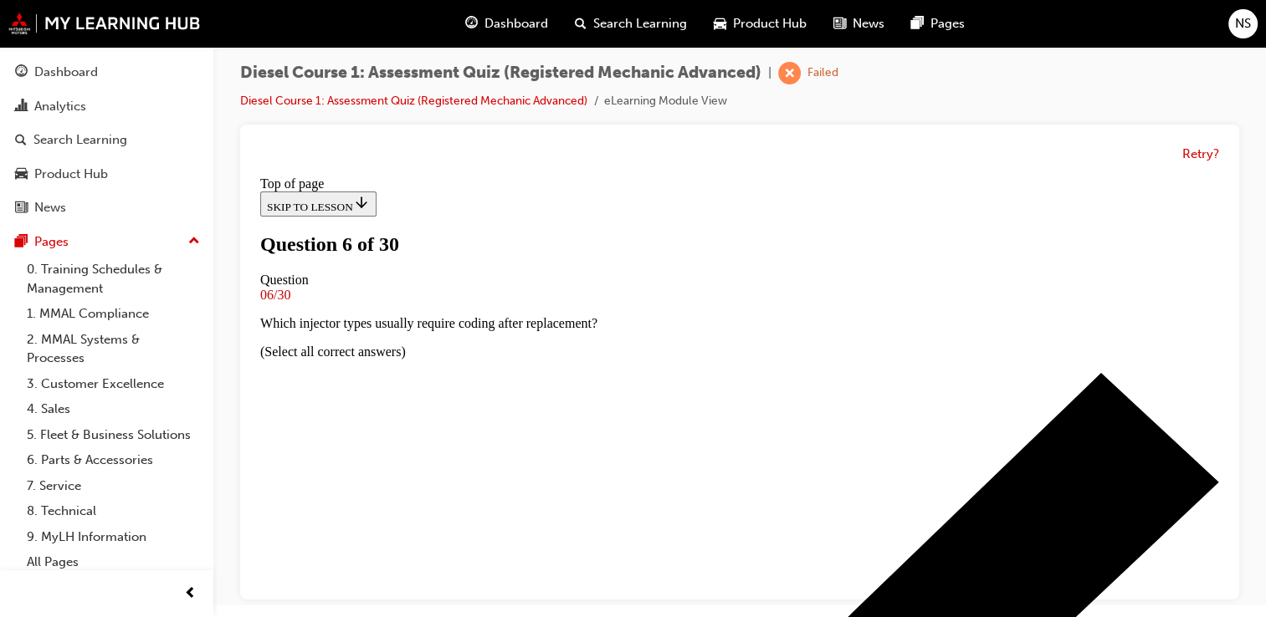
scroll to position [134, 0]
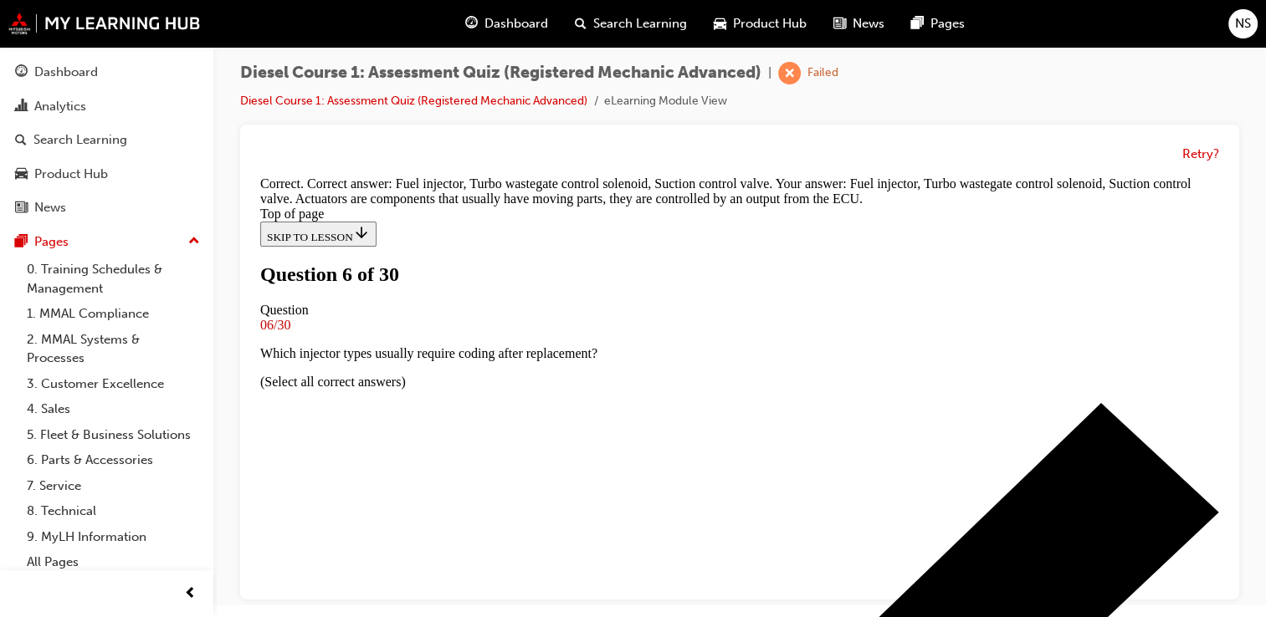
scroll to position [510, 0]
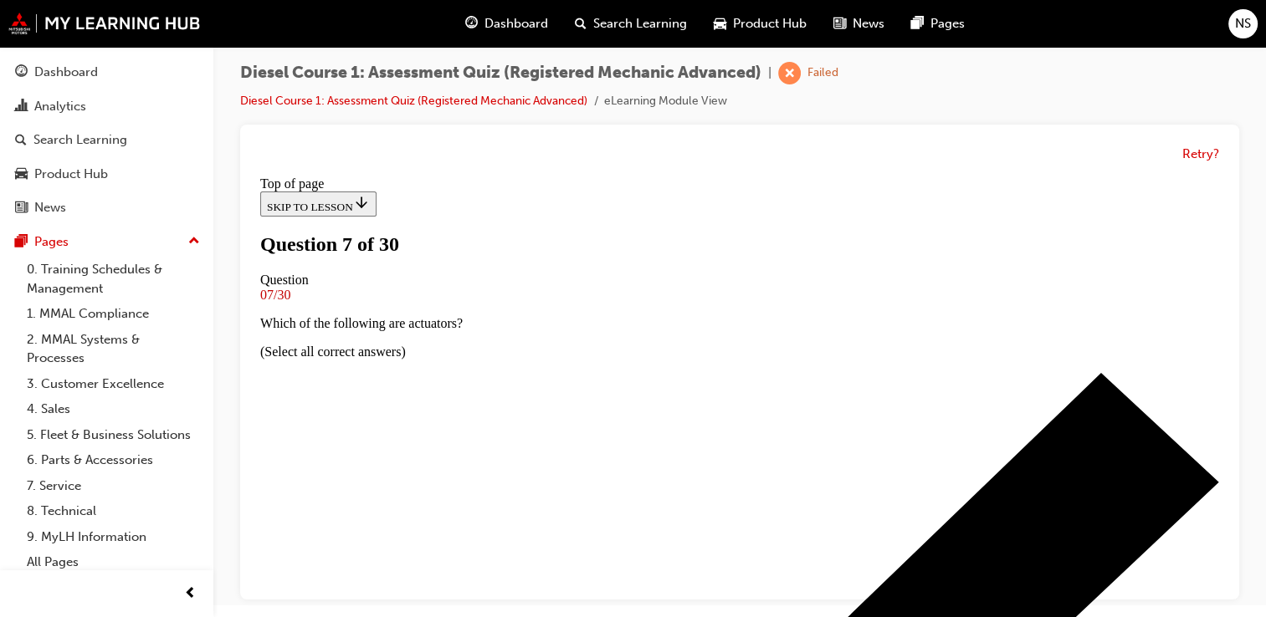
scroll to position [200, 0]
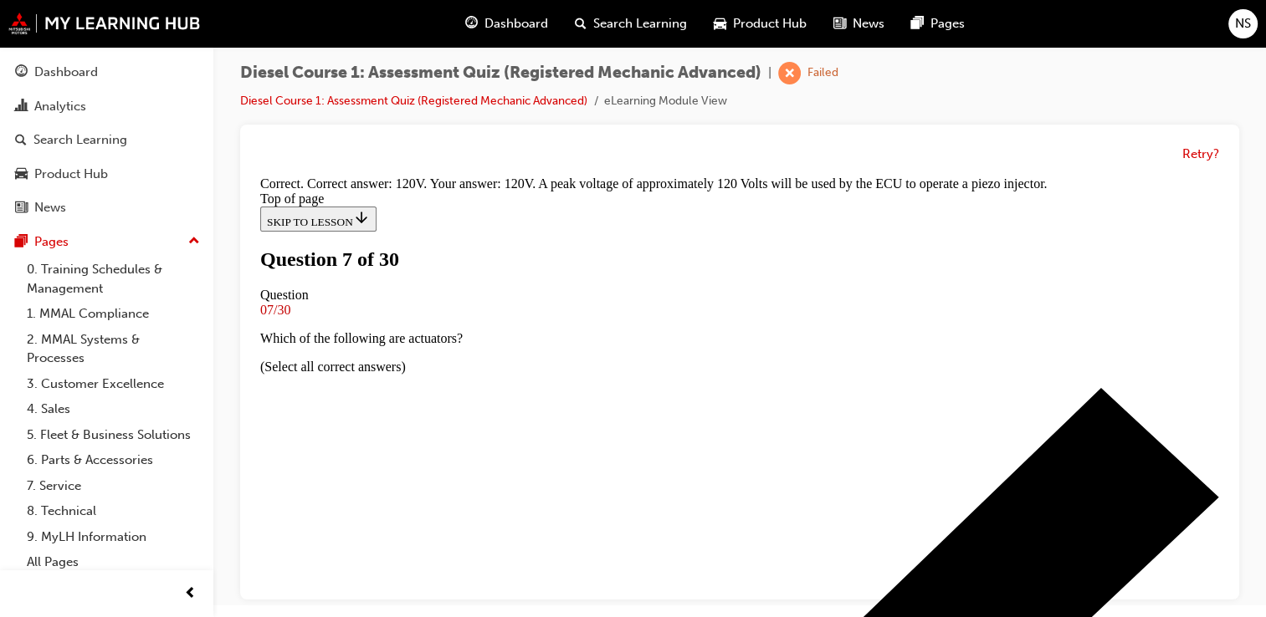
scroll to position [510, 0]
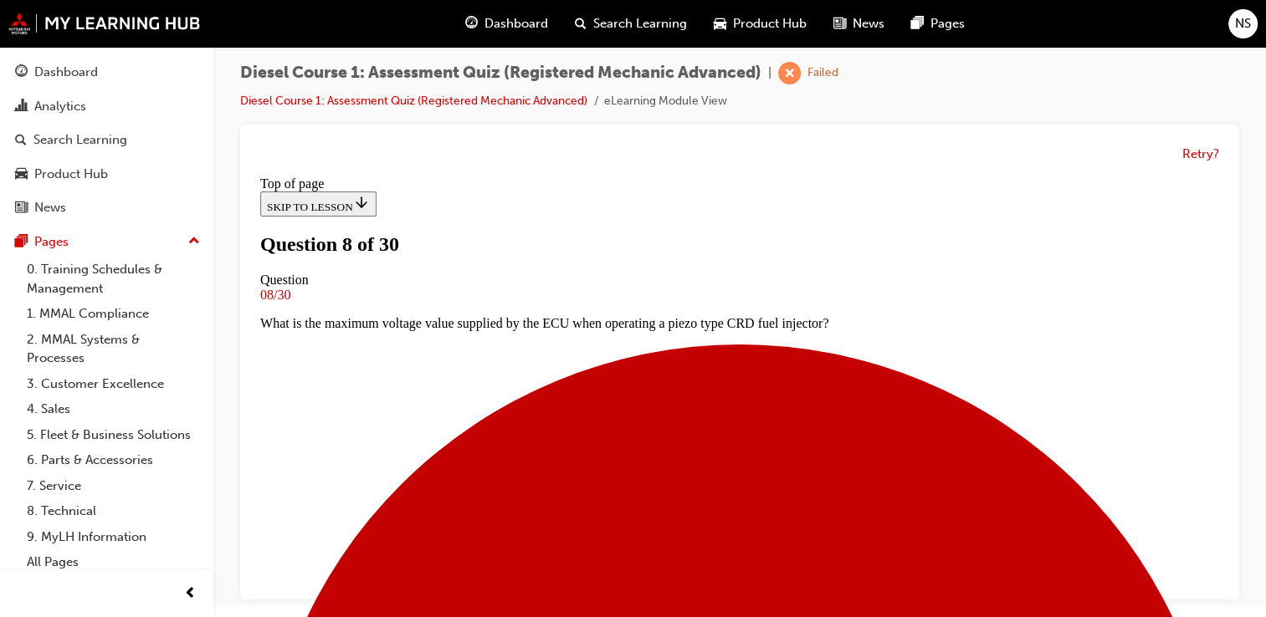
scroll to position [181, 0]
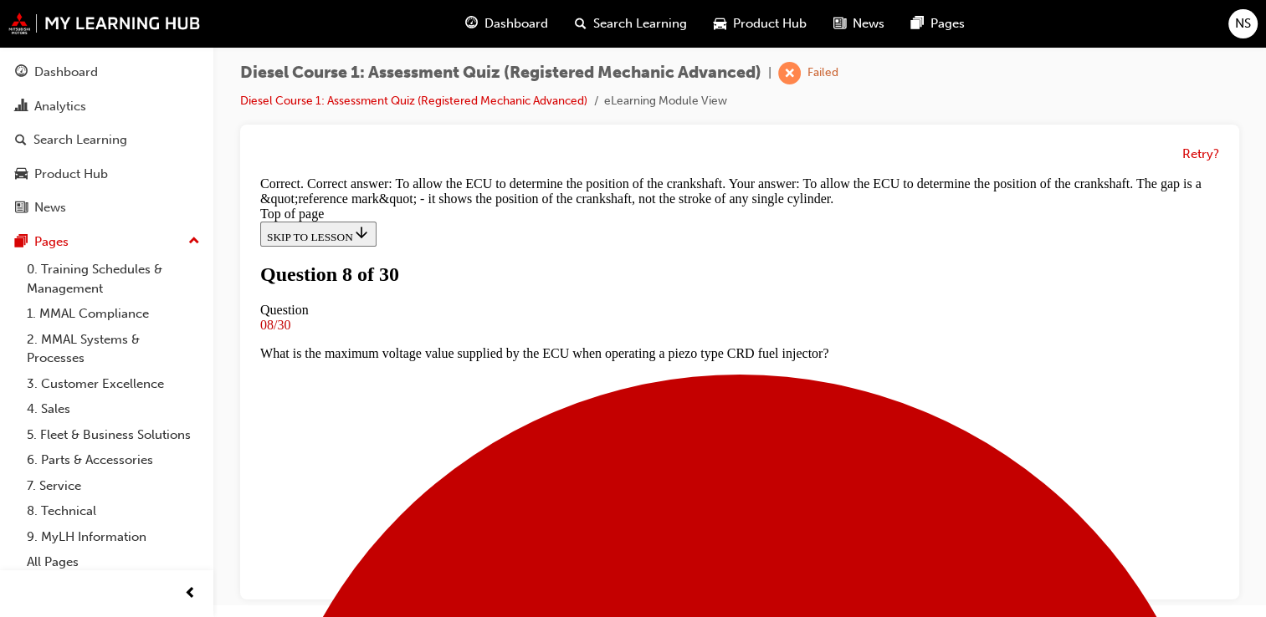
scroll to position [499, 0]
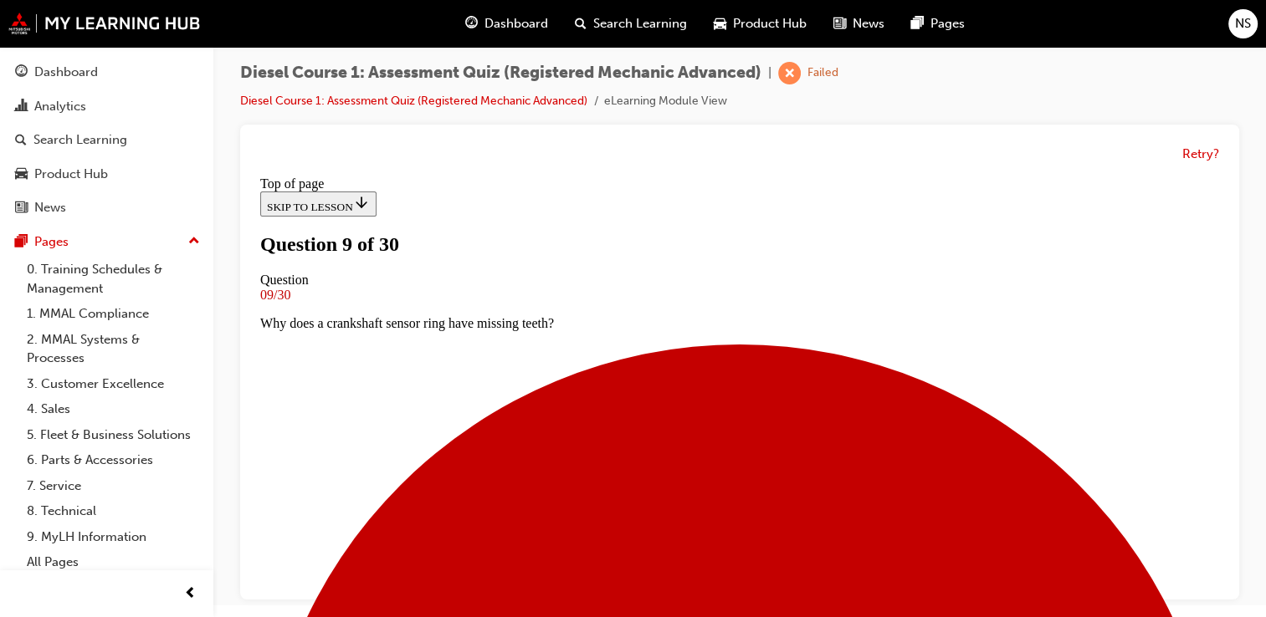
scroll to position [244, 0]
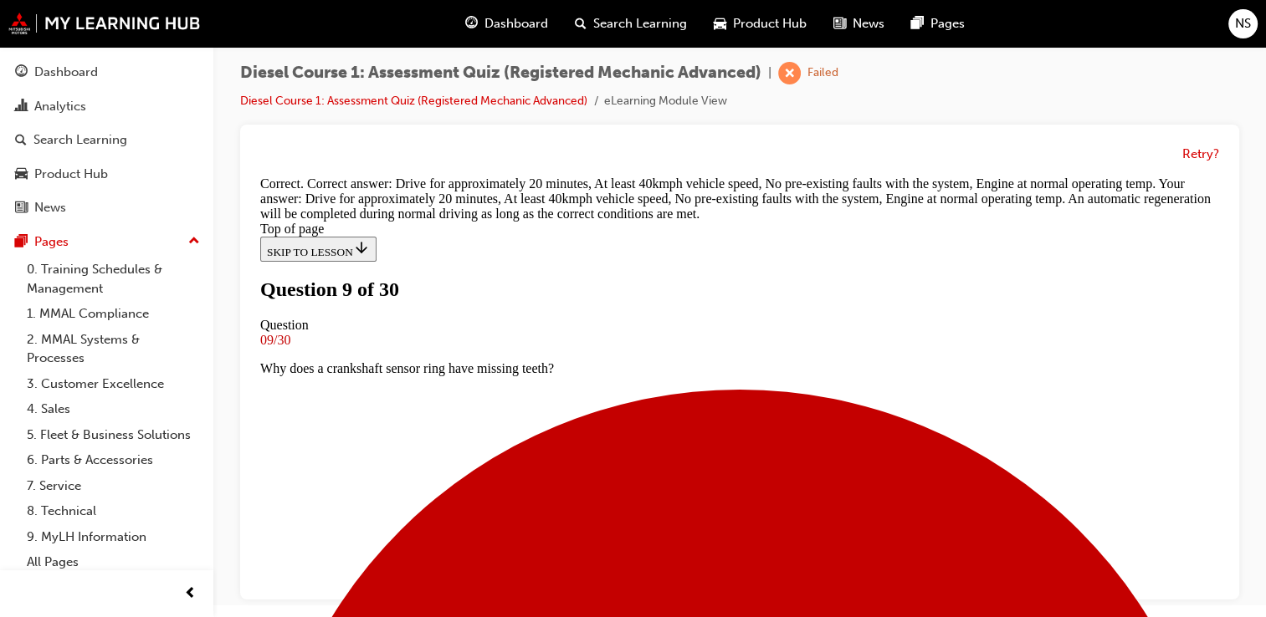
scroll to position [539, 0]
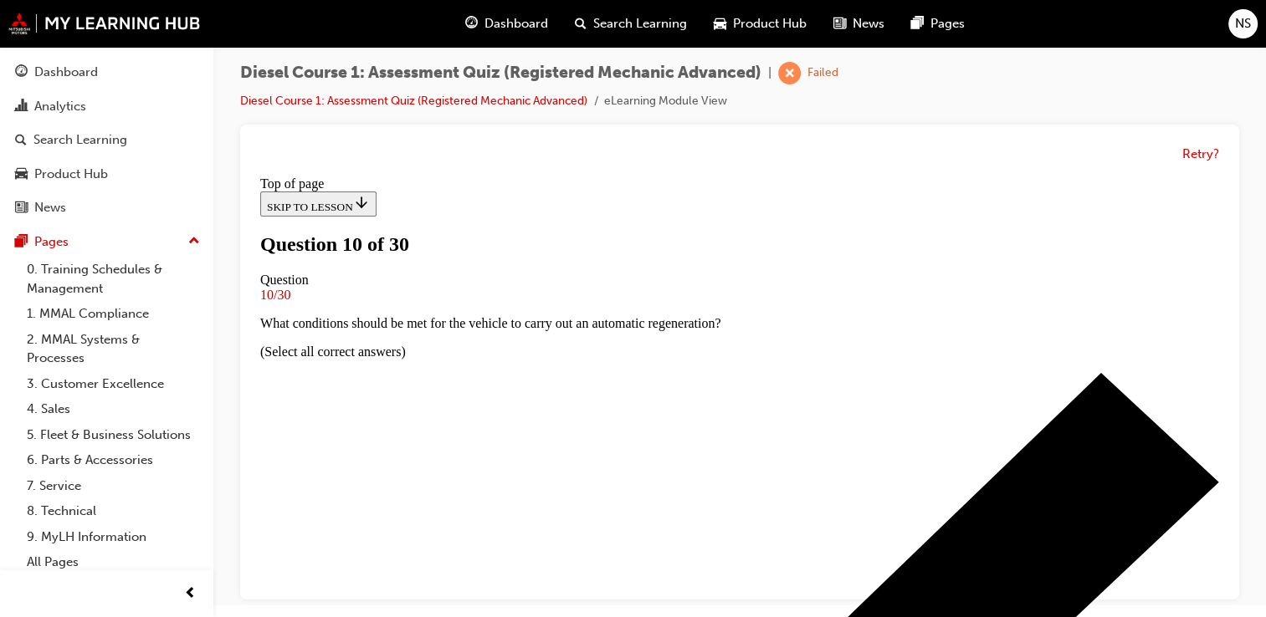
scroll to position [143, 0]
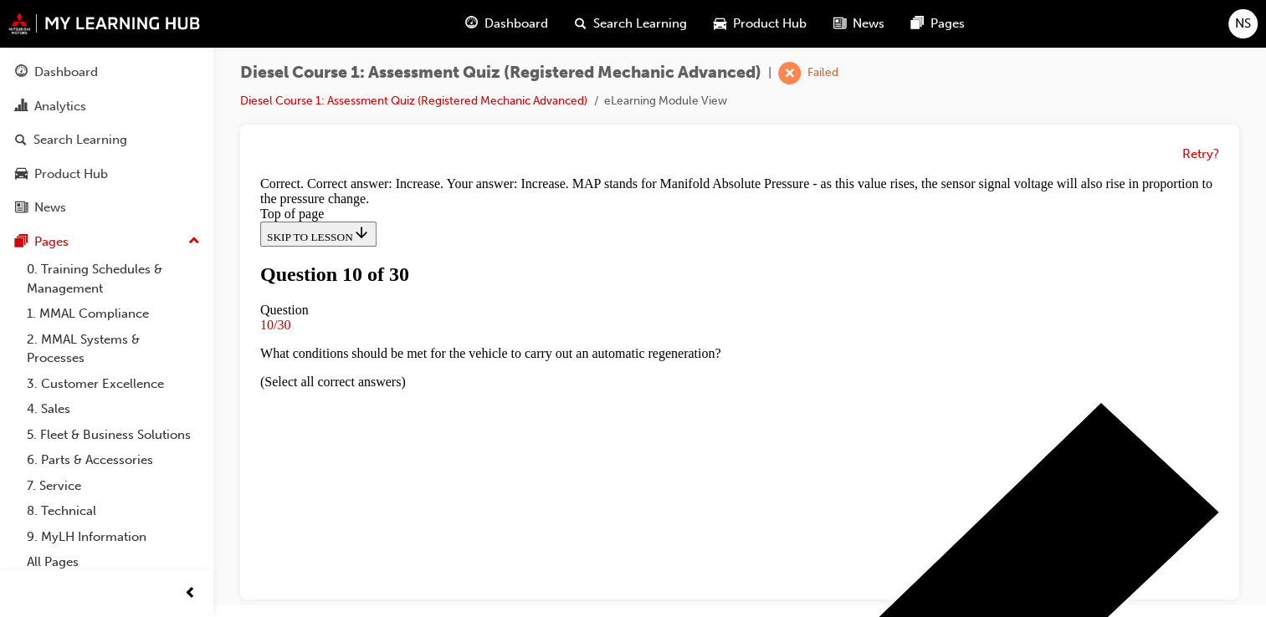
scroll to position [482, 0]
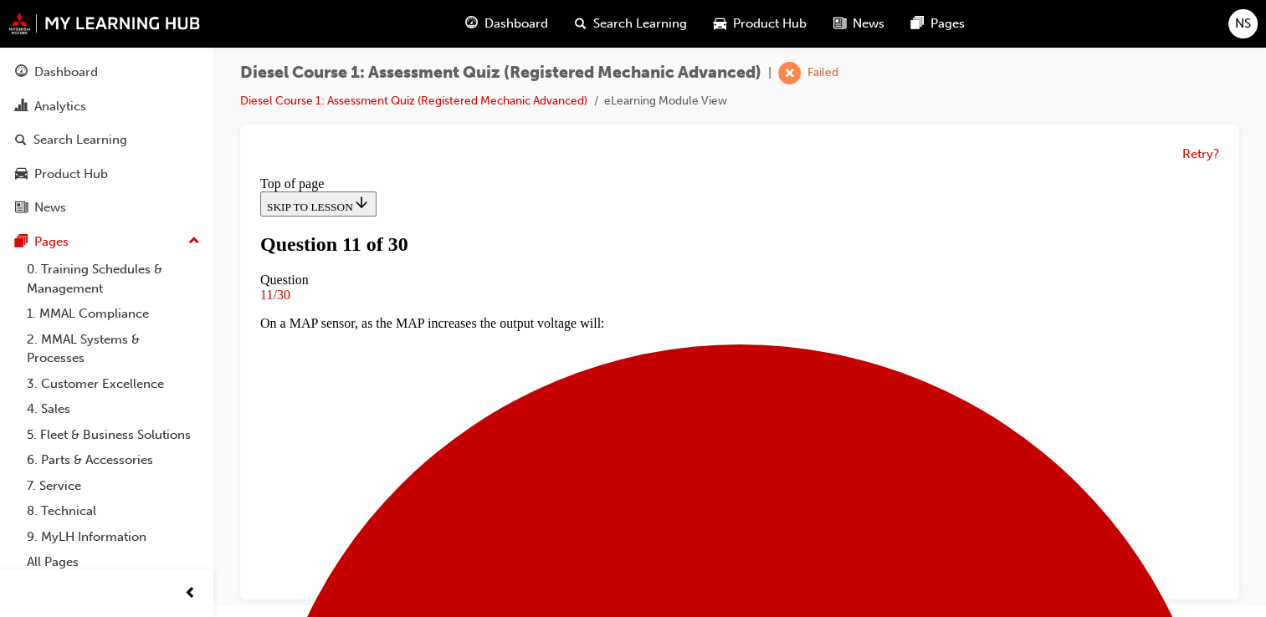
scroll to position [162, 0]
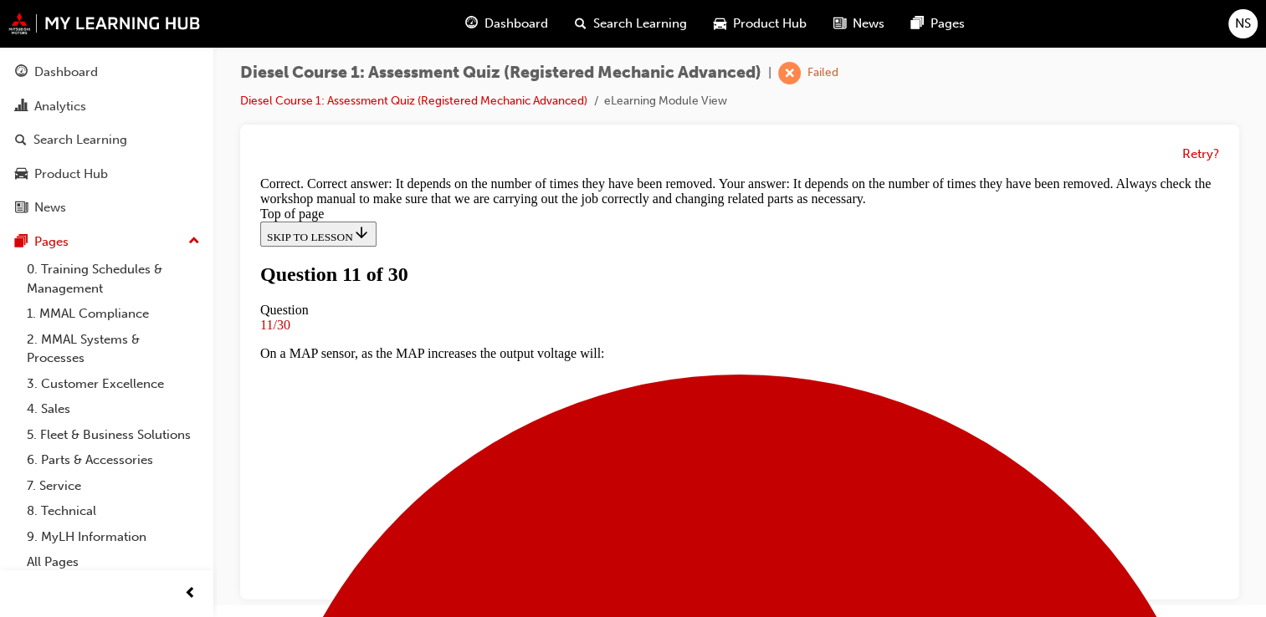
scroll to position [482, 0]
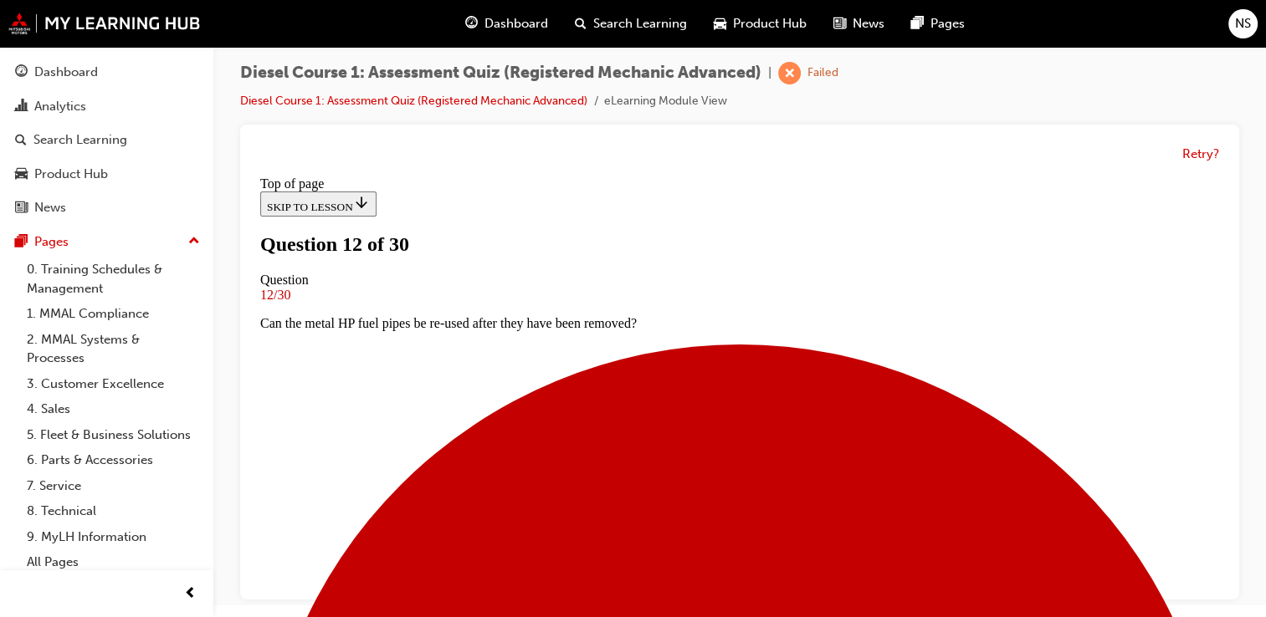
scroll to position [147, 0]
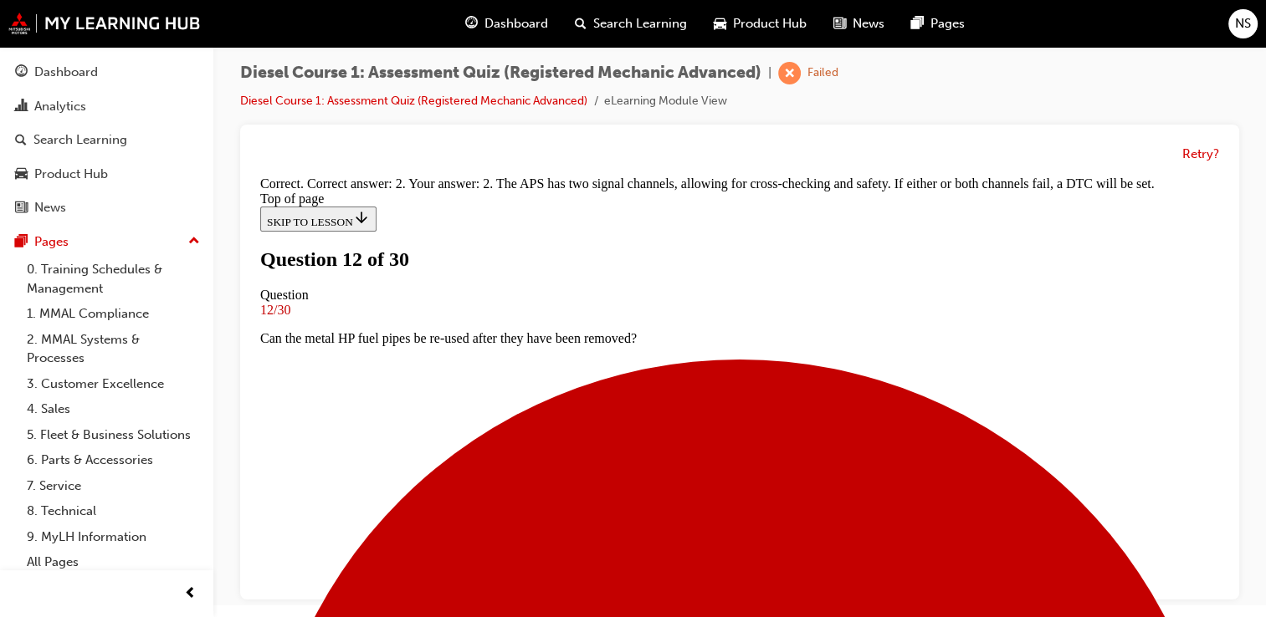
scroll to position [482, 0]
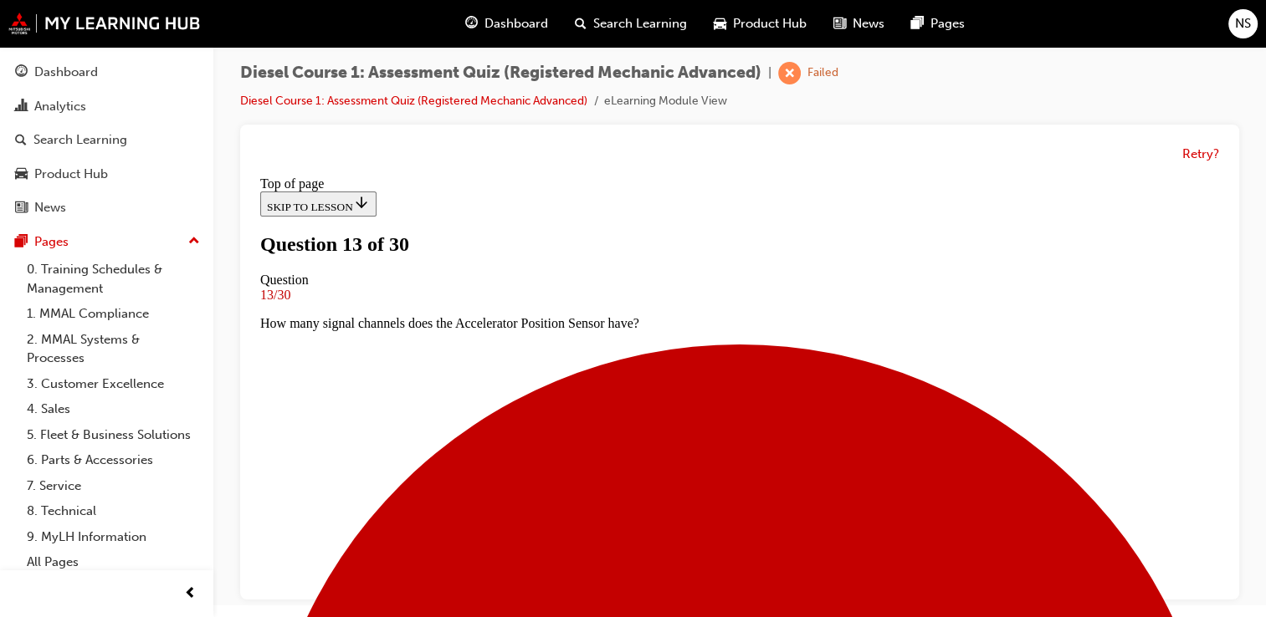
scroll to position [116, 0]
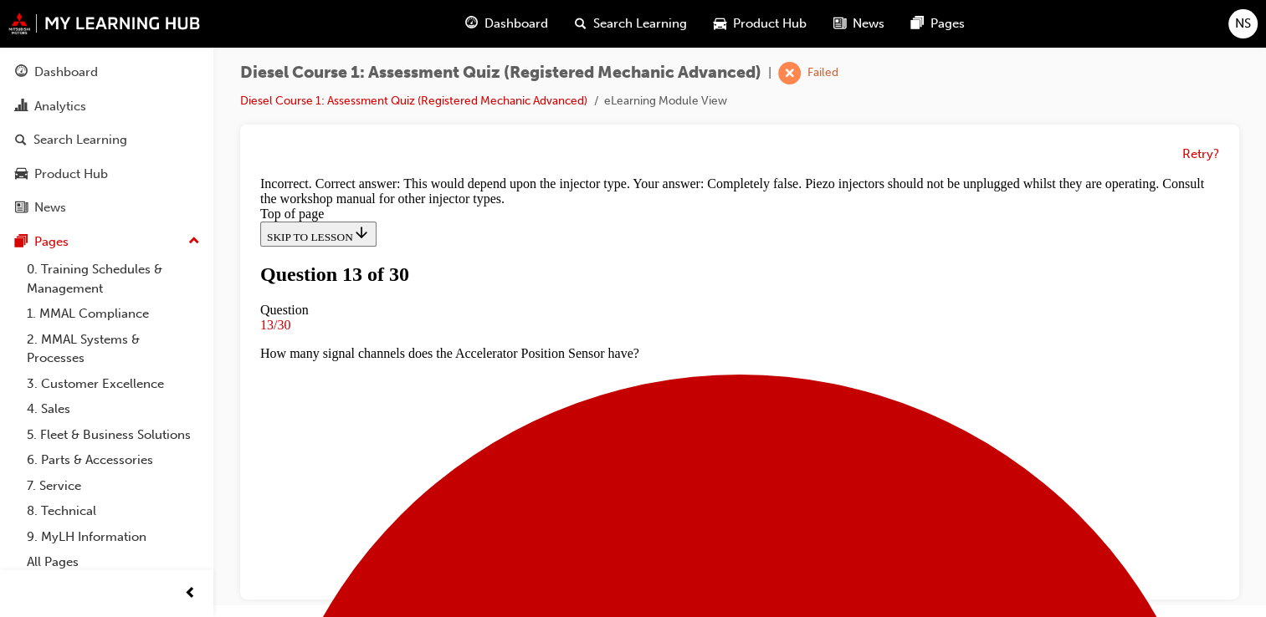
scroll to position [415, 0]
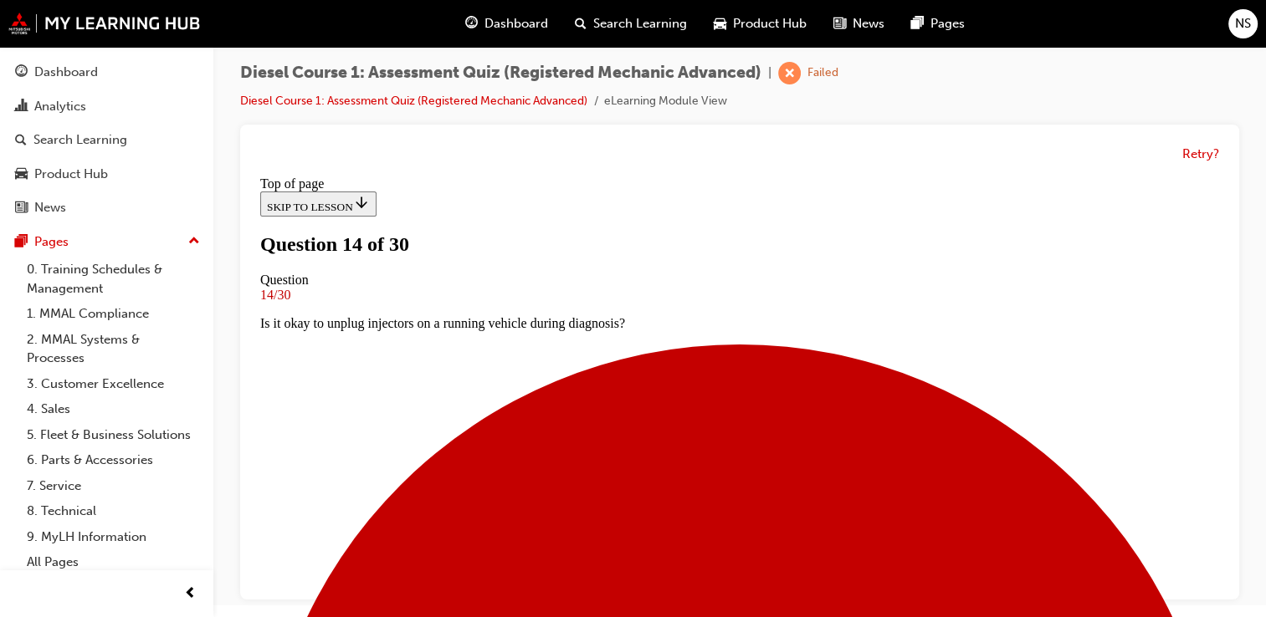
scroll to position [289, 0]
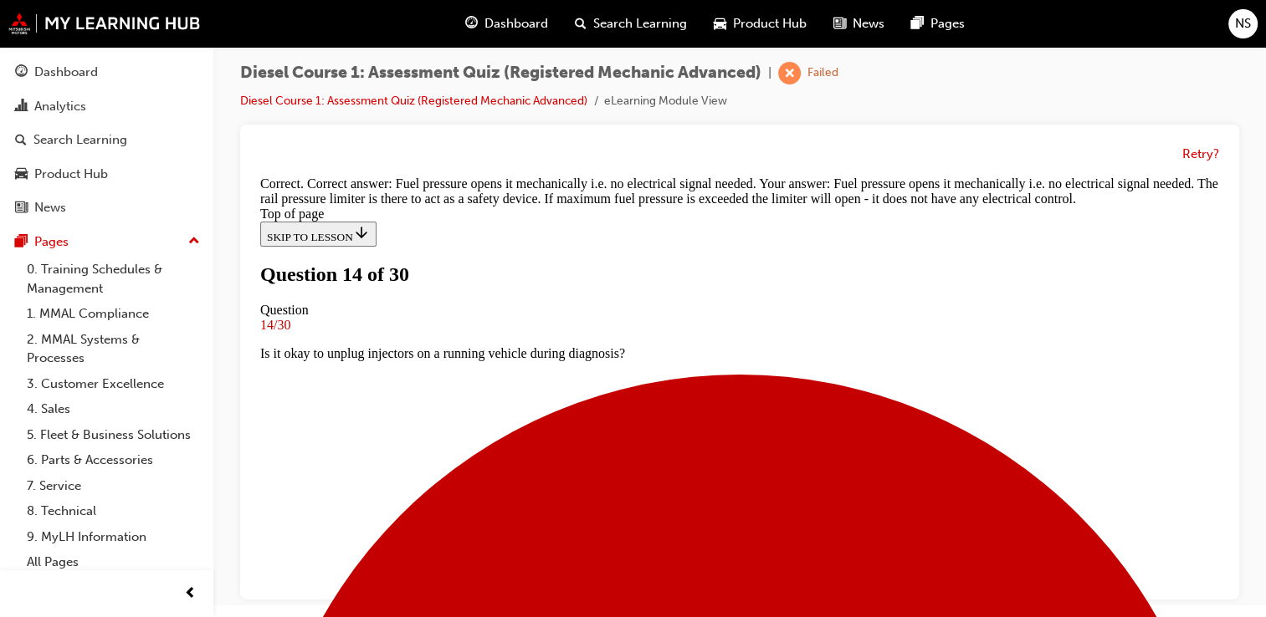
scroll to position [535, 0]
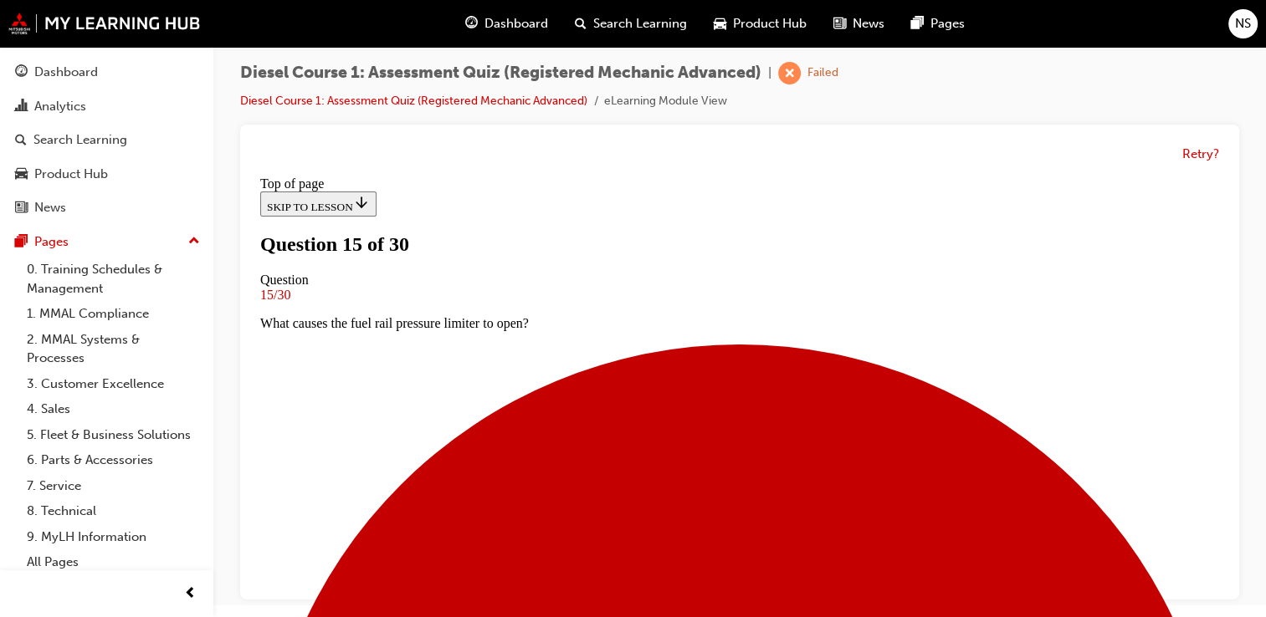
scroll to position [197, 0]
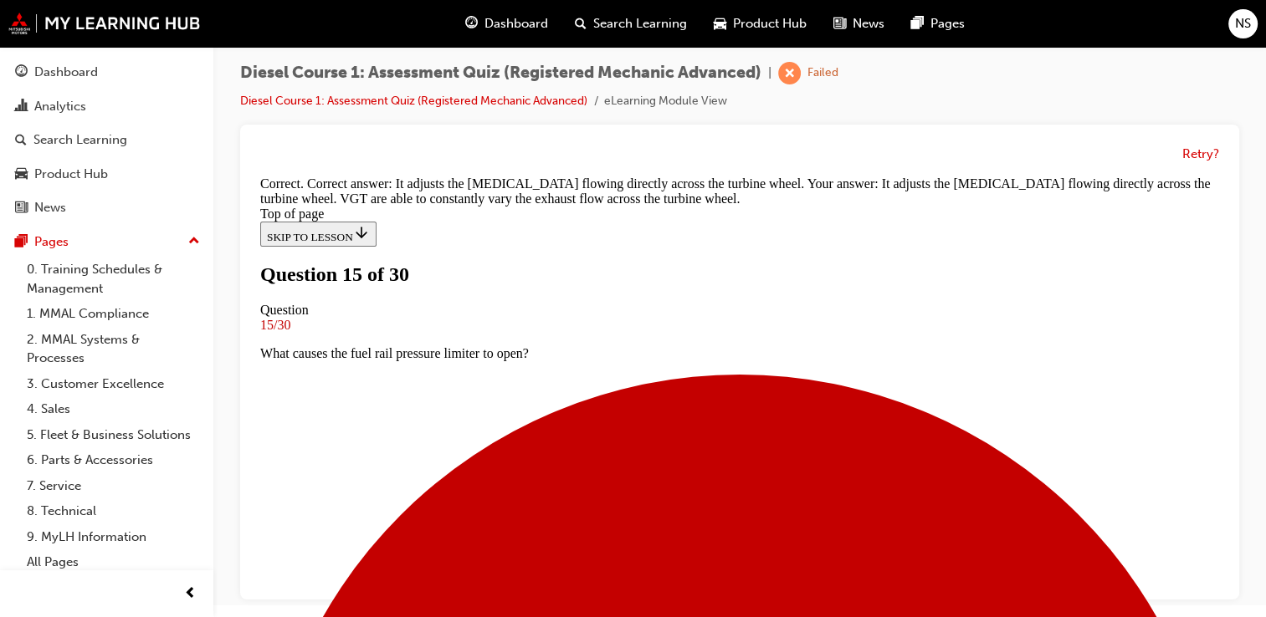
scroll to position [495, 0]
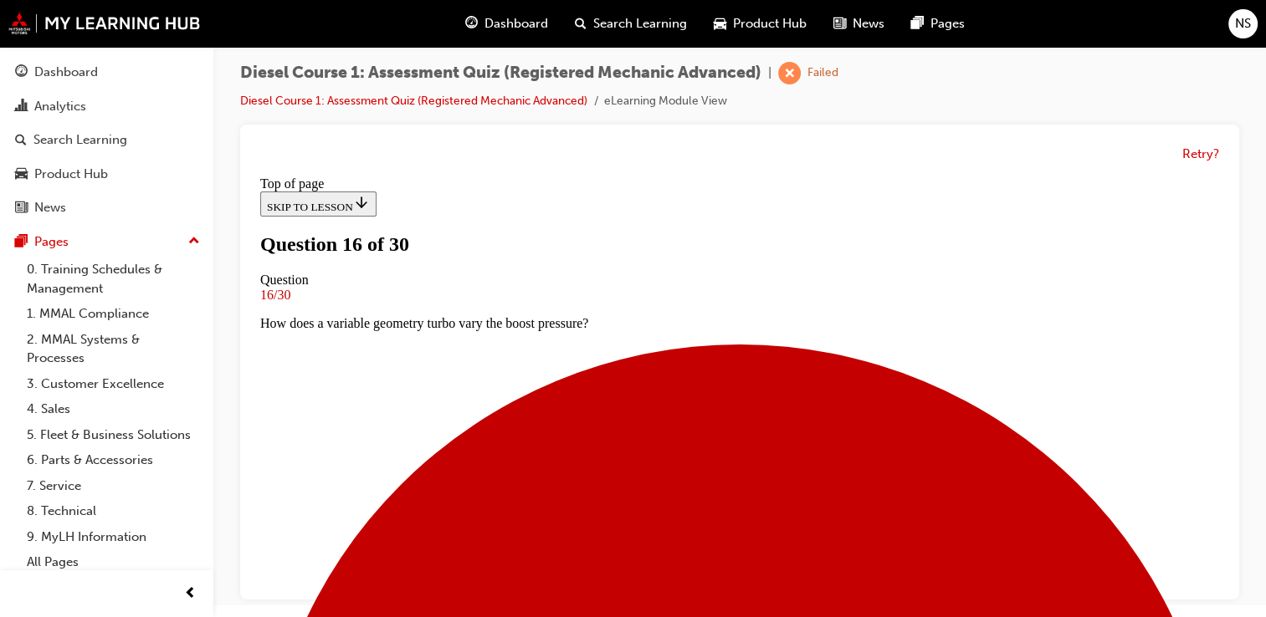
scroll to position [110, 0]
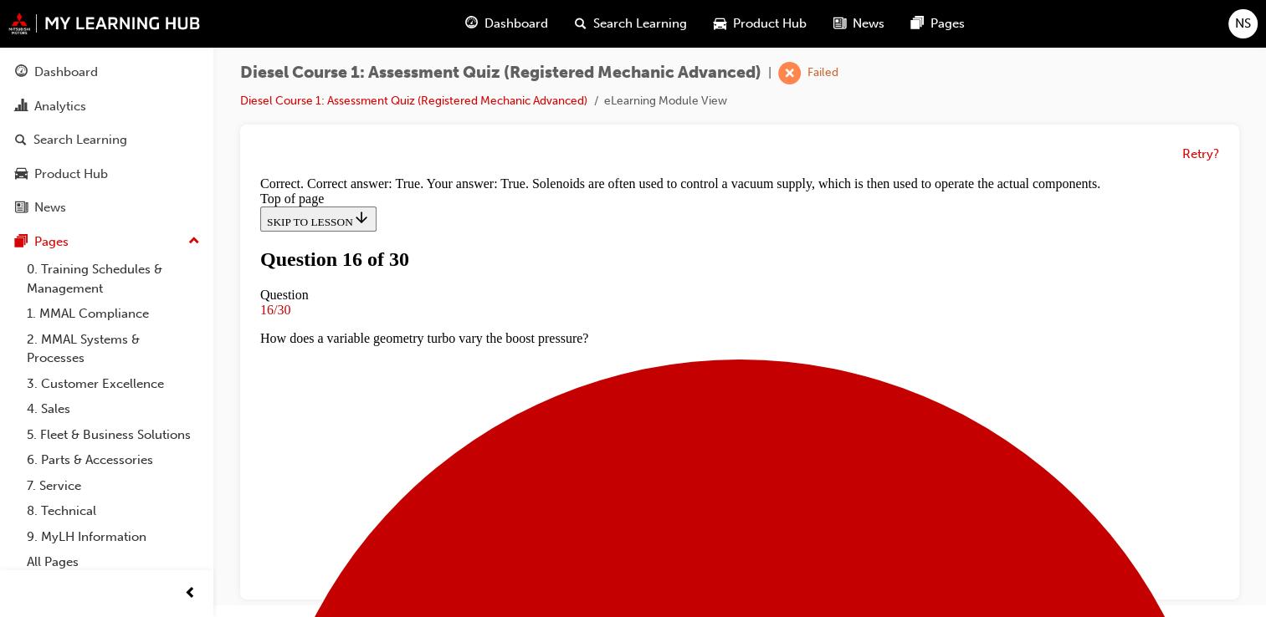
scroll to position [376, 0]
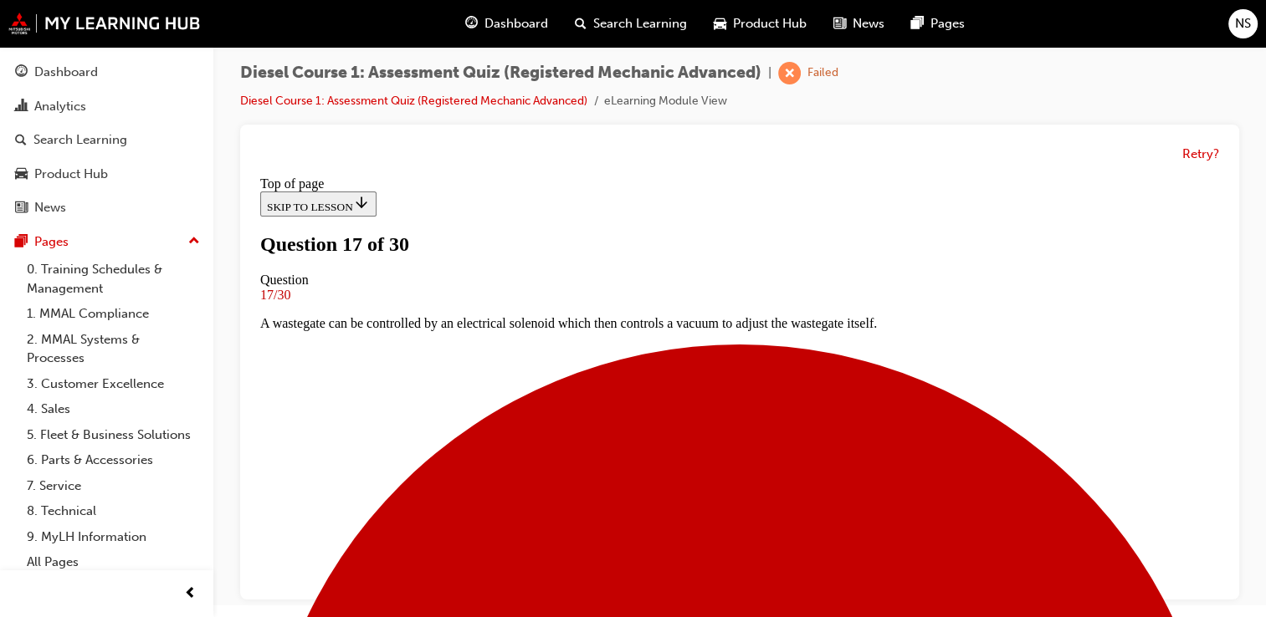
scroll to position [93, 0]
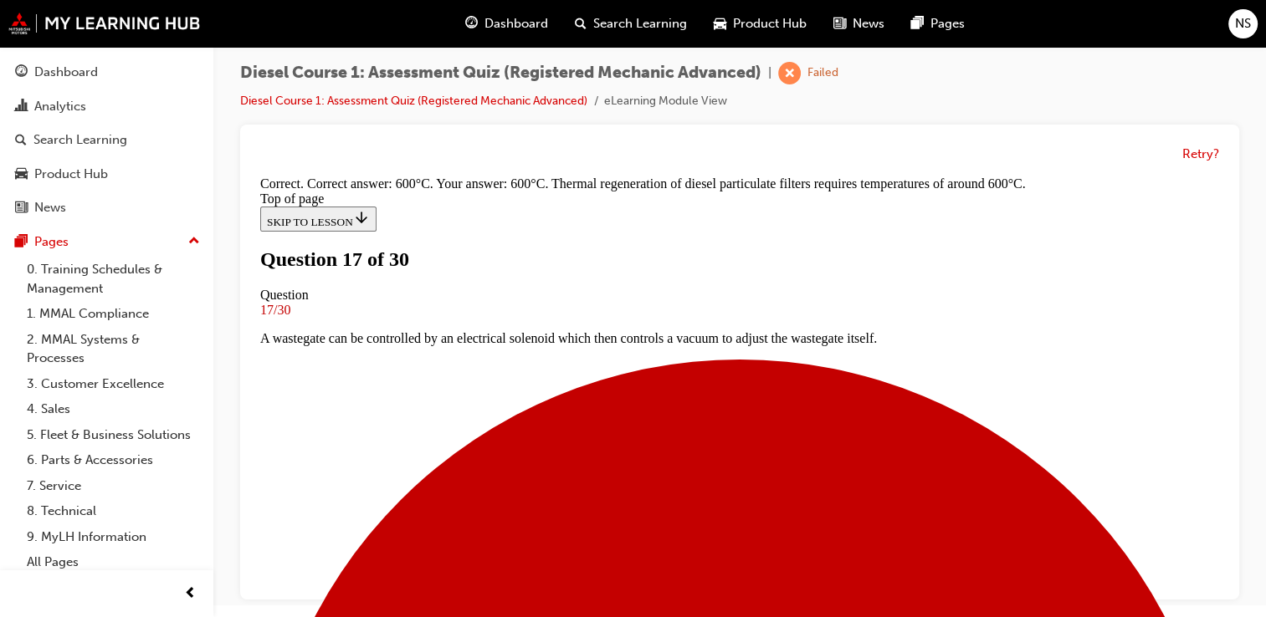
scroll to position [482, 0]
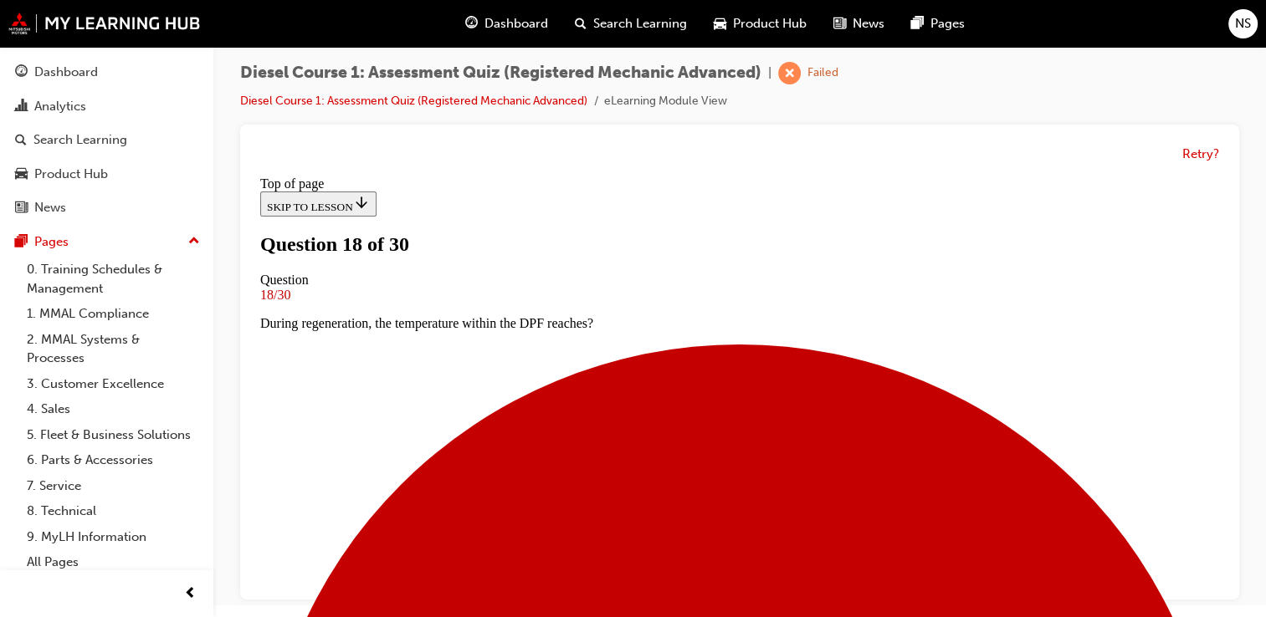
scroll to position [180, 0]
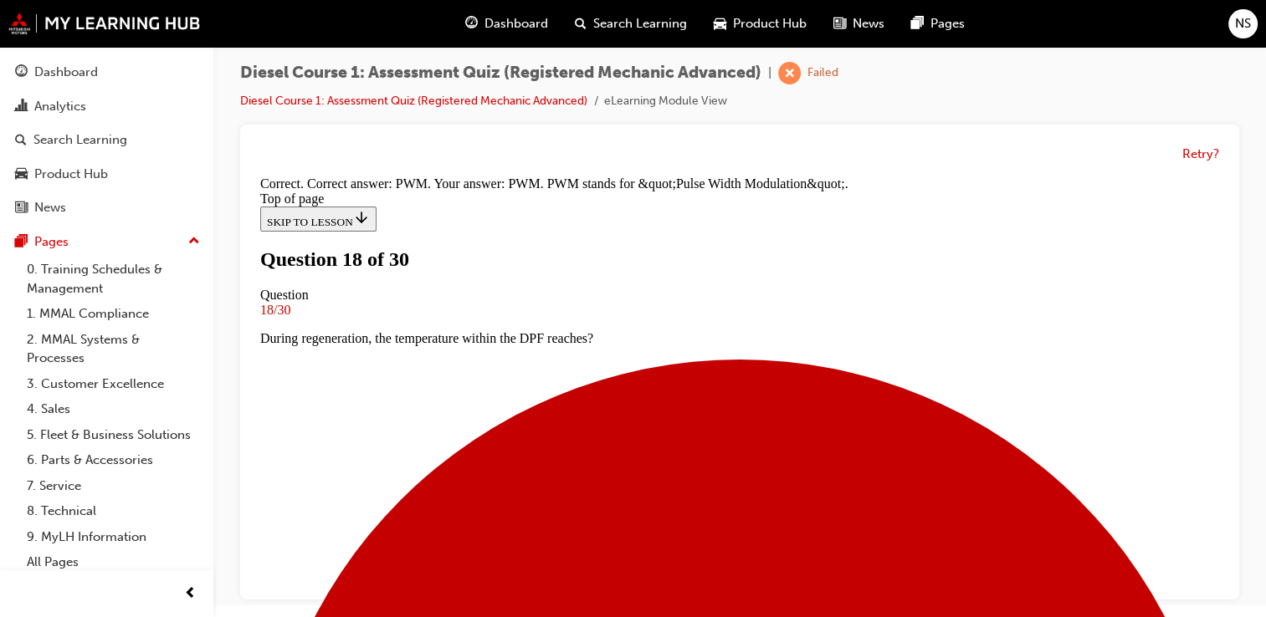
scroll to position [491, 0]
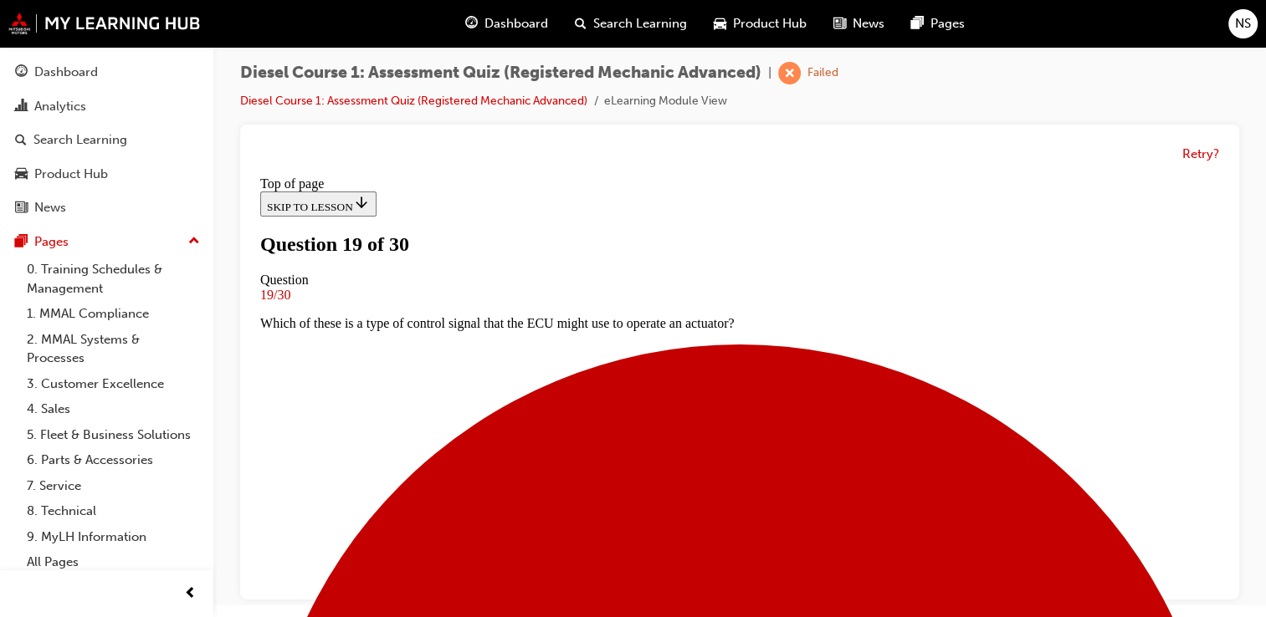
scroll to position [264, 0]
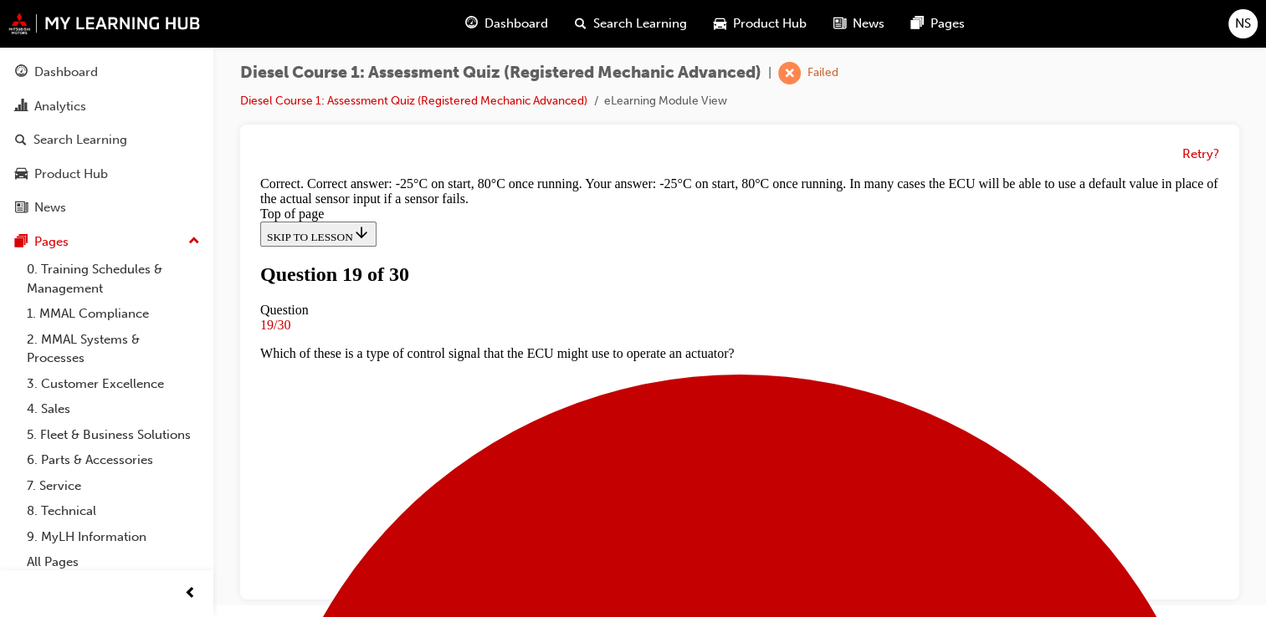
scroll to position [510, 0]
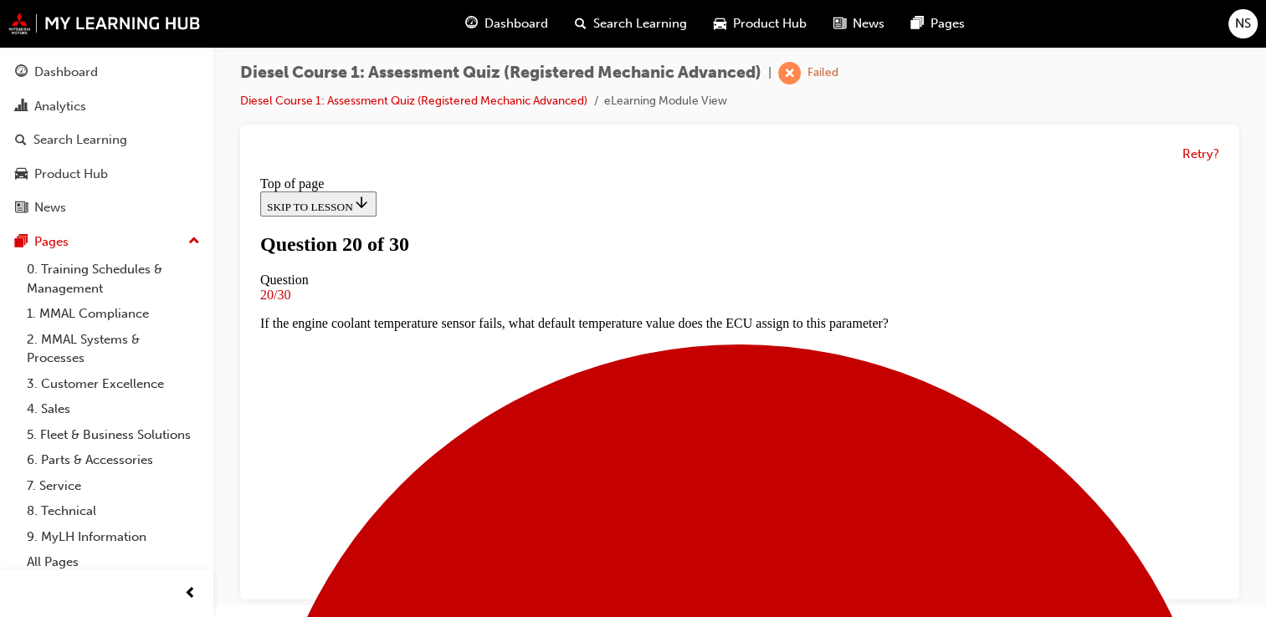
scroll to position [177, 0]
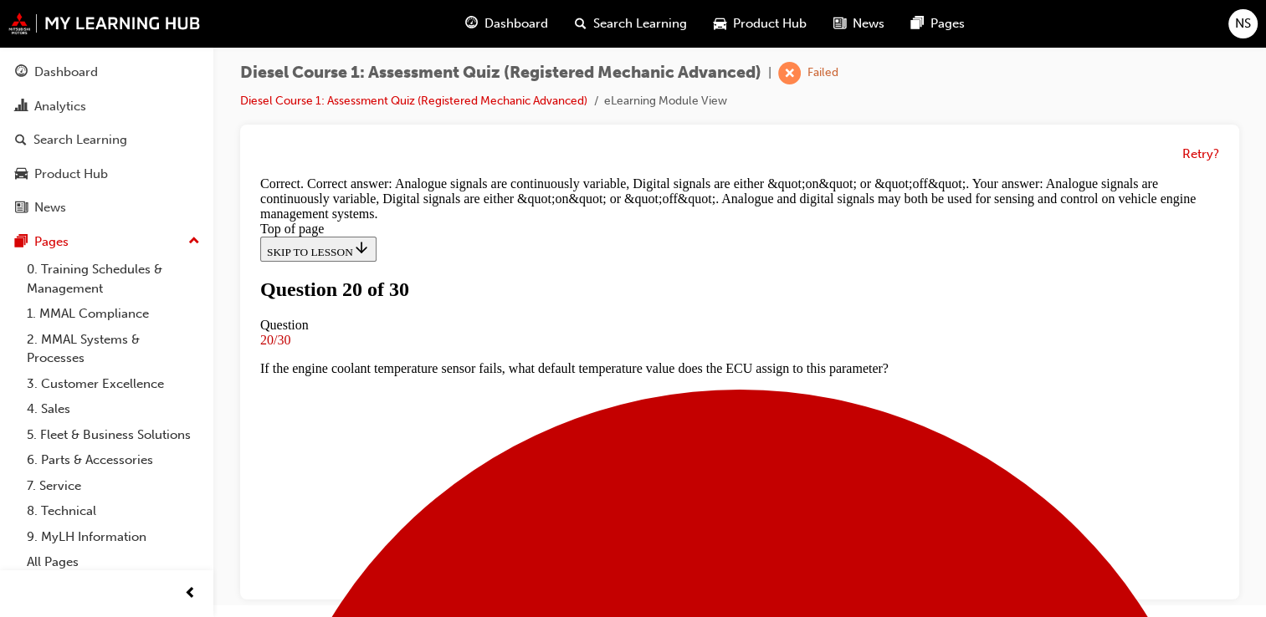
scroll to position [510, 0]
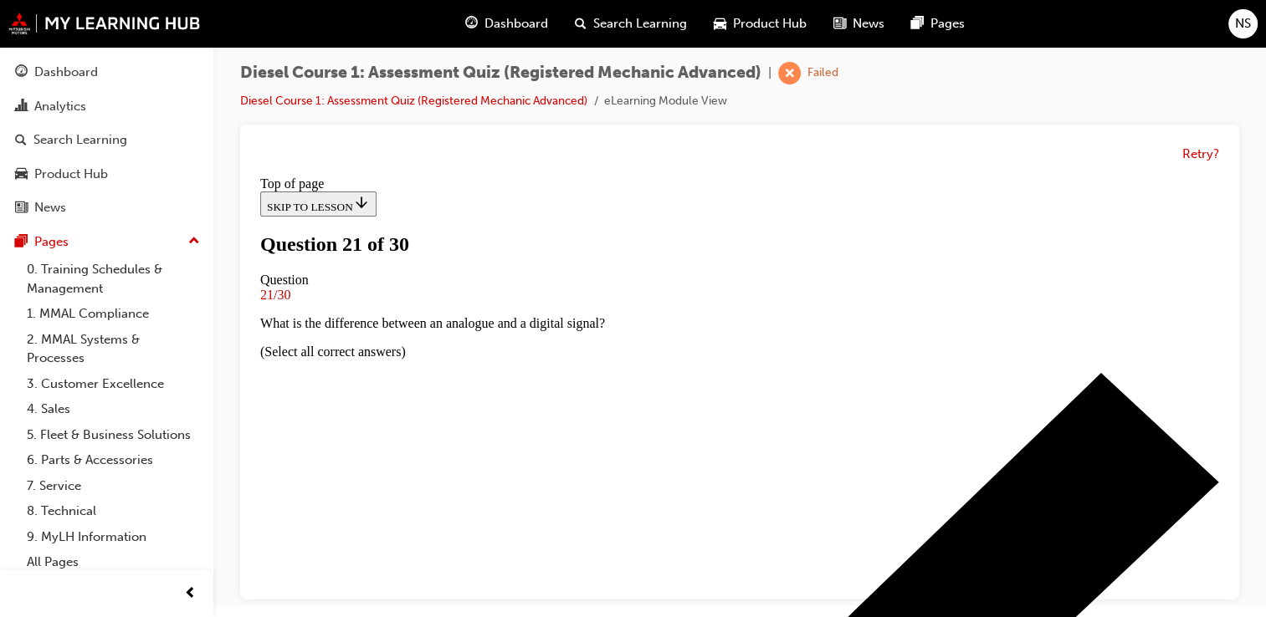
scroll to position [197, 0]
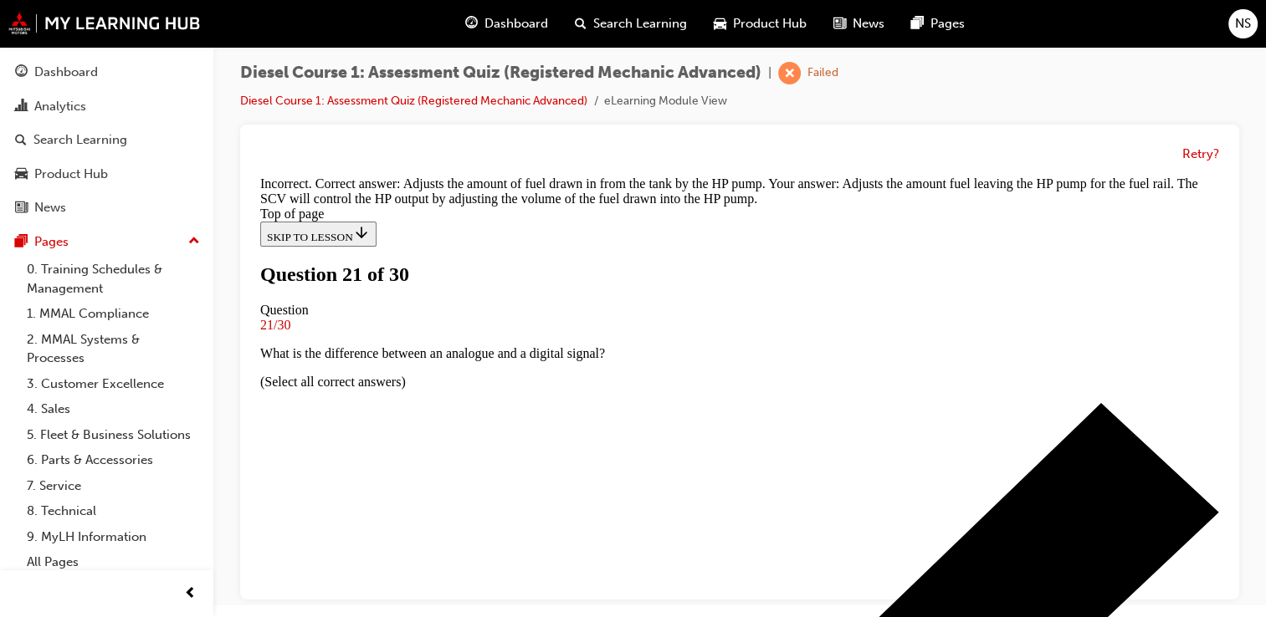
scroll to position [499, 0]
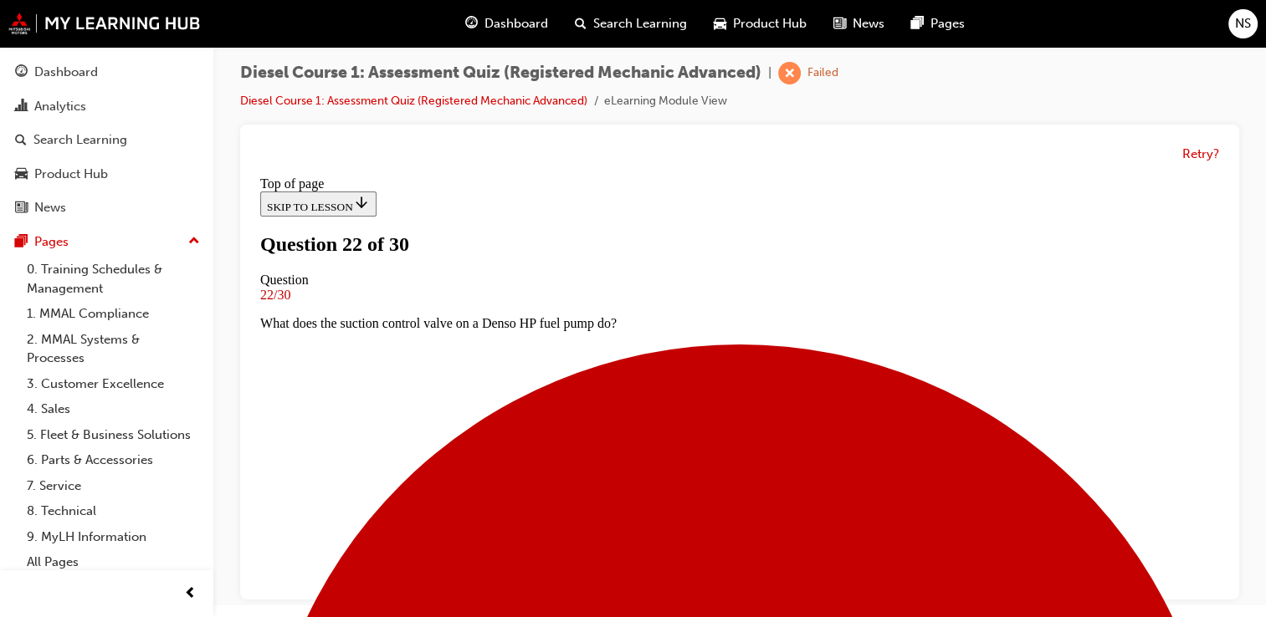
scroll to position [205, 0]
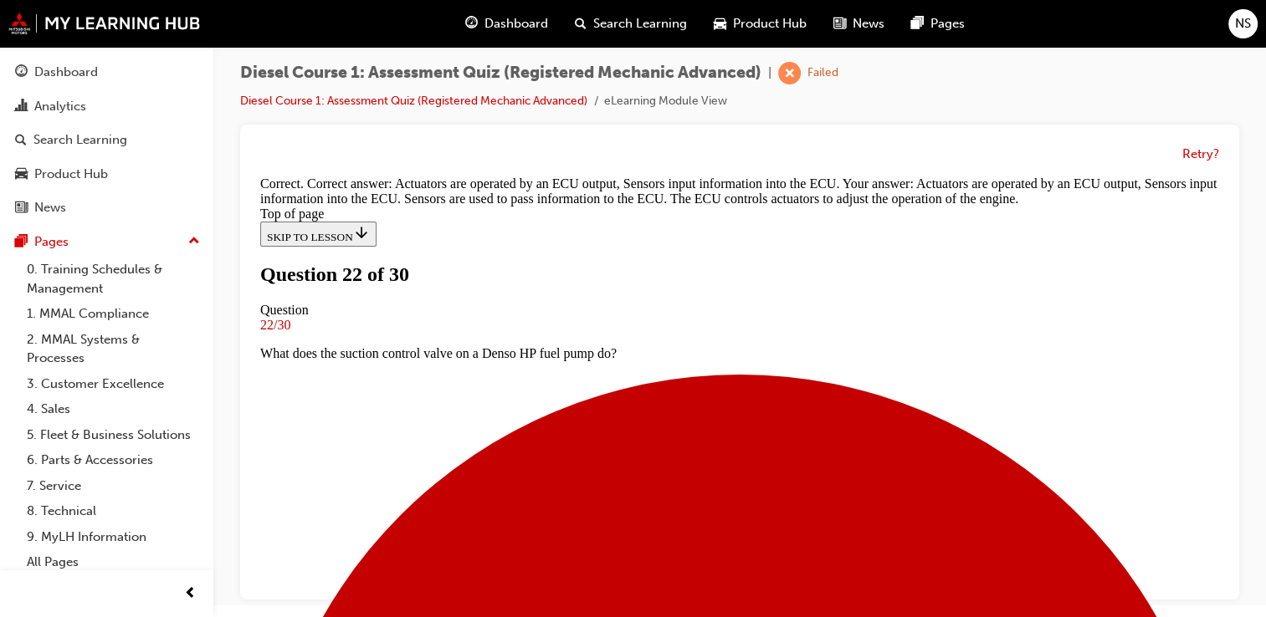
scroll to position [539, 0]
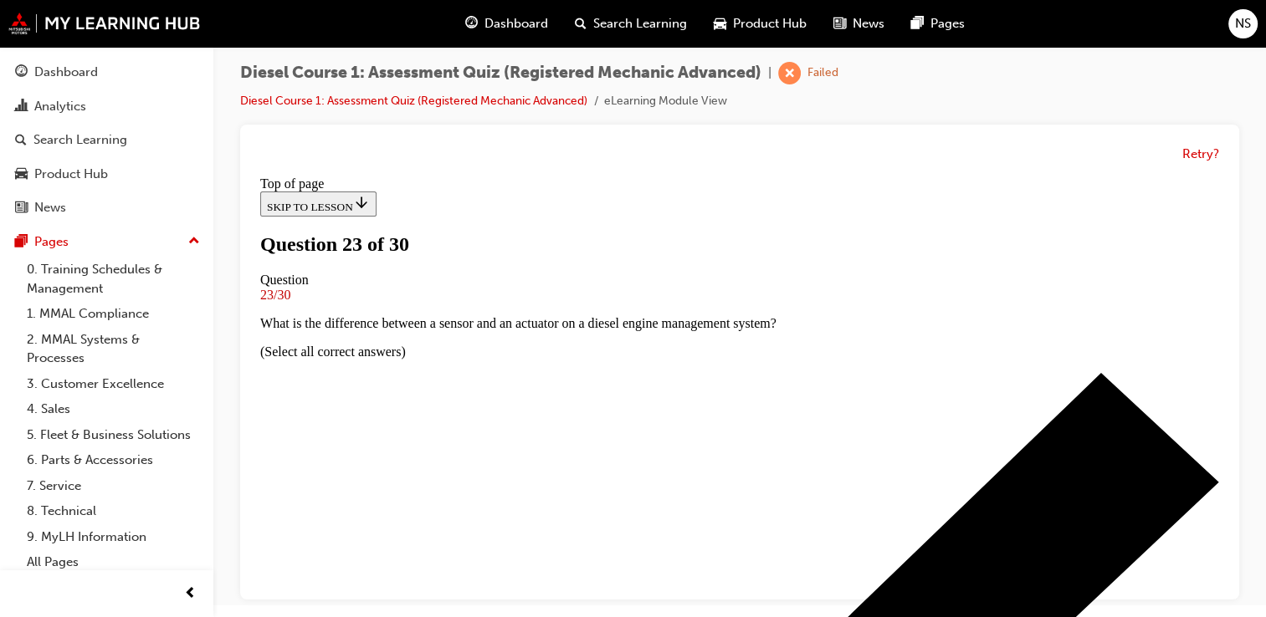
scroll to position [142, 0]
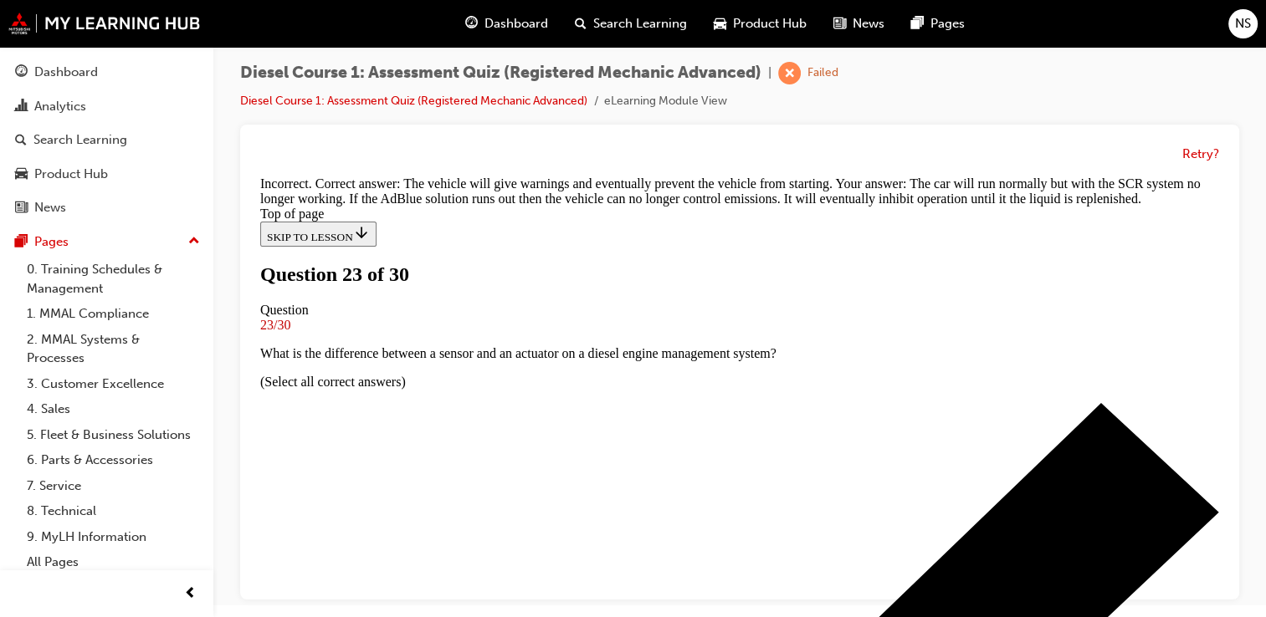
scroll to position [432, 0]
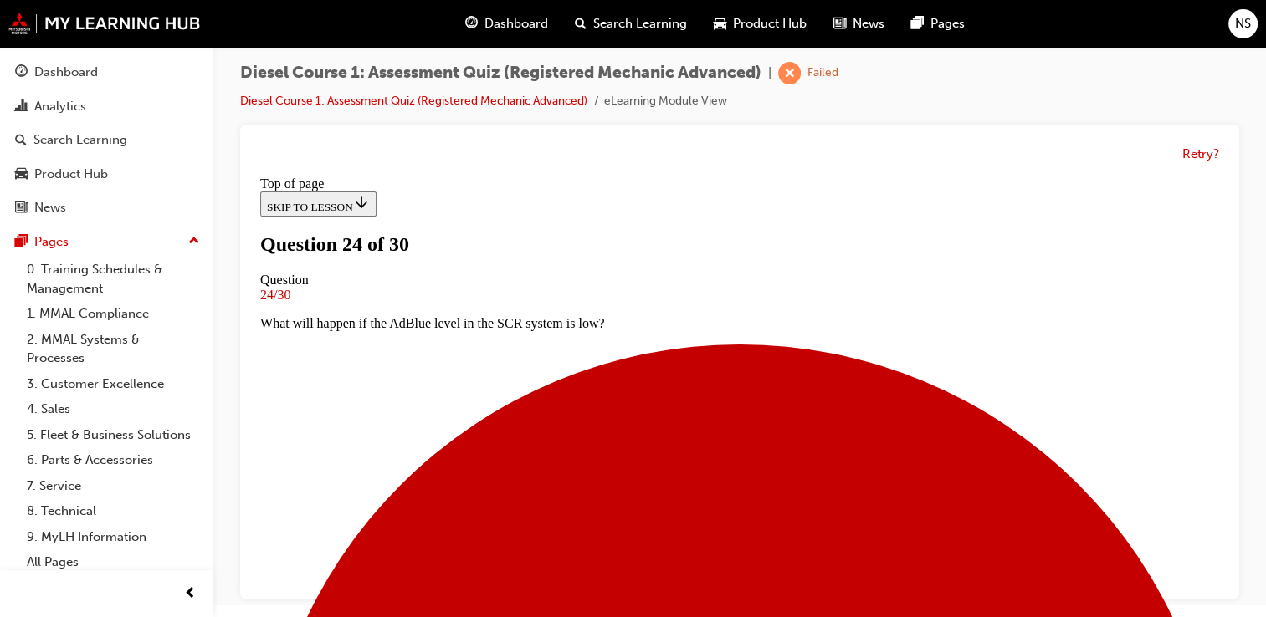
scroll to position [97, 0]
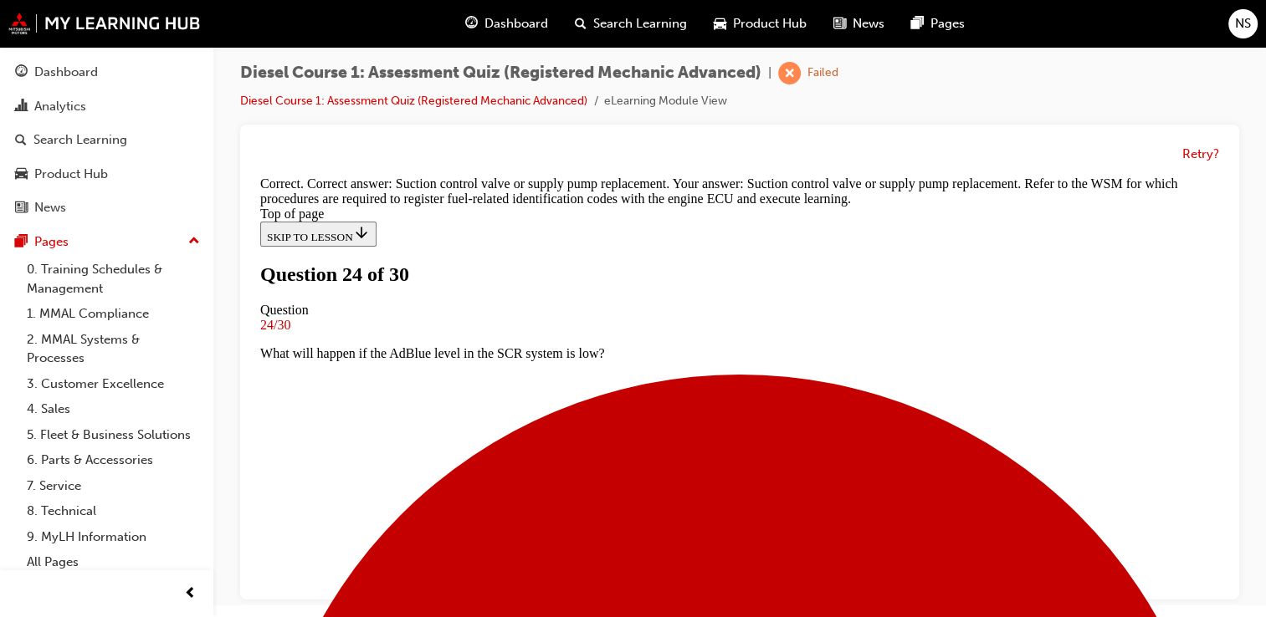
scroll to position [482, 0]
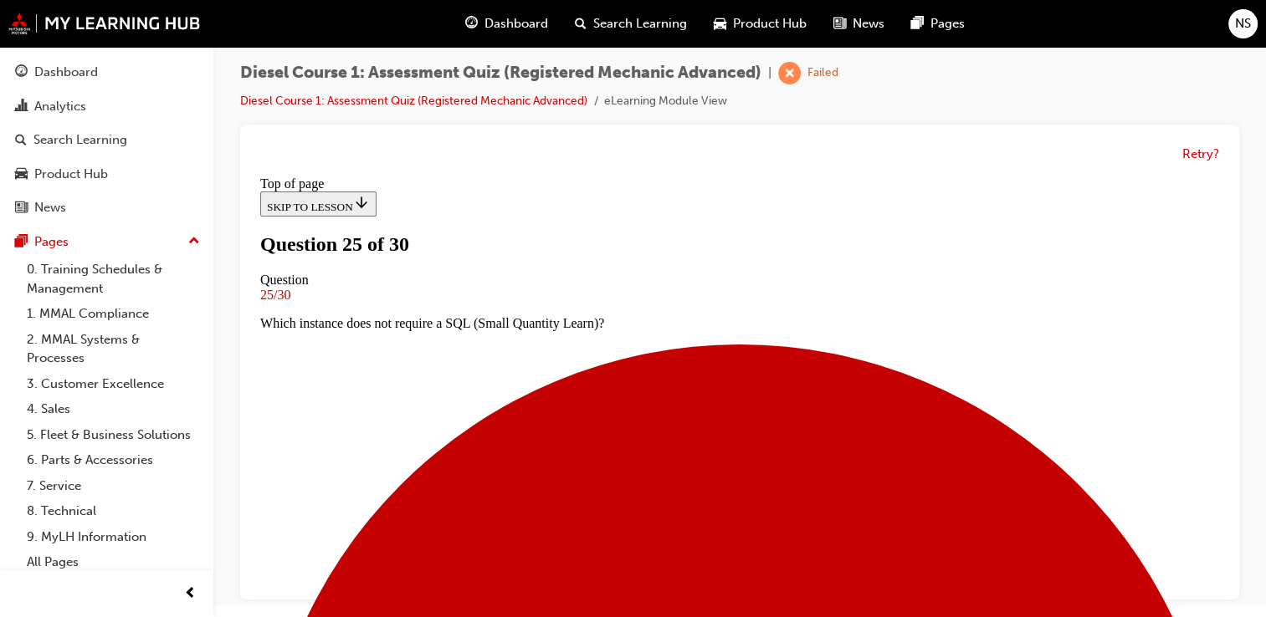
scroll to position [224, 0]
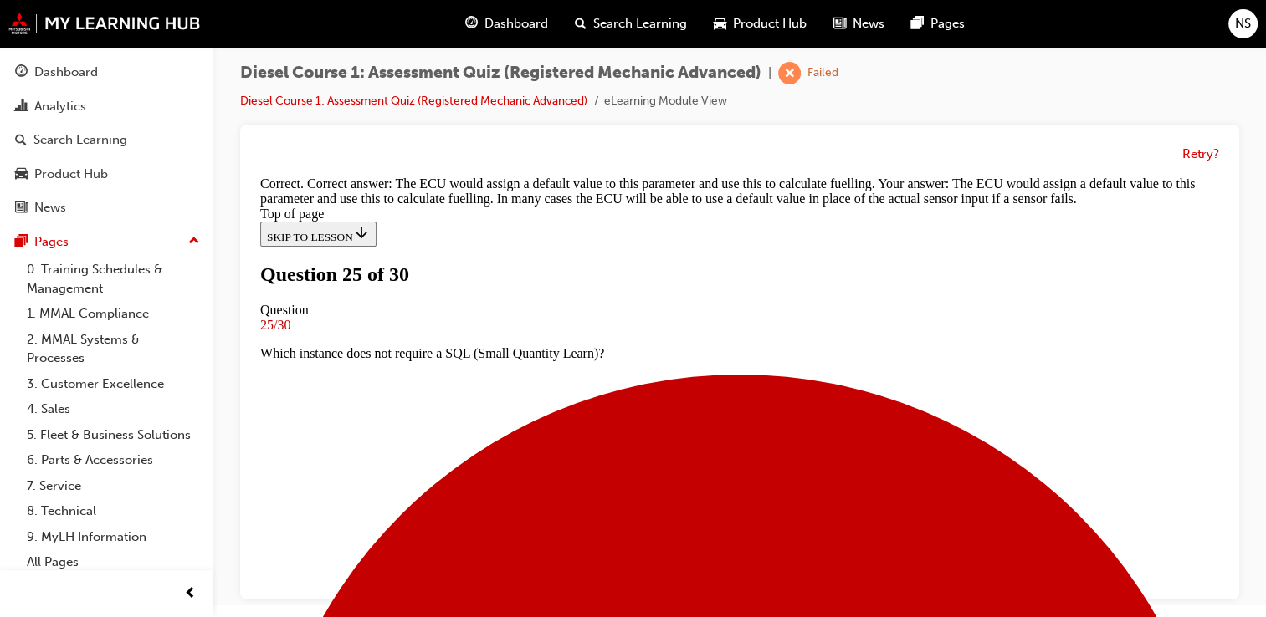
scroll to position [561, 0]
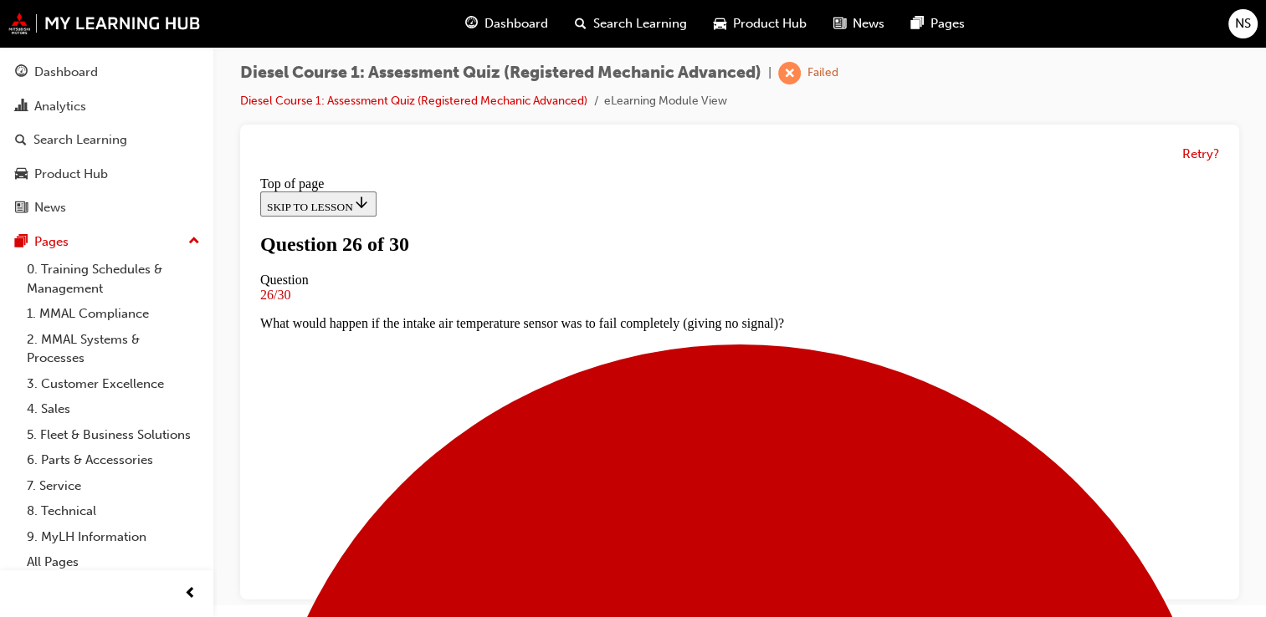
scroll to position [147, 0]
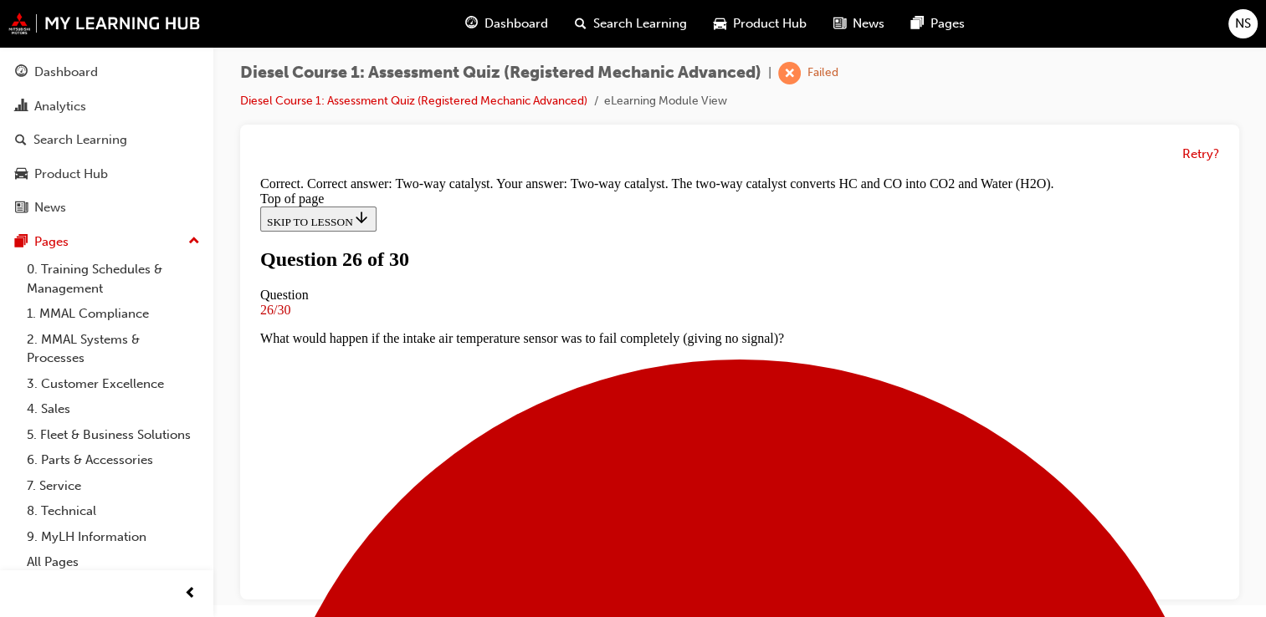
scroll to position [465, 0]
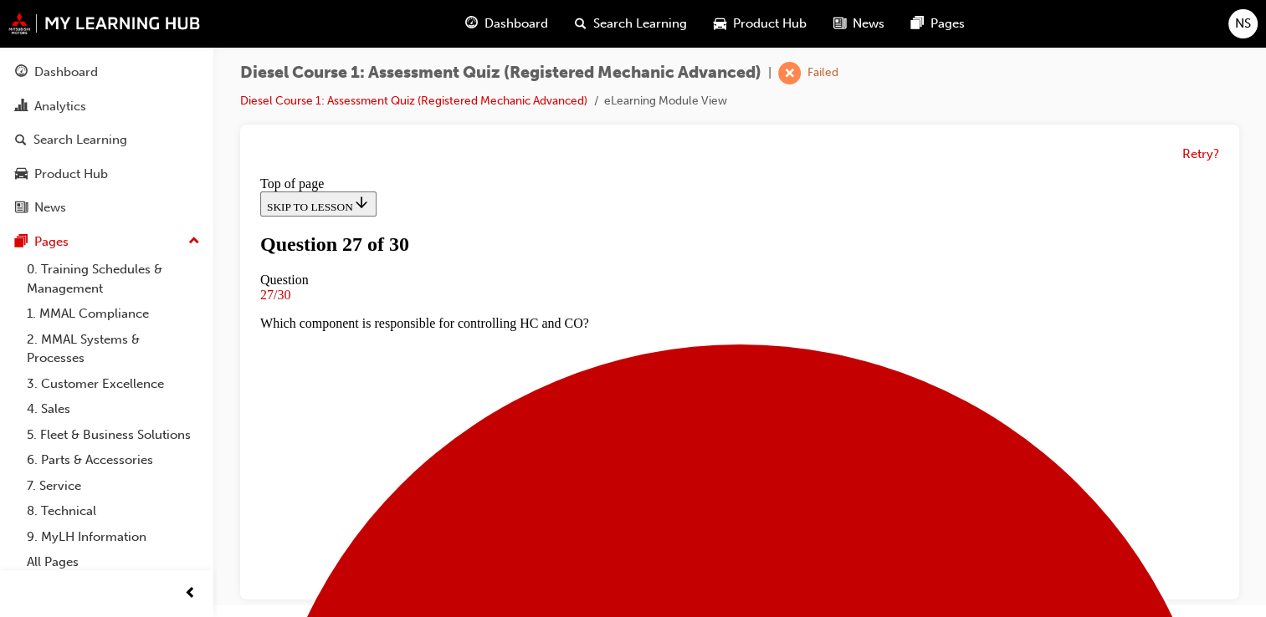
scroll to position [213, 0]
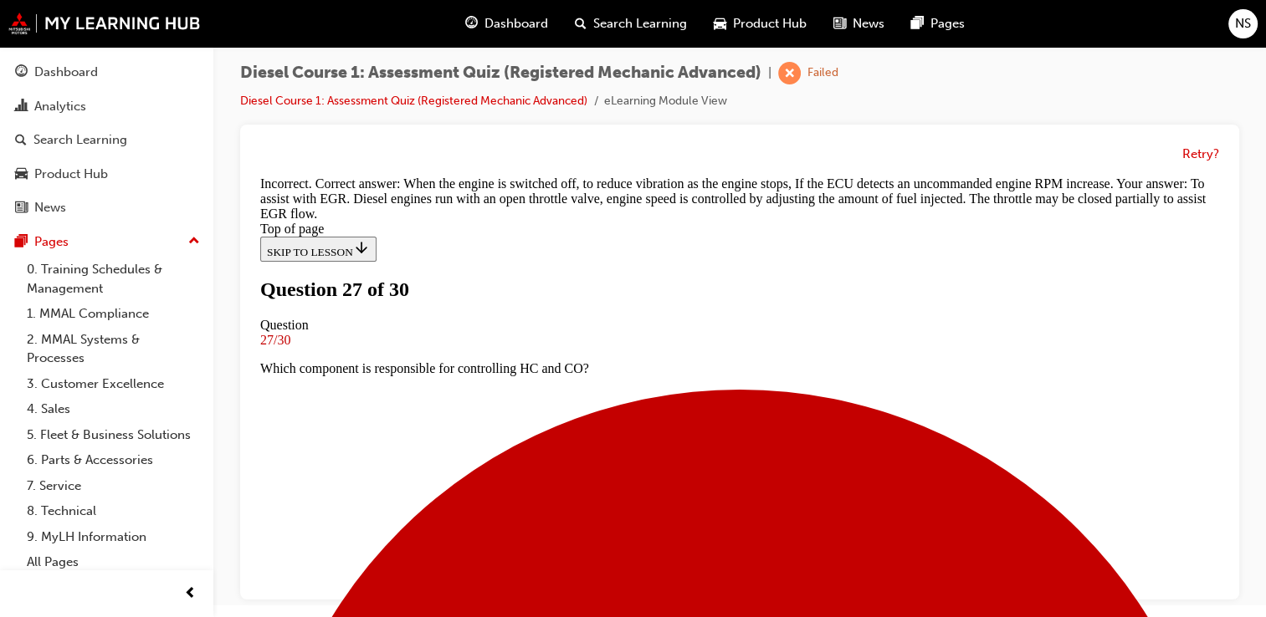
scroll to position [519, 0]
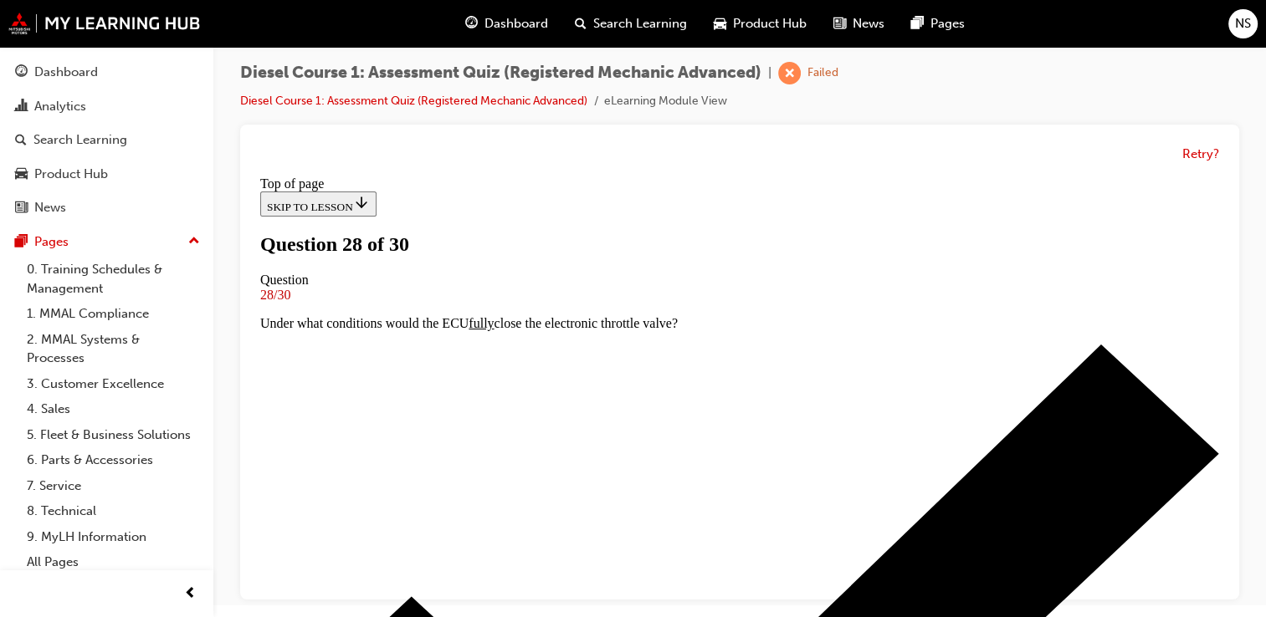
scroll to position [126, 0]
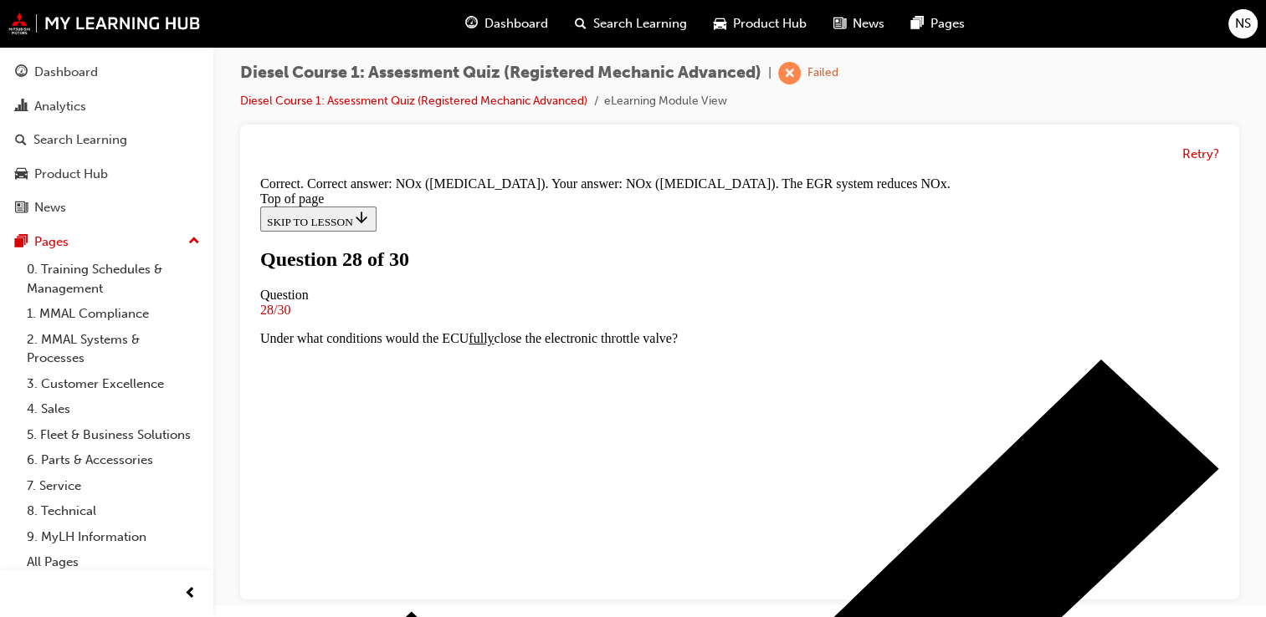
scroll to position [462, 0]
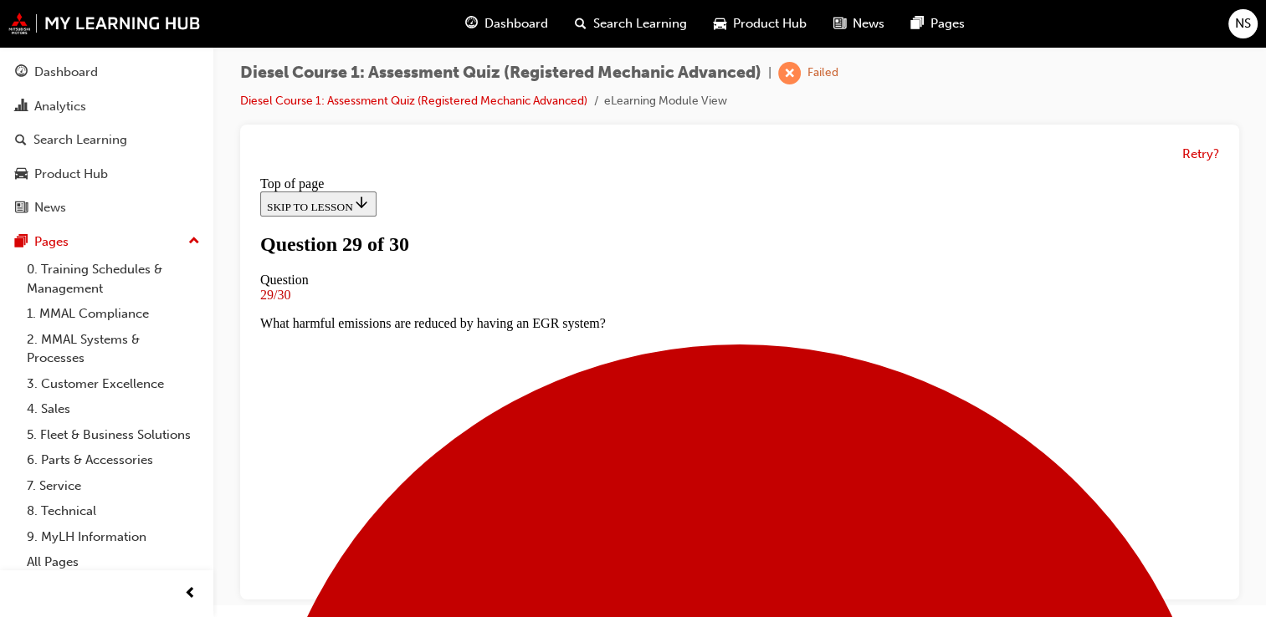
scroll to position [137, 0]
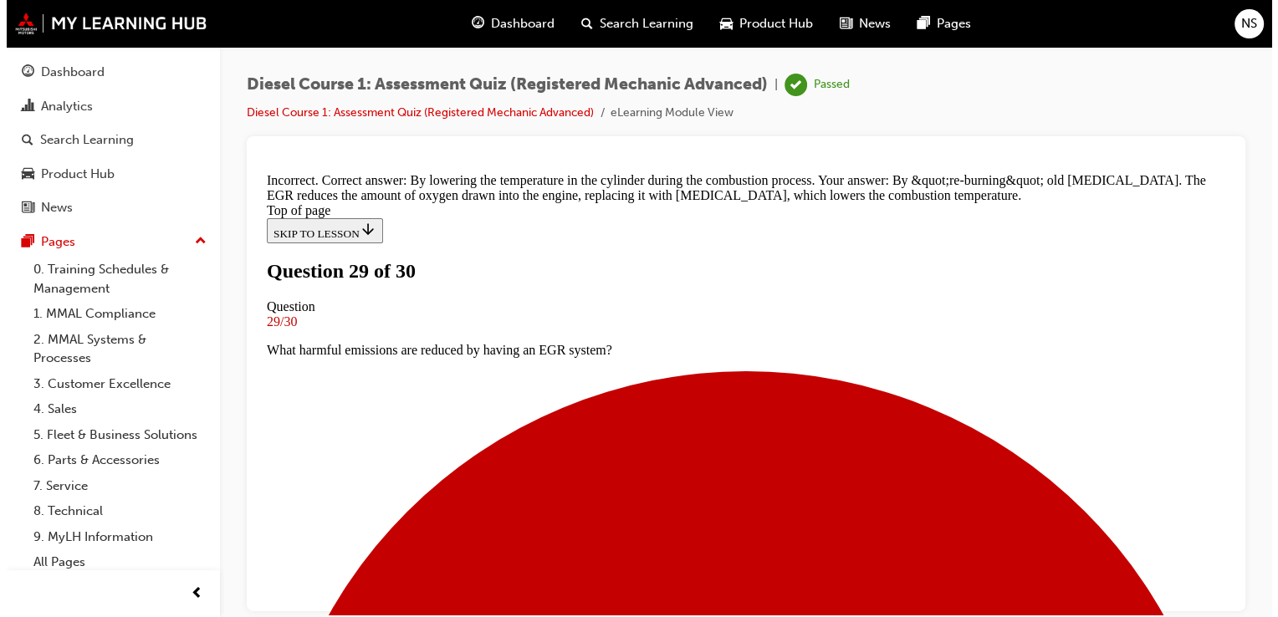
scroll to position [0, 0]
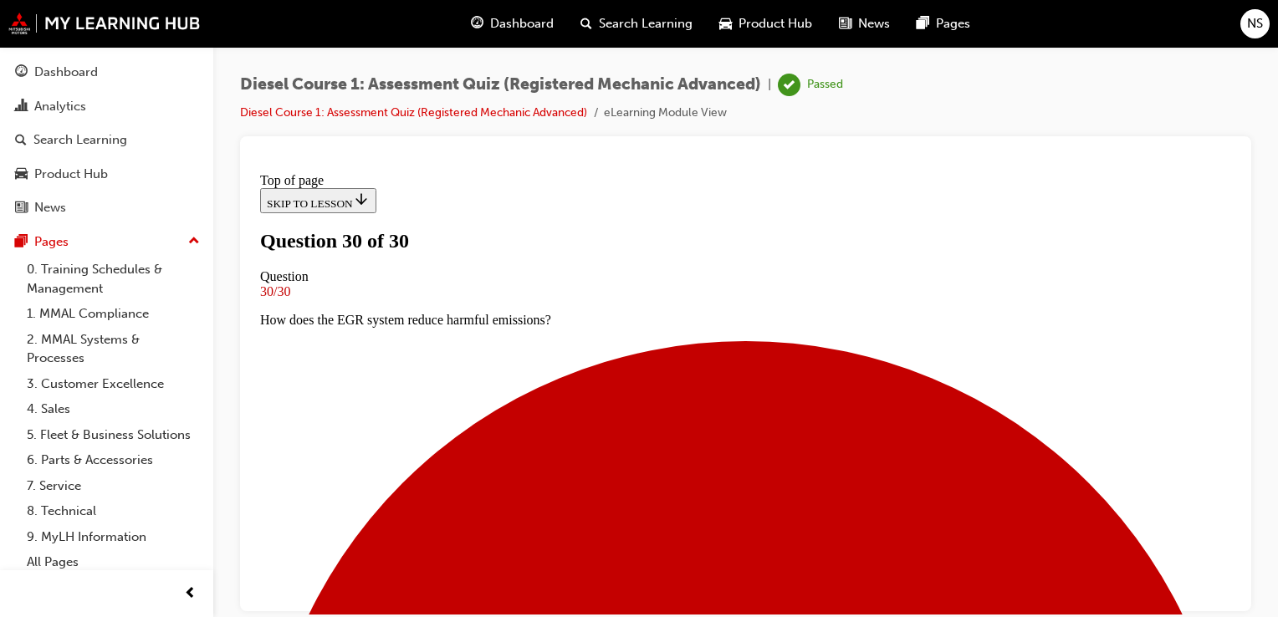
scroll to position [402, 0]
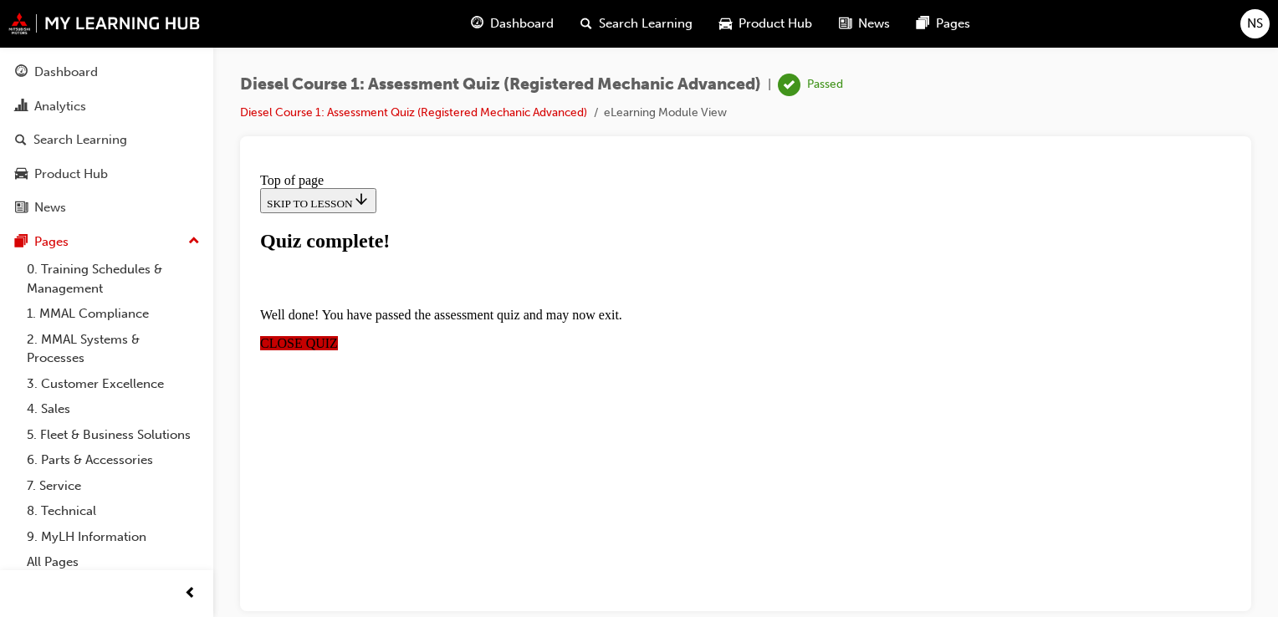
click at [338, 335] on span "CLOSE QUIZ" at bounding box center [299, 342] width 78 height 14
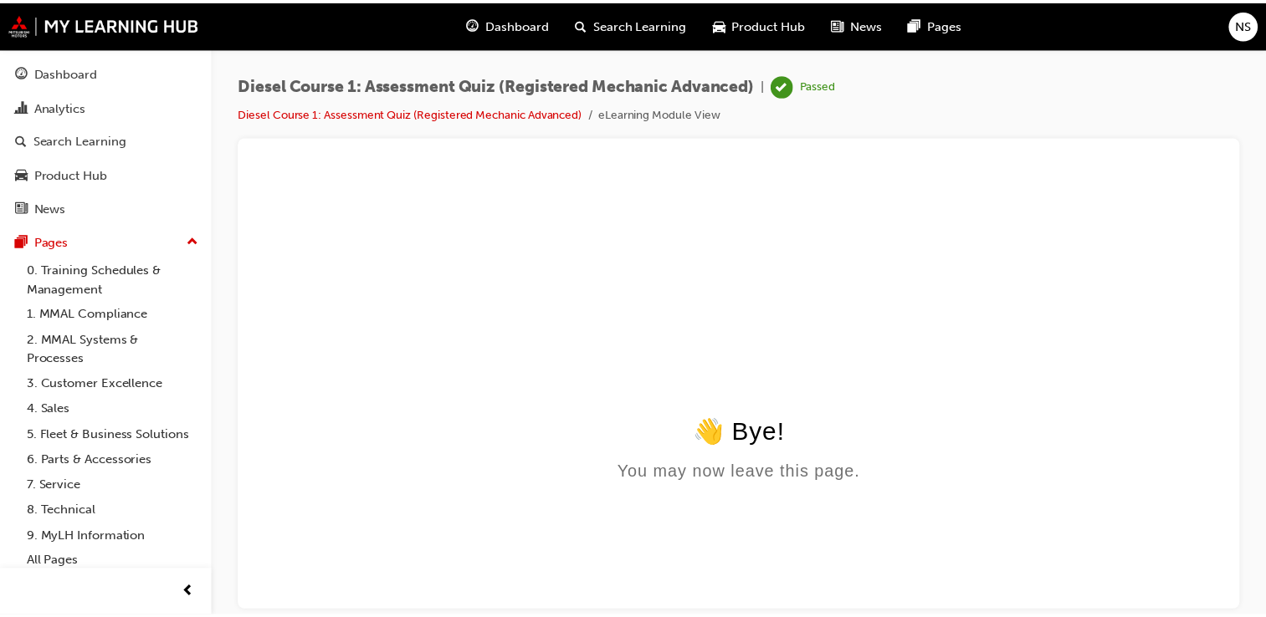
scroll to position [0, 0]
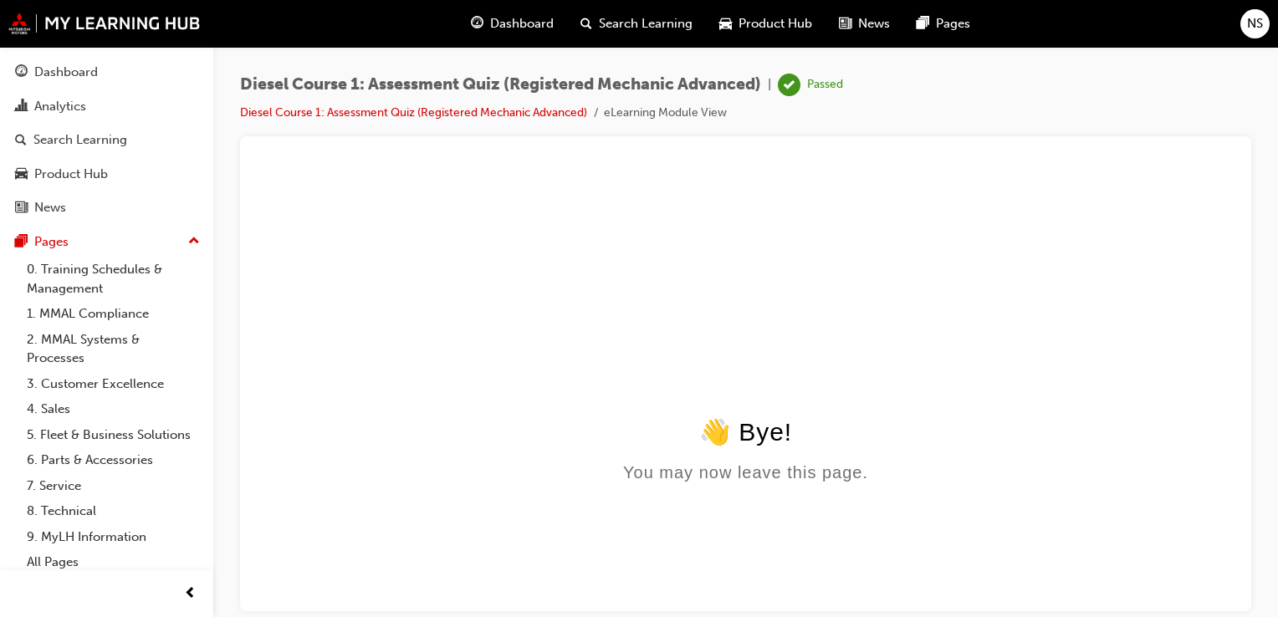
click at [515, 14] on span "Dashboard" at bounding box center [522, 23] width 64 height 19
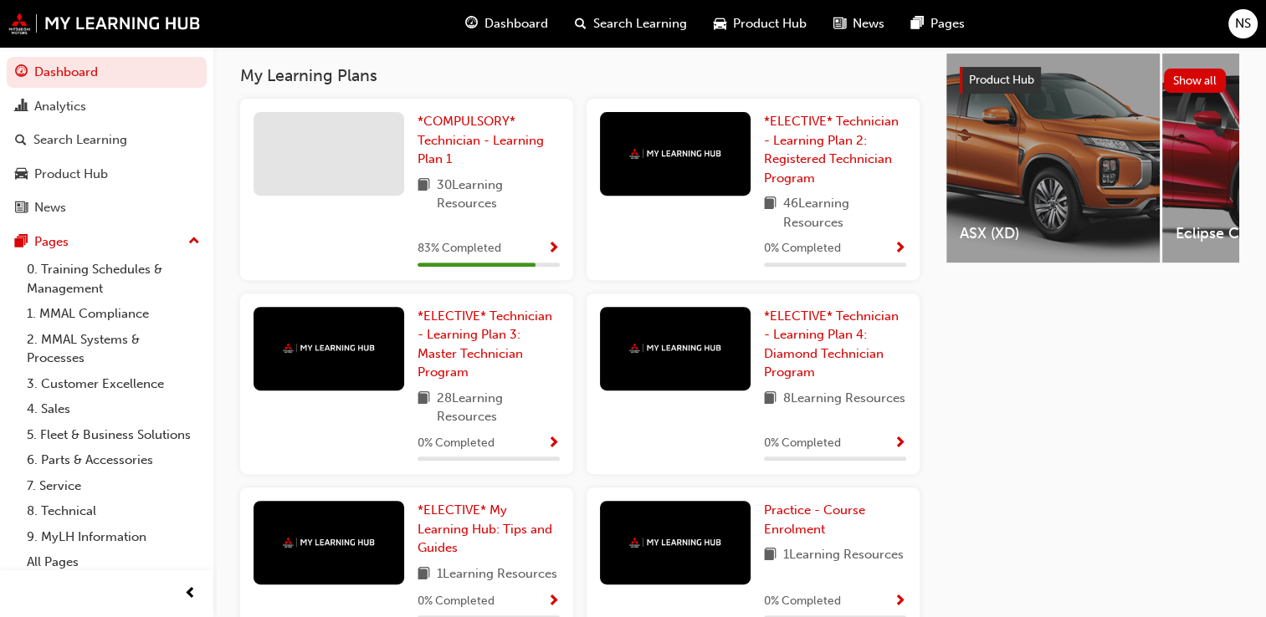
scroll to position [653, 0]
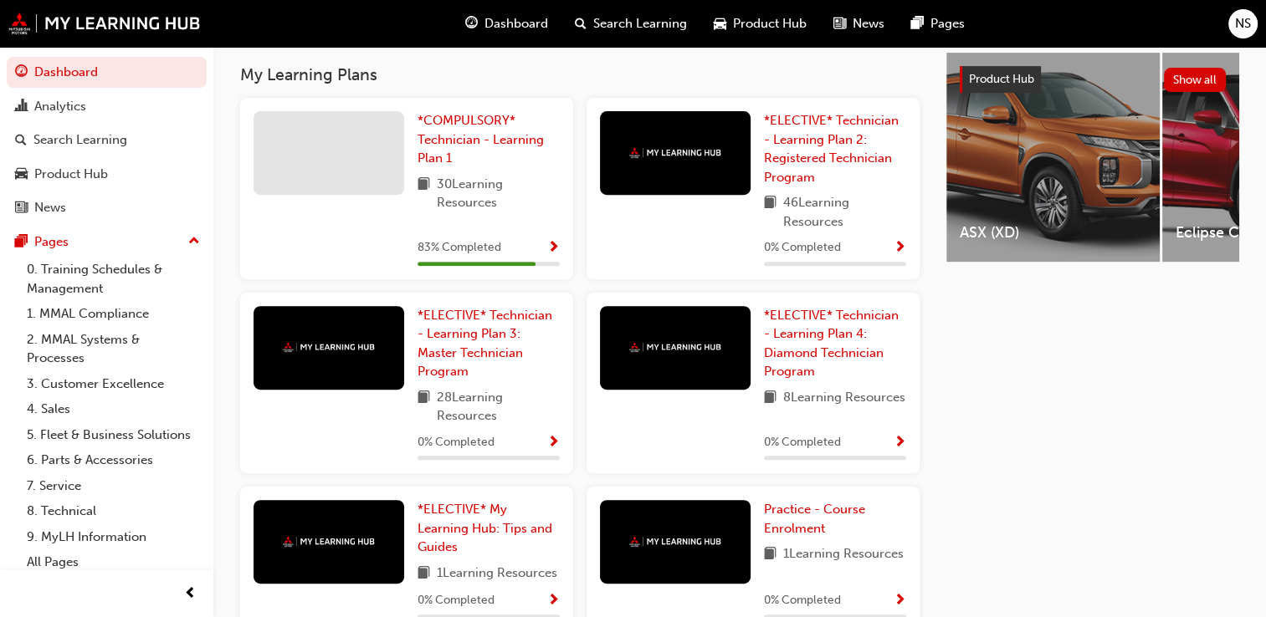
click at [539, 249] on div "83 % Completed" at bounding box center [488, 248] width 142 height 21
click at [556, 246] on span "Show Progress" at bounding box center [553, 248] width 13 height 15
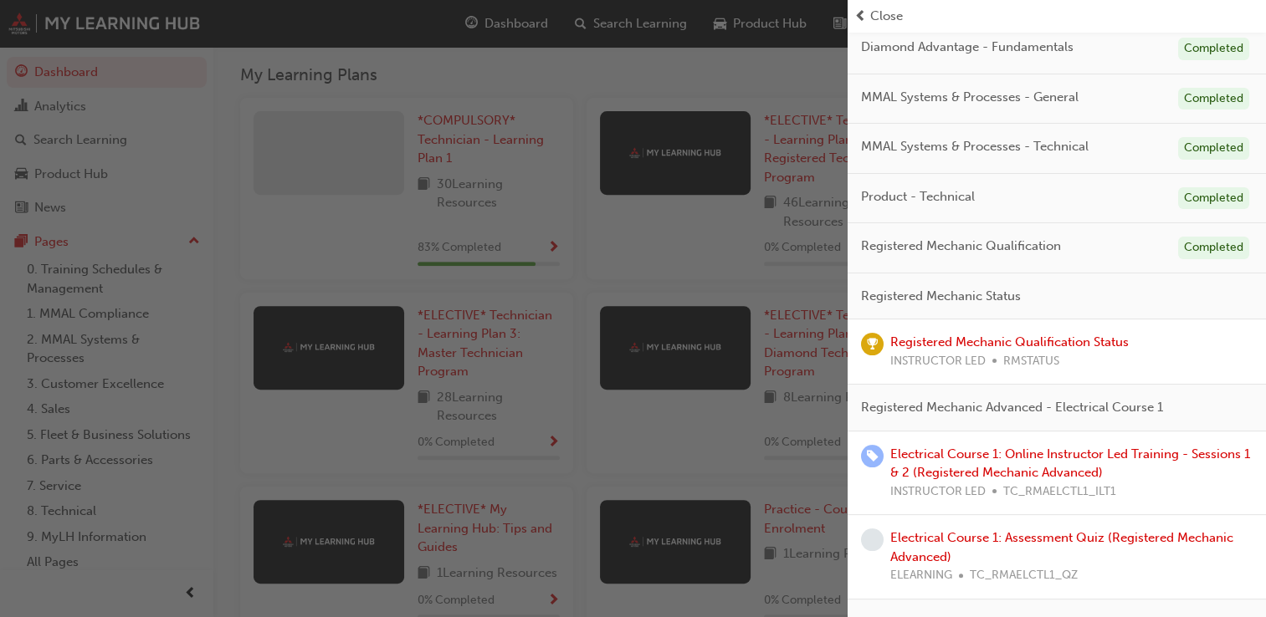
scroll to position [242, 0]
